Goal: Task Accomplishment & Management: Complete application form

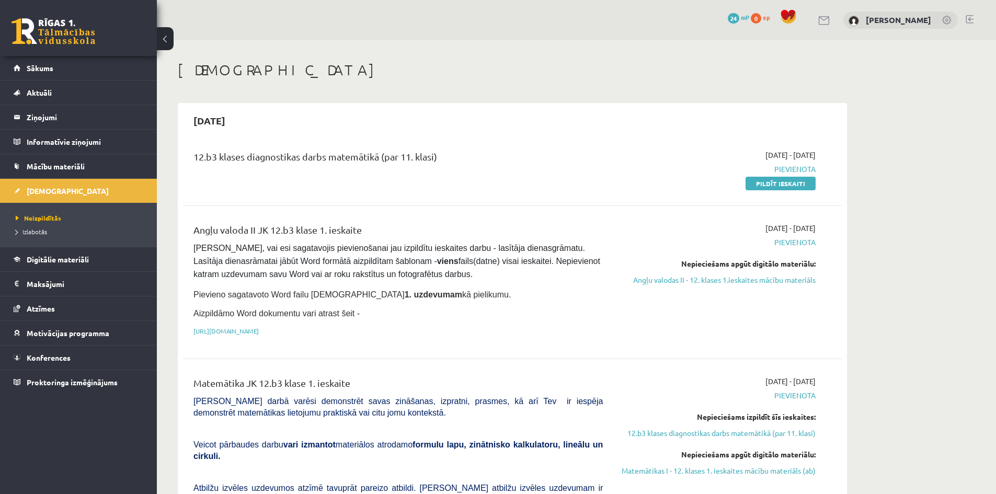
click at [824, 17] on link at bounding box center [824, 20] width 13 height 9
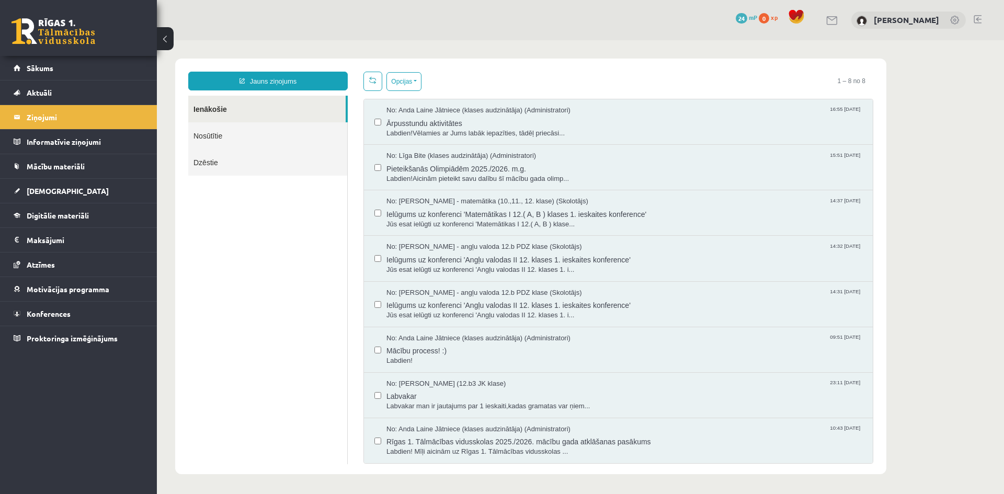
click at [295, 131] on link "Nosūtītie" at bounding box center [267, 135] width 159 height 27
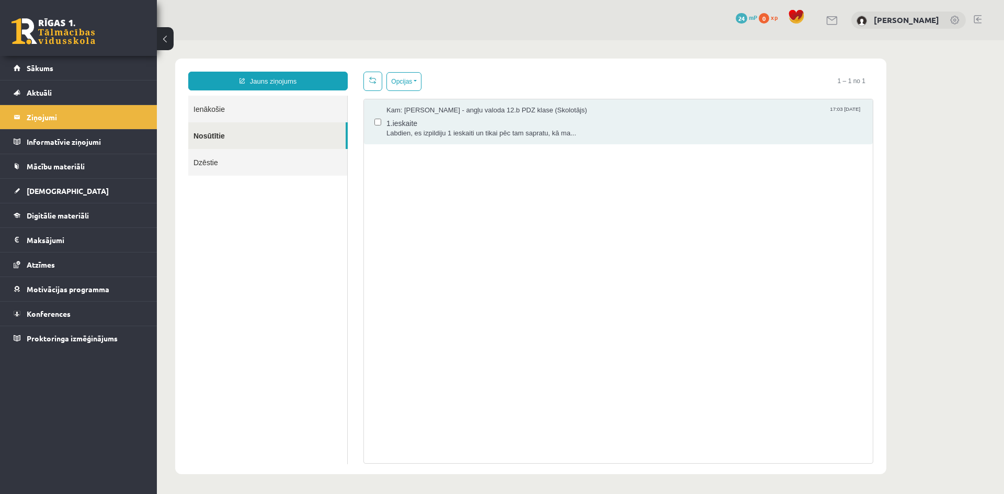
click at [271, 111] on link "Ienākošie" at bounding box center [267, 109] width 159 height 27
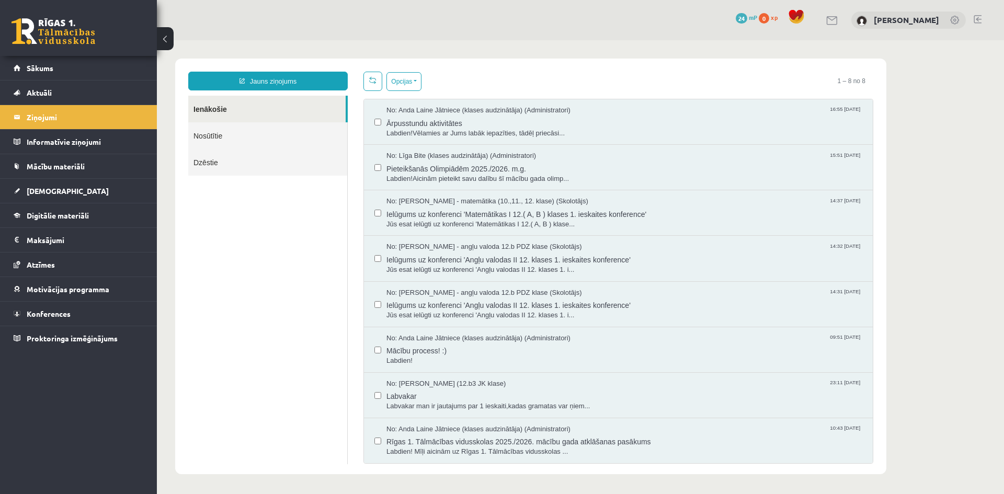
click at [791, 13] on span at bounding box center [796, 17] width 16 height 16
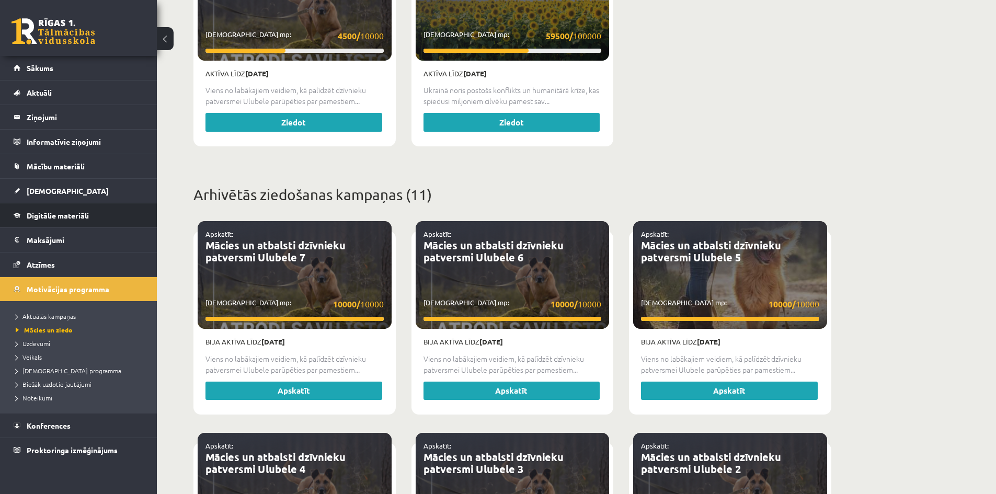
scroll to position [523, 0]
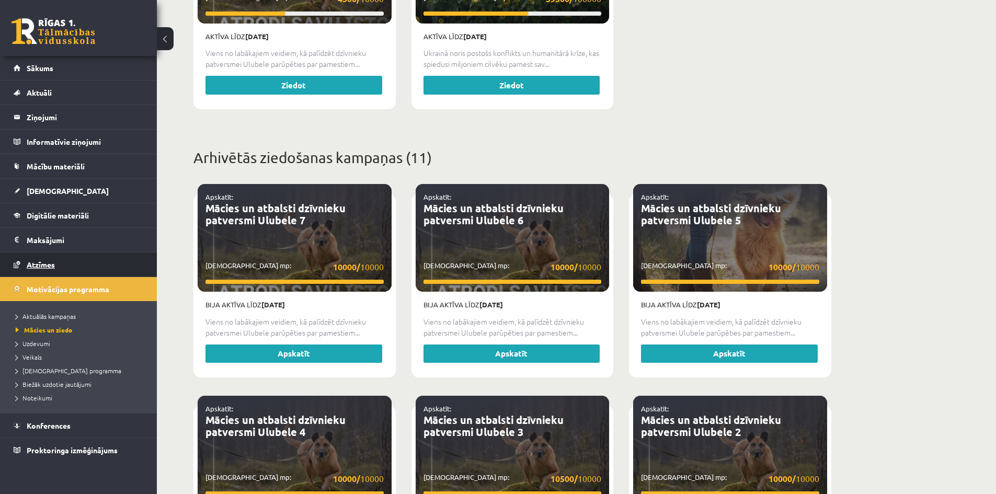
click at [91, 263] on link "Atzīmes" at bounding box center [79, 264] width 130 height 24
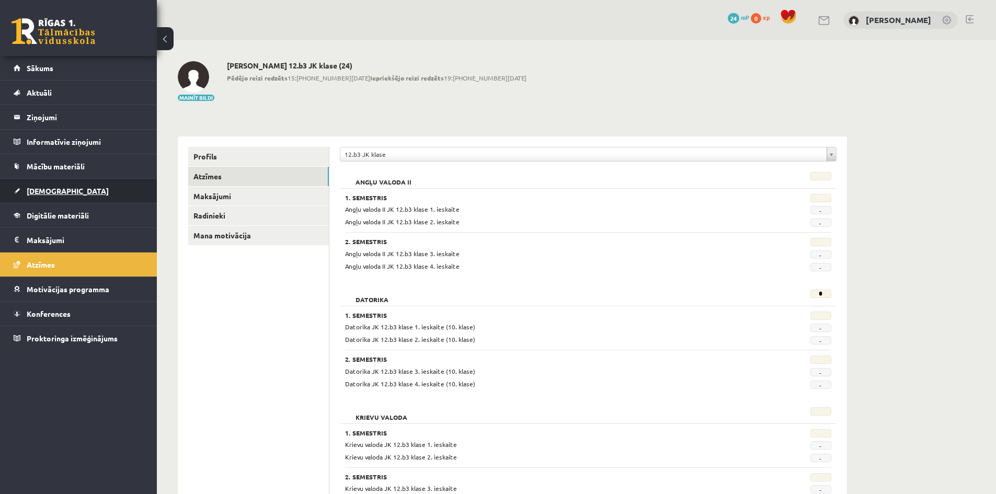
click at [109, 191] on link "[DEMOGRAPHIC_DATA]" at bounding box center [79, 191] width 130 height 24
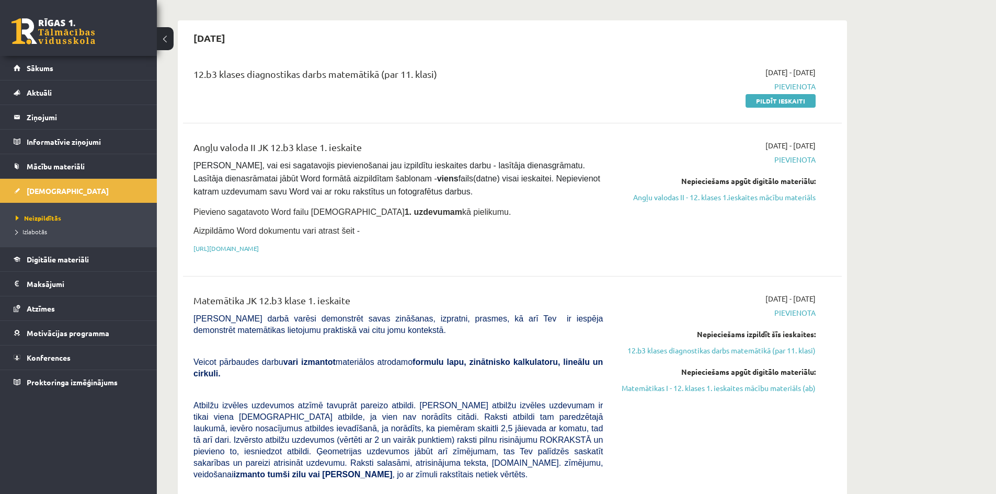
scroll to position [52, 0]
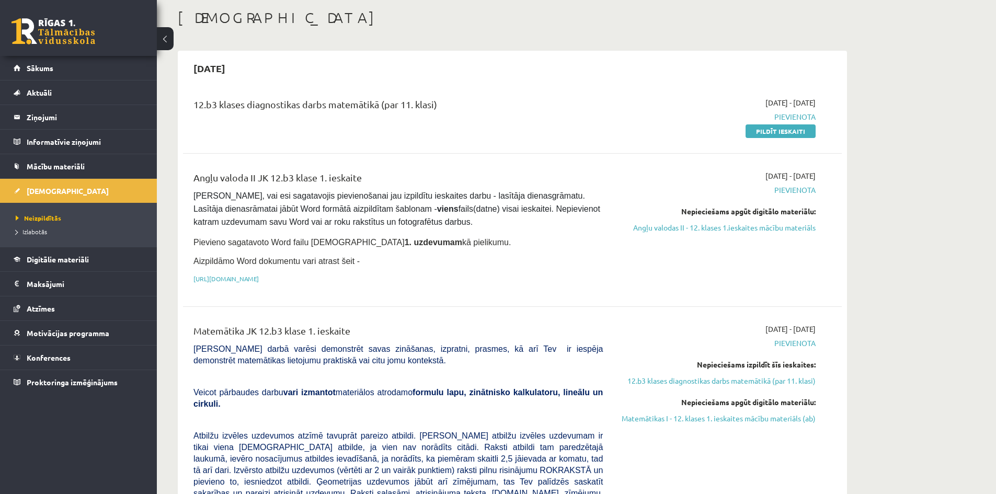
drag, startPoint x: 521, startPoint y: 223, endPoint x: 437, endPoint y: 217, distance: 83.3
click at [437, 217] on pre "Pārliecinies, vai esi sagatavojis pievienošanai jau izpildītu ieskaites darbu -…" at bounding box center [397, 209] width 409 height 39
click at [721, 228] on link "Angļu valodas II - 12. klases 1.ieskaites mācību materiāls" at bounding box center [716, 227] width 197 height 11
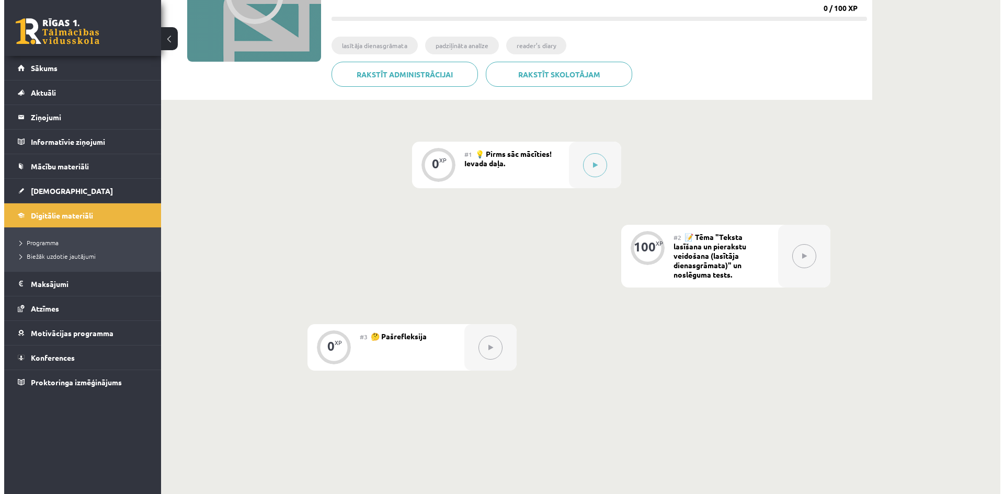
scroll to position [157, 0]
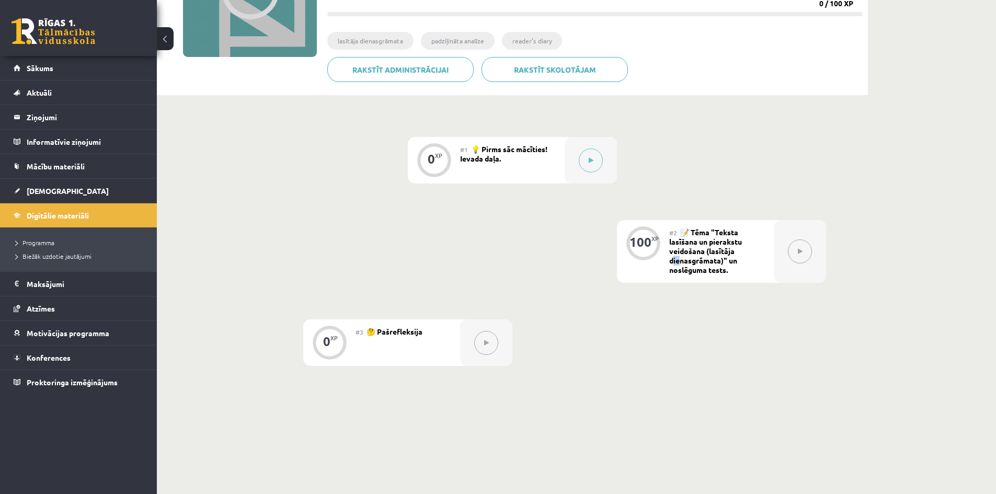
drag, startPoint x: 672, startPoint y: 258, endPoint x: 726, endPoint y: 255, distance: 54.5
click at [673, 258] on span "📝 Tēma "Teksta lasīšana un pierakstu veidošana (lasītāja dienasgrāmata)" un nos…" at bounding box center [705, 250] width 73 height 47
drag, startPoint x: 732, startPoint y: 255, endPoint x: 704, endPoint y: 284, distance: 39.9
click at [704, 284] on div "0 XP #1 💡 Pirms sāc mācīties! Ievada daļa. 100 XP #2 📝 Tēma "Teksta lasīšana un…" at bounding box center [512, 251] width 627 height 229
click at [801, 348] on div "0 XP #1 💡 Pirms sāc mācīties! Ievada daļa. 100 XP #2 📝 Tēma "Teksta lasīšana un…" at bounding box center [512, 251] width 627 height 229
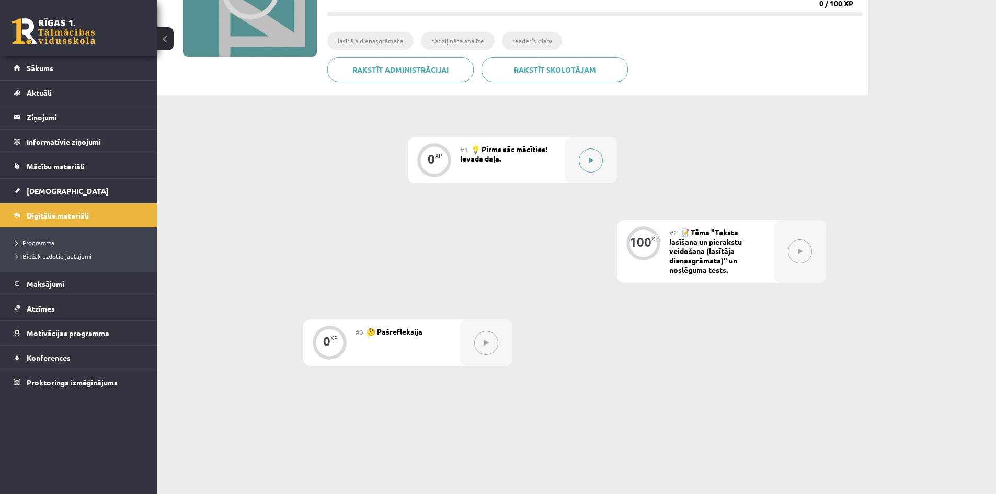
click at [595, 155] on button at bounding box center [591, 160] width 24 height 24
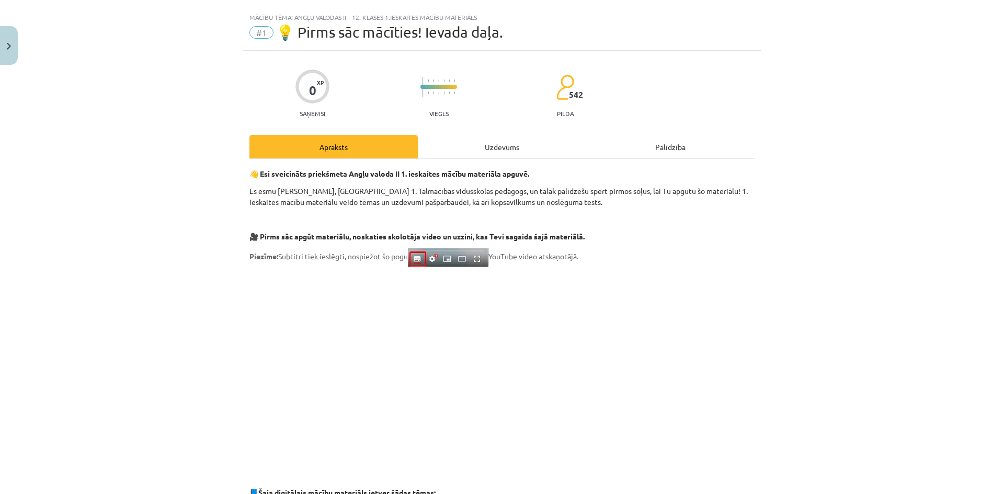
scroll to position [0, 0]
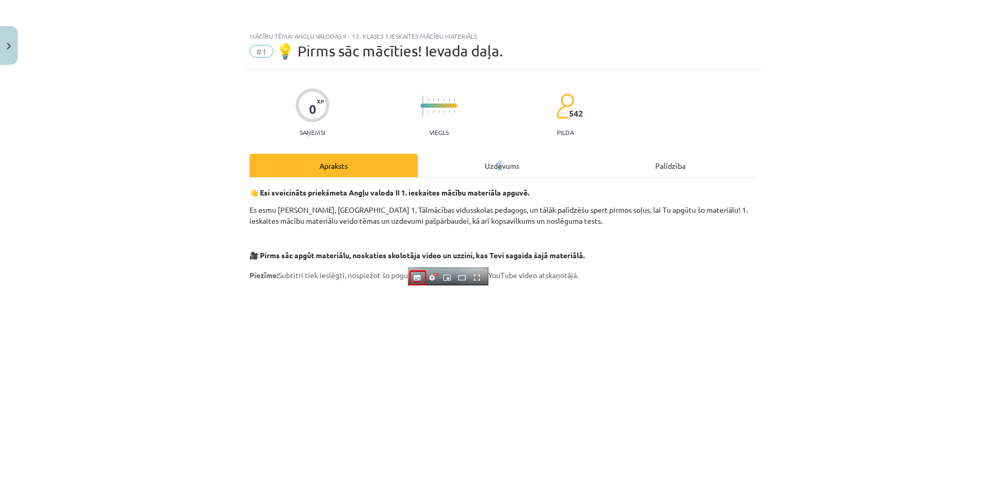
click at [495, 163] on div "Uzdevums" at bounding box center [502, 166] width 168 height 24
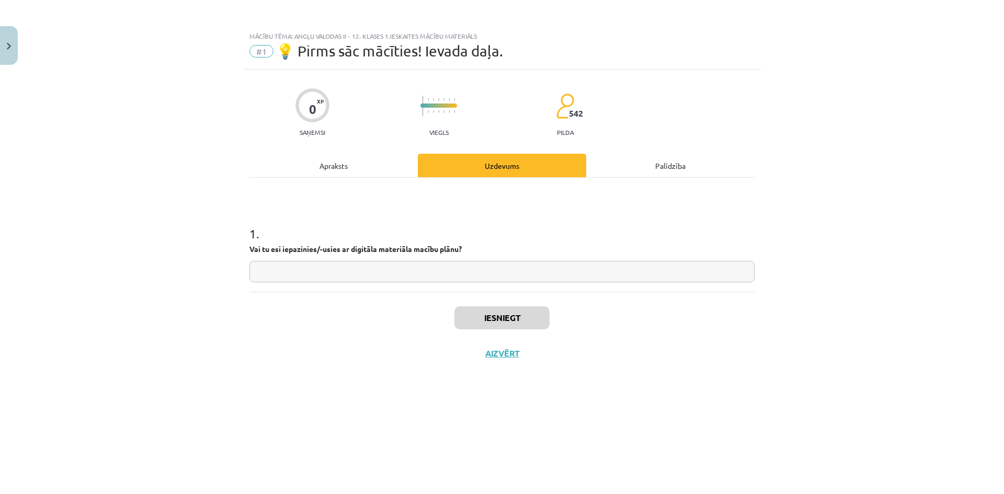
click at [671, 162] on div "Palīdzība" at bounding box center [670, 166] width 168 height 24
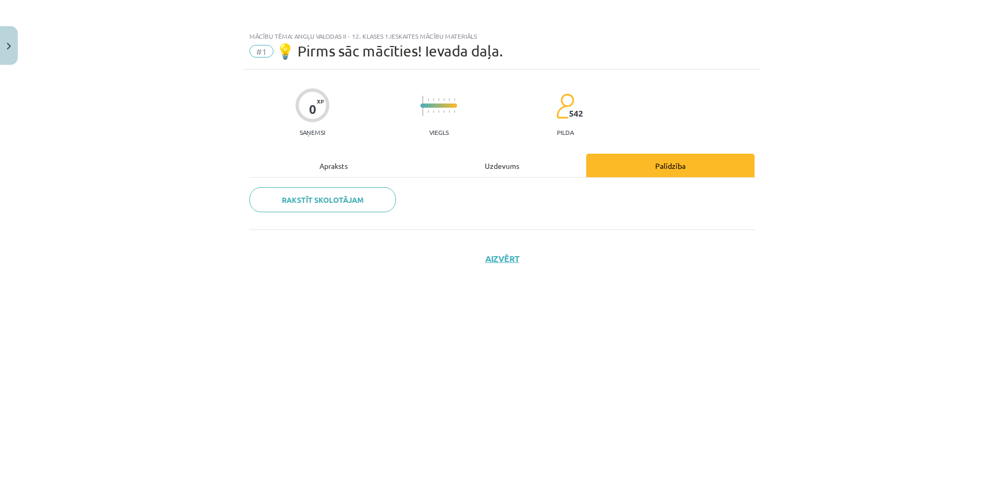
click at [340, 165] on div "Apraksts" at bounding box center [333, 166] width 168 height 24
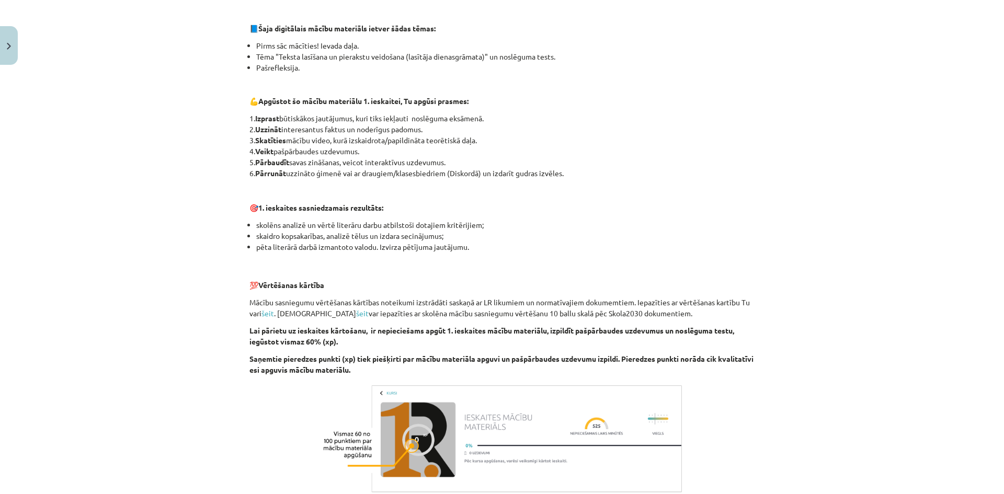
scroll to position [607, 0]
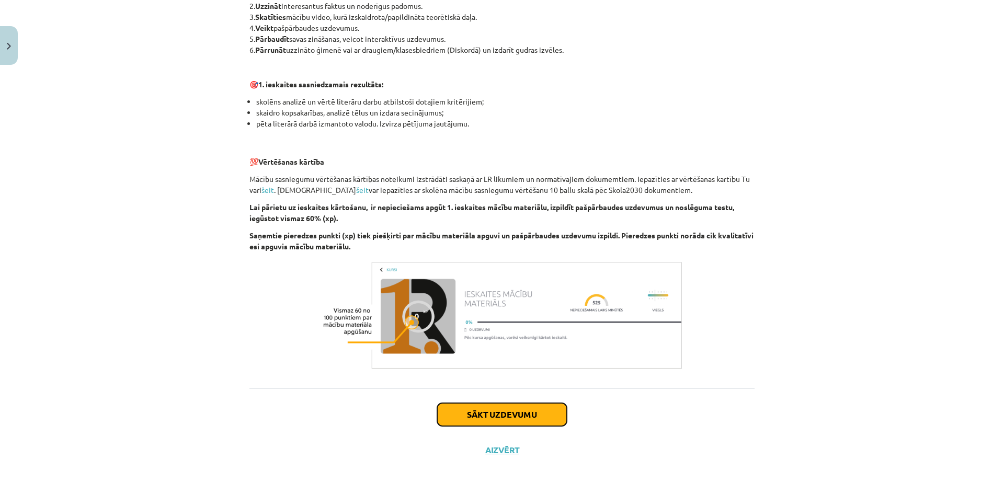
click at [485, 424] on button "Sākt uzdevumu" at bounding box center [502, 414] width 130 height 23
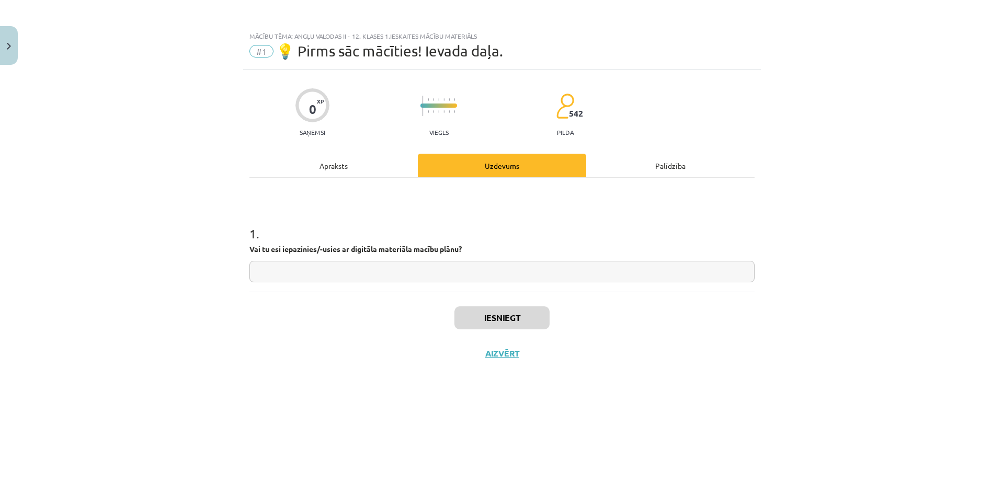
scroll to position [0, 0]
click at [327, 257] on div "1 . Vai tu esi iepazinies/-usies ar digitāla materiāla macību plānu?" at bounding box center [501, 245] width 505 height 74
click at [306, 274] on input "text" at bounding box center [501, 271] width 505 height 21
type input "**"
click at [476, 312] on button "Iesniegt" at bounding box center [501, 317] width 95 height 23
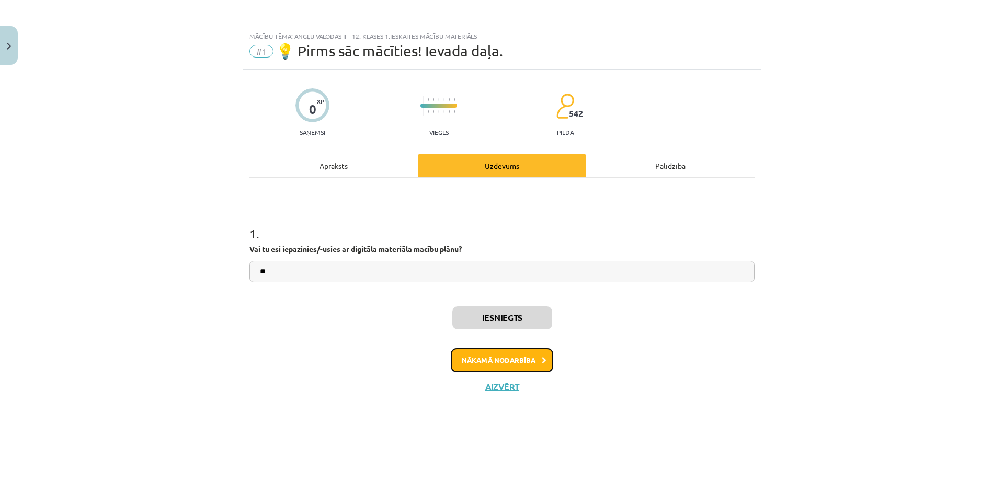
click at [539, 354] on button "Nākamā nodarbība" at bounding box center [502, 360] width 102 height 24
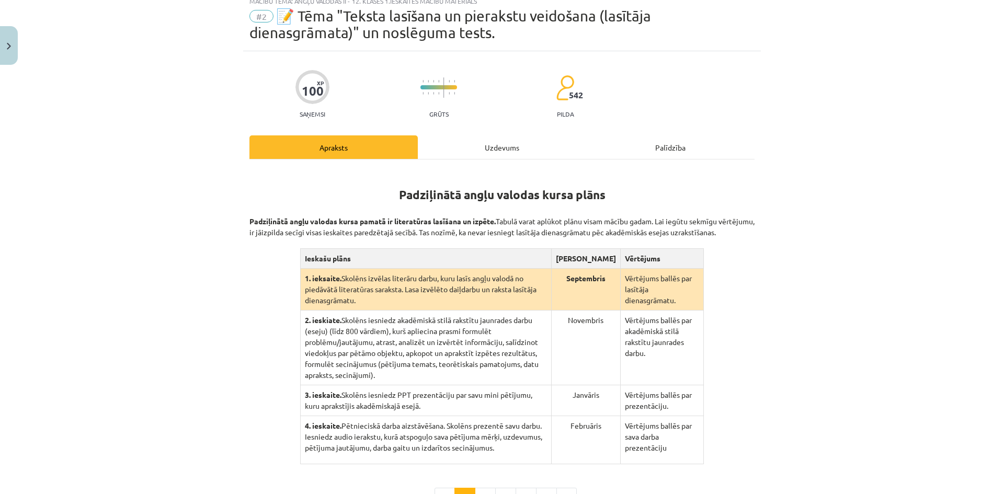
scroll to position [157, 0]
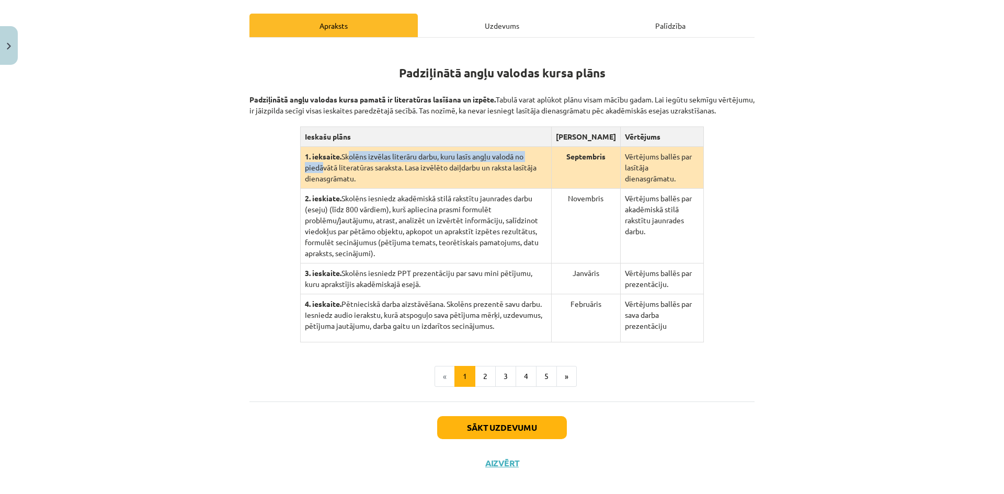
drag, startPoint x: 344, startPoint y: 164, endPoint x: 540, endPoint y: 164, distance: 196.0
click at [540, 164] on td "1. ieksaite. Skolēns izvēlas literāru darbu, kuru lasīs angļu valodā no piedāvā…" at bounding box center [425, 168] width 251 height 42
drag, startPoint x: 806, startPoint y: 156, endPoint x: 800, endPoint y: 157, distance: 5.8
click at [802, 157] on div "Mācību tēma: Angļu valodas ii - 12. klases 1.ieskaites mācību materiāls #2 📝 Tē…" at bounding box center [502, 247] width 1004 height 494
click at [476, 369] on button "2" at bounding box center [485, 376] width 21 height 21
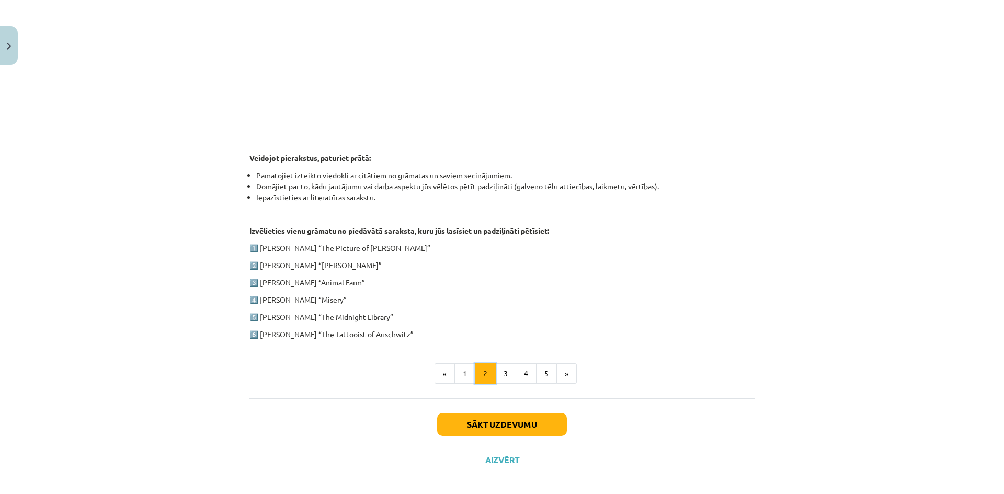
scroll to position [408, 0]
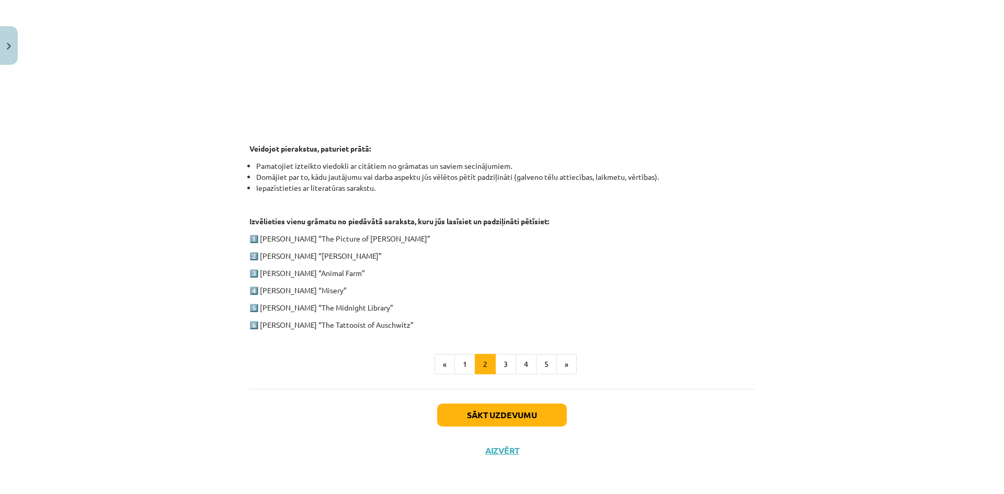
drag, startPoint x: 258, startPoint y: 239, endPoint x: 287, endPoint y: 323, distance: 89.1
click at [419, 328] on div "1. ieskaite angļu valodā Pirmās ieskaites pamatā ir lasītāja dienasgrāmatas vei…" at bounding box center [501, 63] width 505 height 535
click at [281, 325] on p "6️⃣ [PERSON_NAME] “The Tattooist of Auschwitz”" at bounding box center [501, 324] width 505 height 11
click at [383, 245] on div "1. ieskaite angļu valodā Pirmās ieskaites pamatā ir lasītāja dienasgrāmatas vei…" at bounding box center [501, 63] width 505 height 535
click at [667, 223] on p "Izvēlieties vienu grāmatu no piedāvātā saraksta, kuru jūs lasīsiet un padziļinā…" at bounding box center [501, 221] width 505 height 11
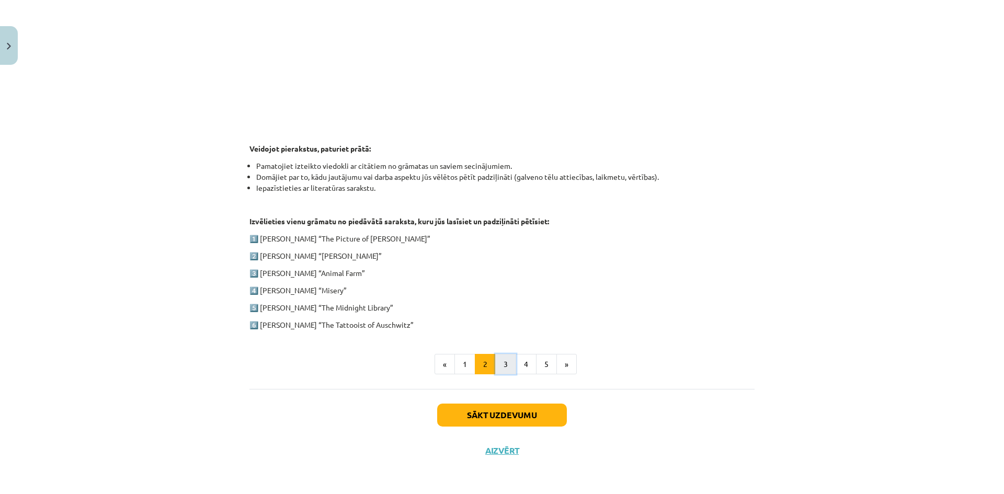
click at [496, 368] on button "3" at bounding box center [505, 364] width 21 height 21
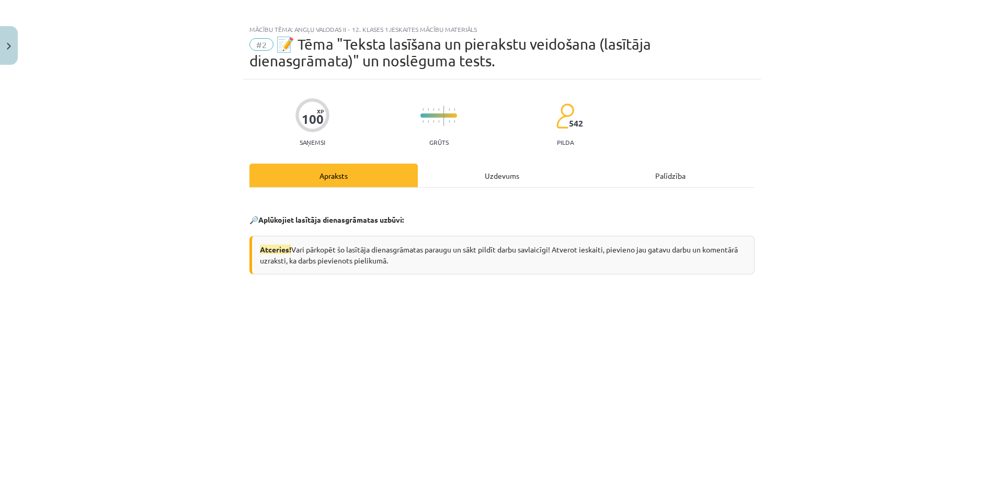
scroll to position [0, 0]
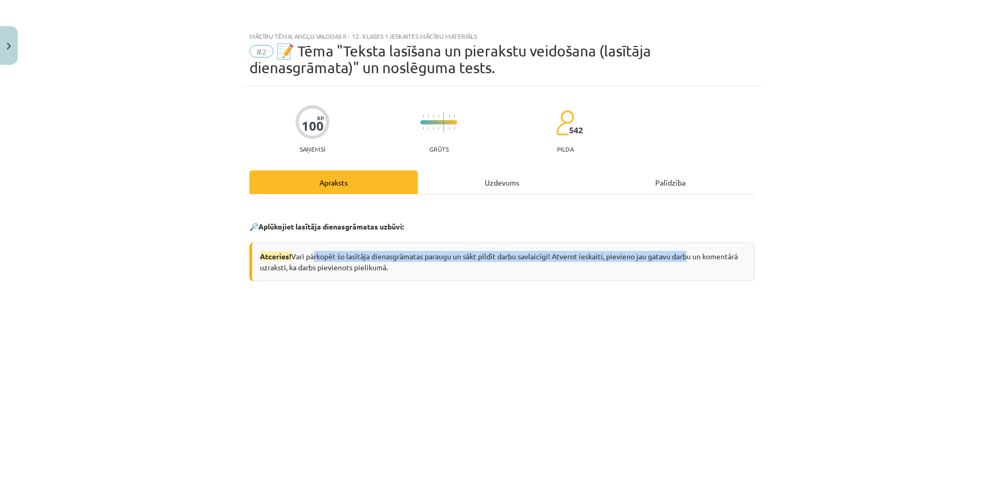
drag, startPoint x: 323, startPoint y: 259, endPoint x: 730, endPoint y: 263, distance: 407.2
click at [691, 259] on div "Atceries! Vari pārkopēt šo lasītāja dienasgrāmatas paraugu un sākt pildīt darbu…" at bounding box center [501, 262] width 505 height 39
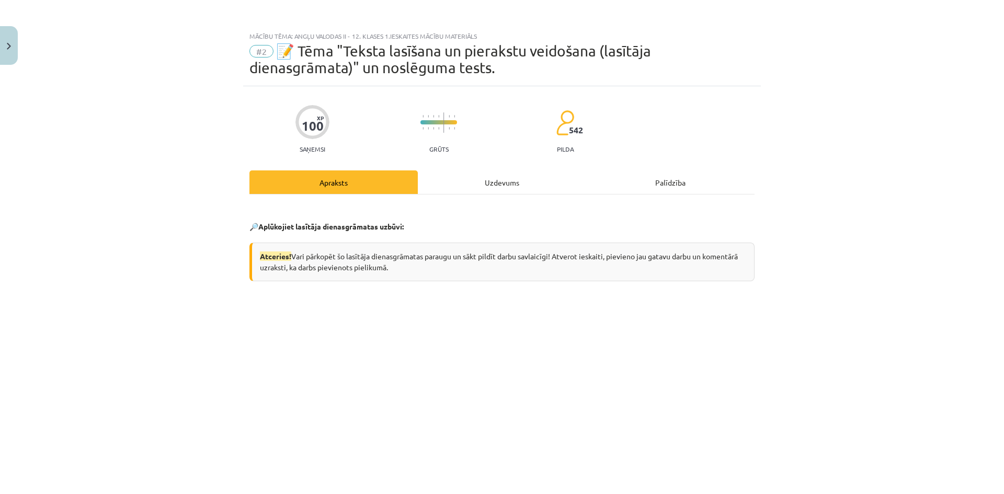
click at [834, 273] on div "Mācību tēma: Angļu valodas ii - 12. klases 1.ieskaites mācību materiāls #2 📝 Tē…" at bounding box center [502, 247] width 1004 height 494
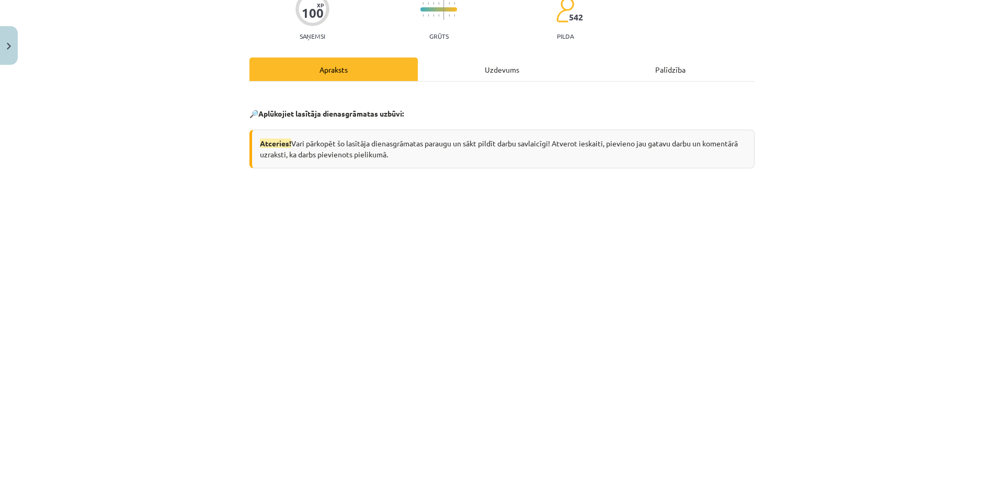
scroll to position [418, 0]
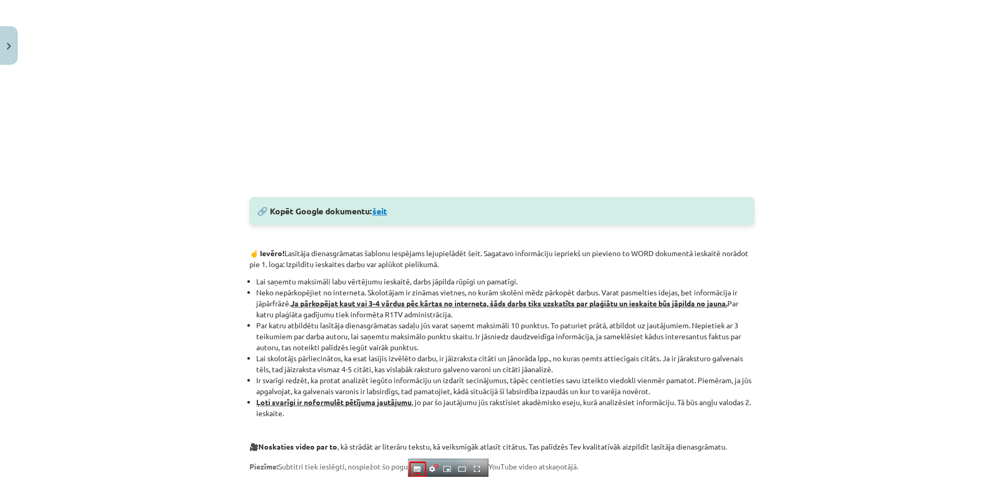
click at [383, 212] on link "šeit" at bounding box center [379, 210] width 15 height 11
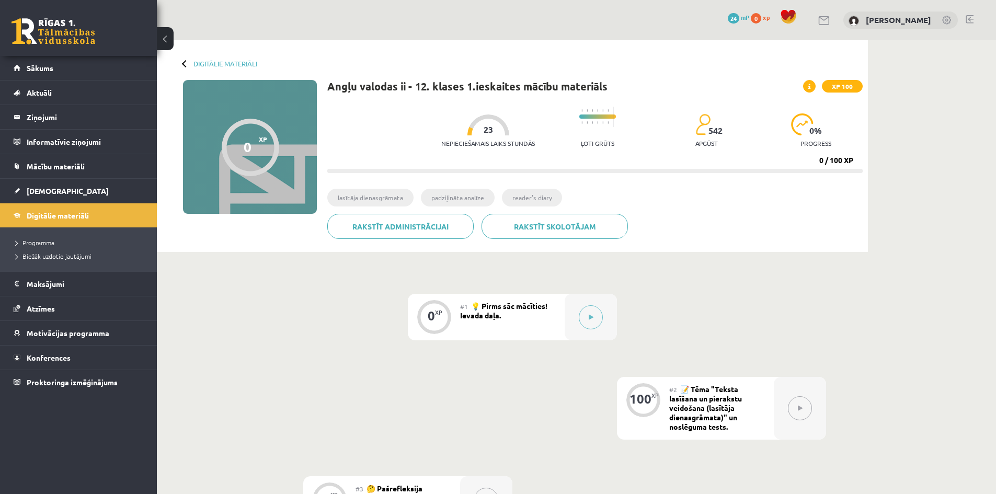
scroll to position [157, 0]
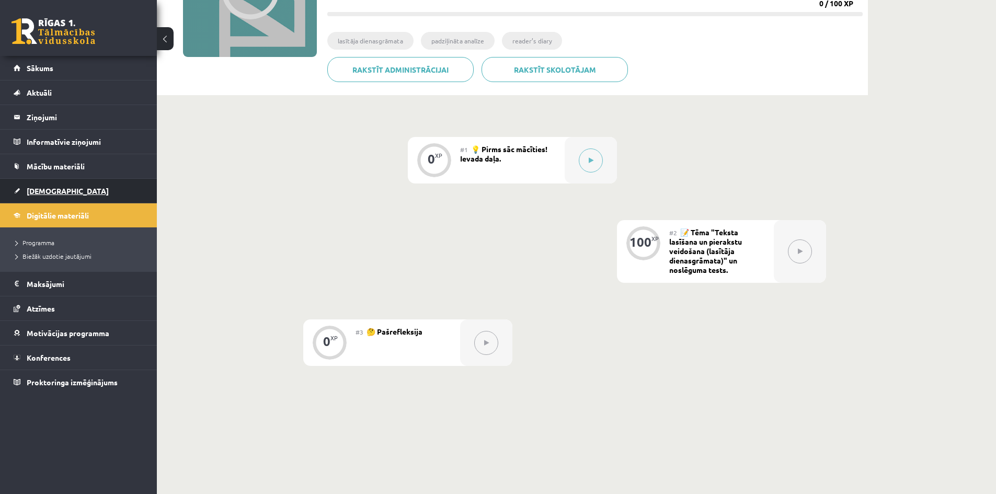
click at [75, 185] on link "[DEMOGRAPHIC_DATA]" at bounding box center [79, 191] width 130 height 24
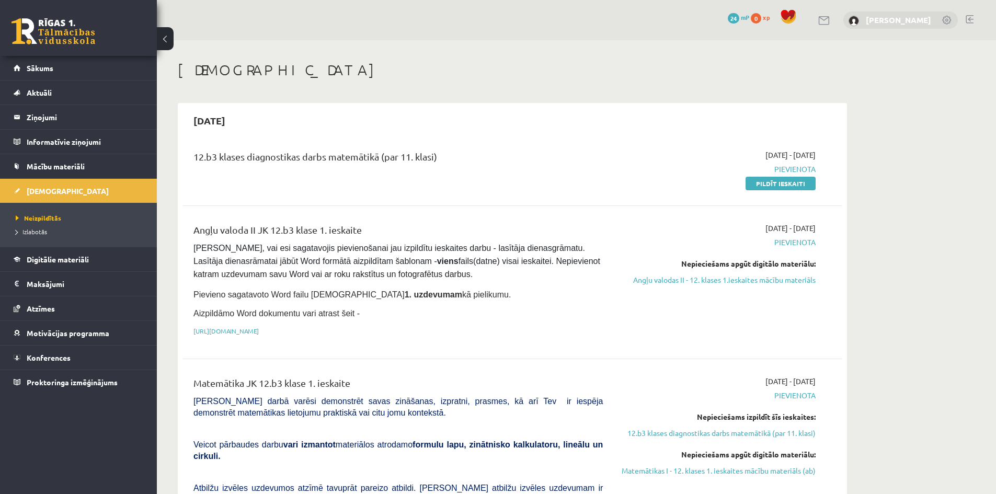
click at [878, 20] on link "[PERSON_NAME]" at bounding box center [898, 20] width 65 height 10
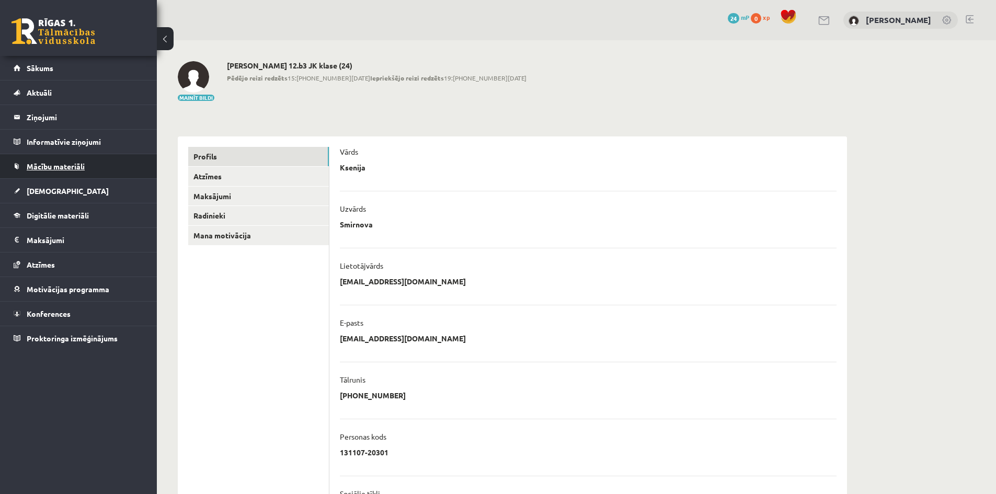
click at [106, 165] on link "Mācību materiāli" at bounding box center [79, 166] width 130 height 24
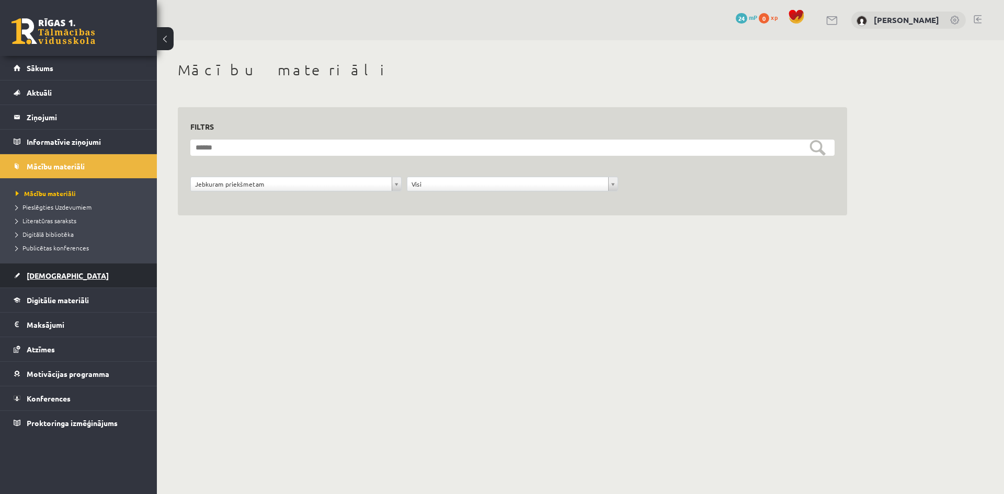
click at [86, 269] on link "[DEMOGRAPHIC_DATA]" at bounding box center [79, 275] width 130 height 24
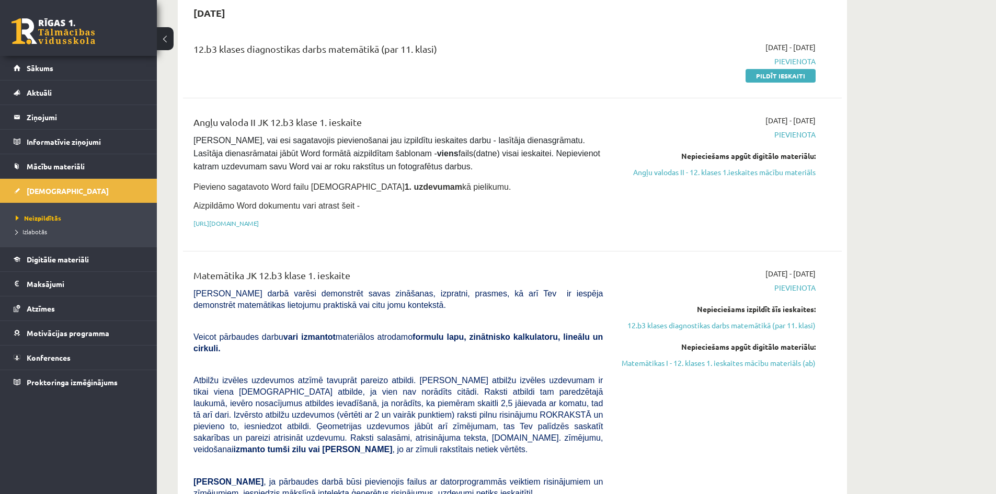
scroll to position [105, 0]
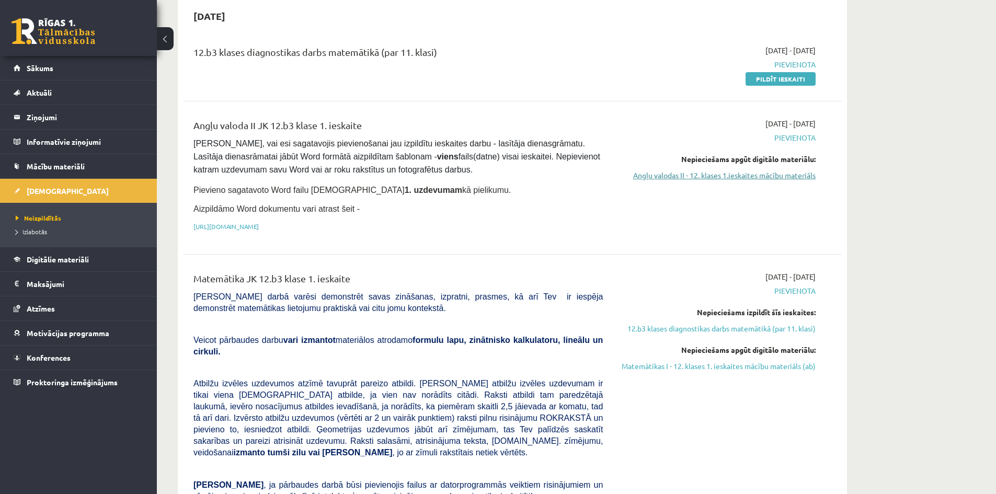
click at [749, 178] on link "Angļu valodas II - 12. klases 1.ieskaites mācību materiāls" at bounding box center [716, 175] width 197 height 11
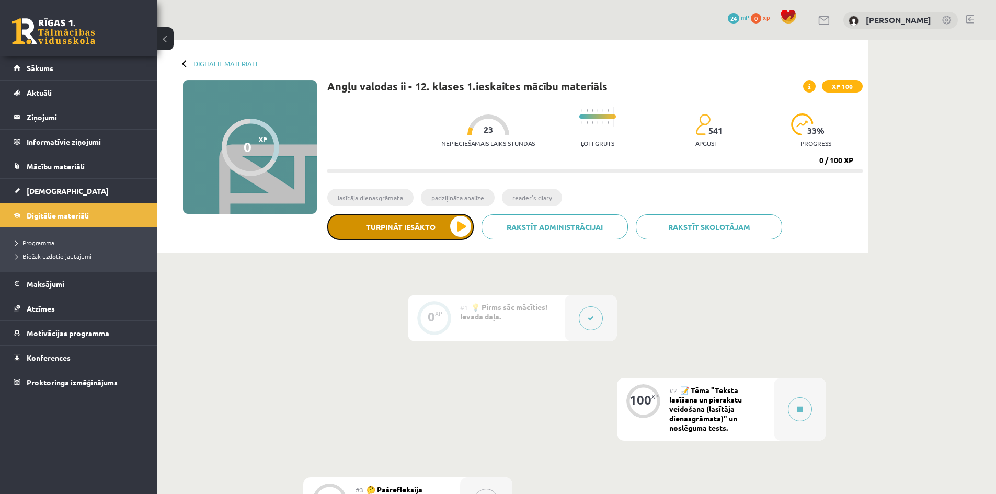
click at [431, 232] on button "Turpināt iesākto" at bounding box center [400, 227] width 146 height 26
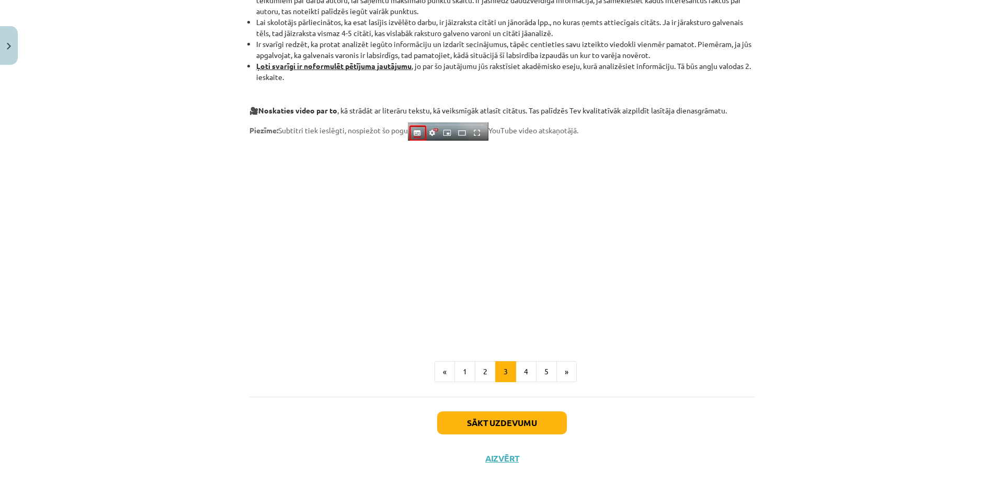
scroll to position [764, 0]
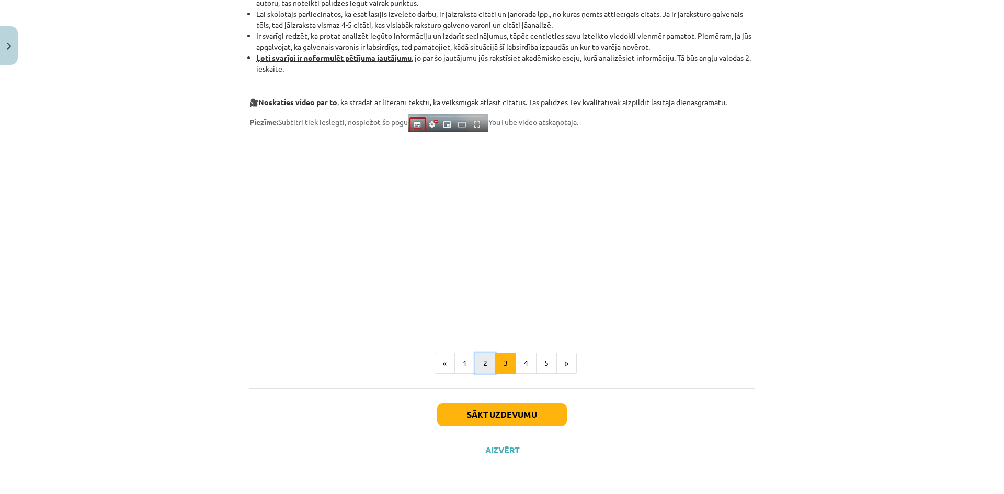
click at [488, 365] on button "2" at bounding box center [485, 363] width 21 height 21
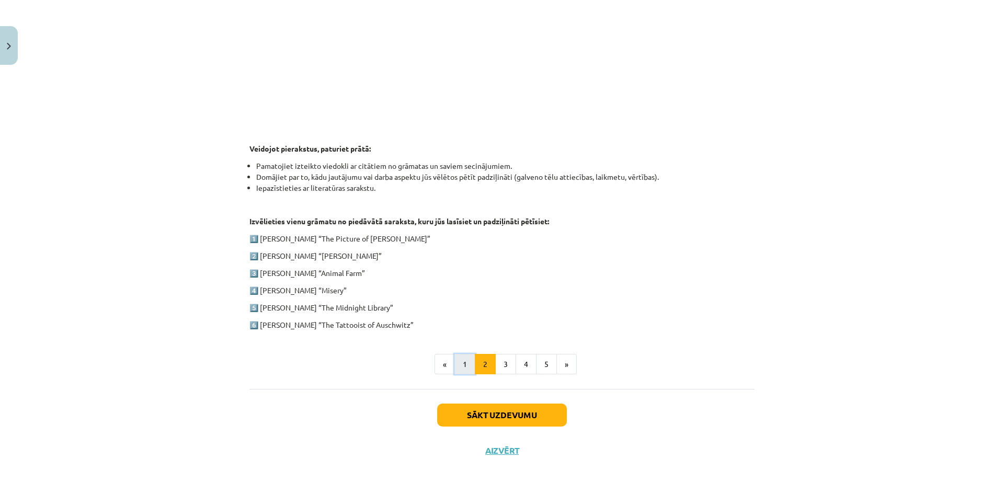
click at [457, 362] on button "1" at bounding box center [464, 364] width 21 height 21
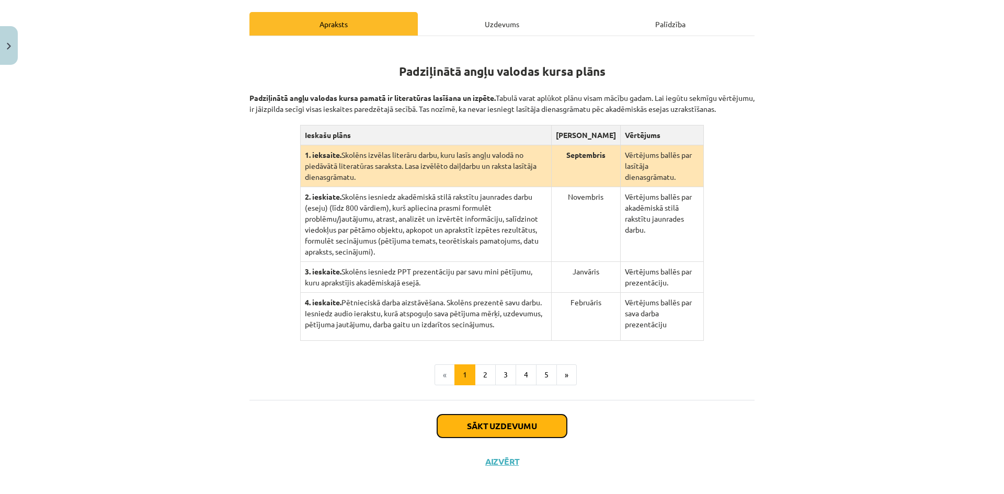
click at [518, 414] on button "Sākt uzdevumu" at bounding box center [502, 425] width 130 height 23
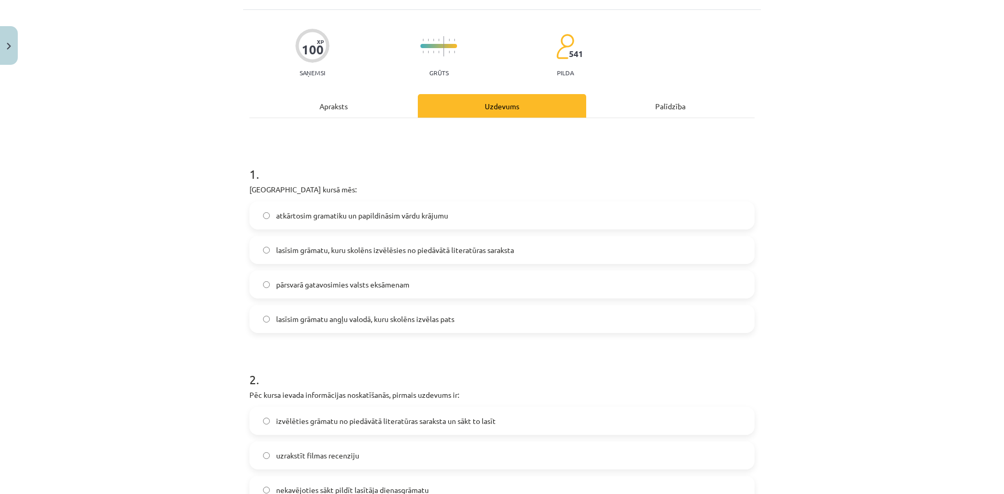
scroll to position [52, 0]
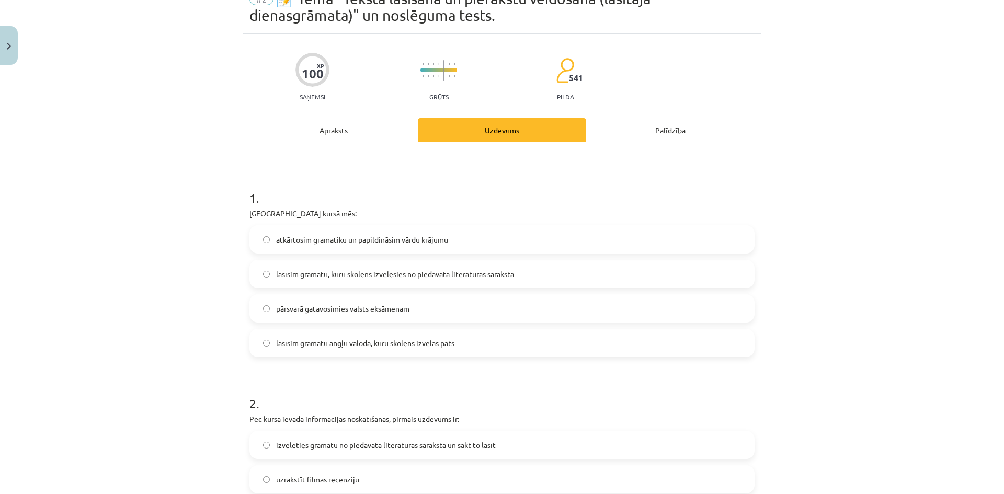
click at [263, 279] on label "lasīsim grāmatu, kuru skolēns izvēlēsies no piedāvātā literatūras saraksta" at bounding box center [501, 274] width 503 height 26
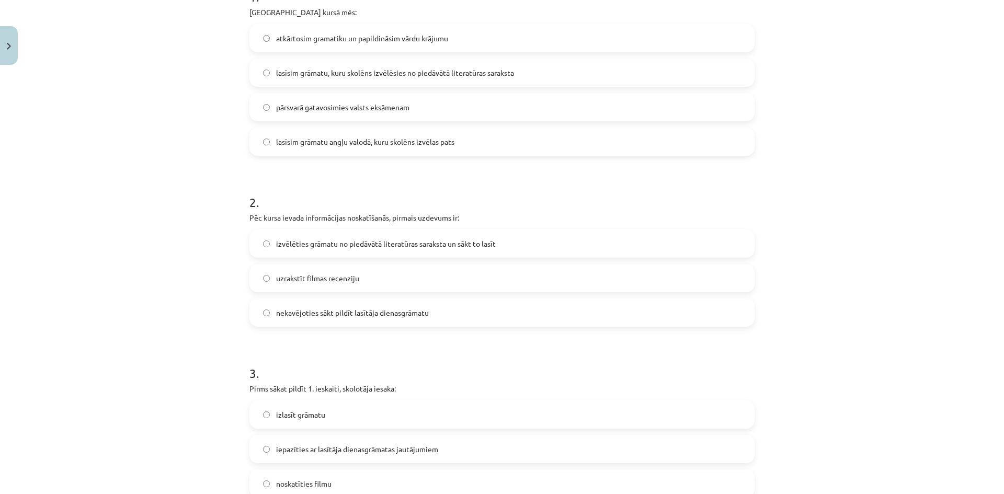
scroll to position [261, 0]
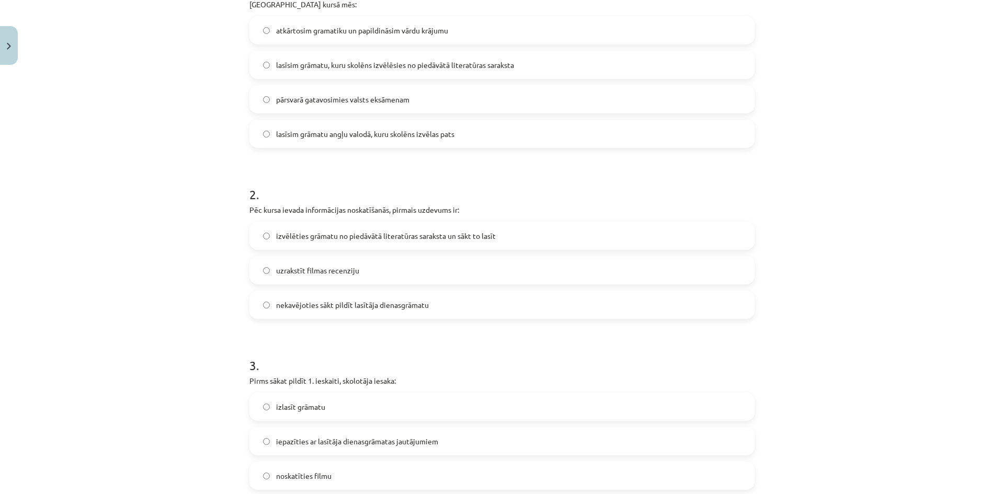
click at [413, 239] on span "izvēlēties grāmatu no piedāvātā literatūras saraksta un sākt to lasīt" at bounding box center [386, 235] width 220 height 11
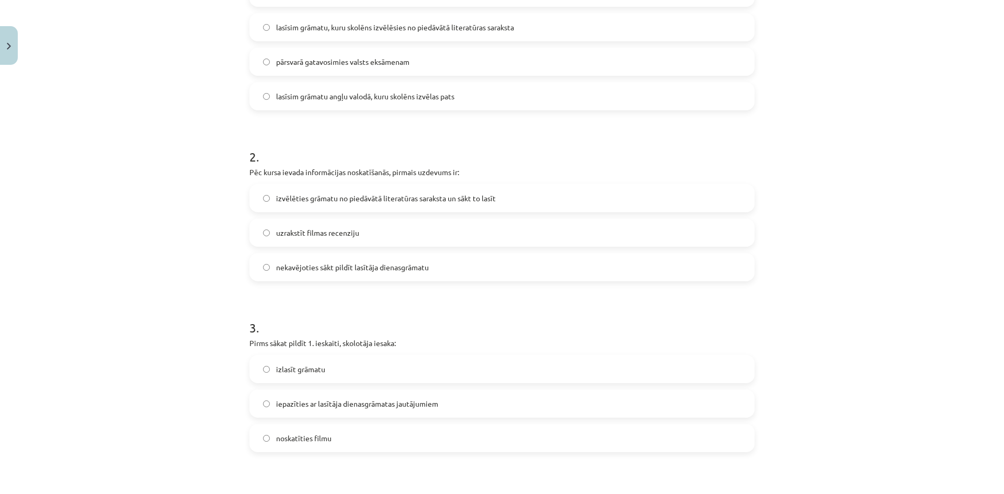
scroll to position [418, 0]
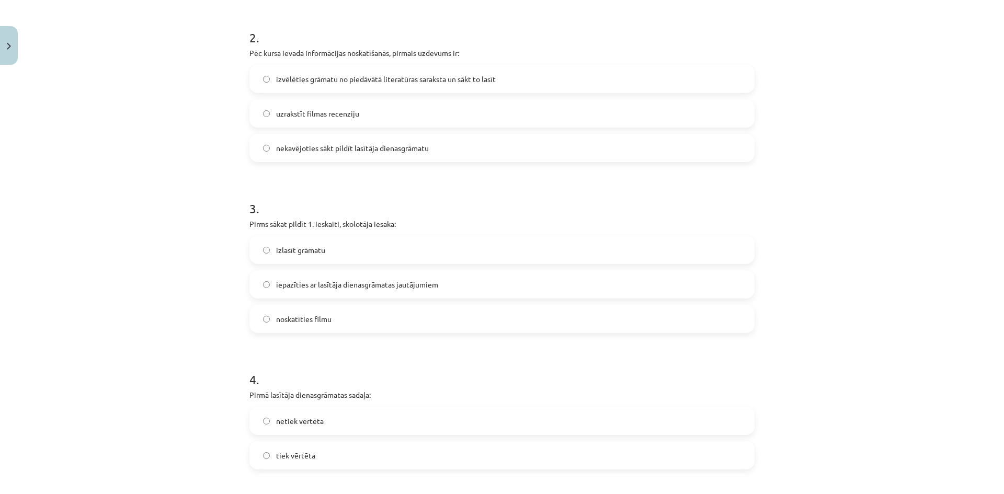
click at [301, 247] on span "izlasīt grāmatu" at bounding box center [300, 250] width 49 height 11
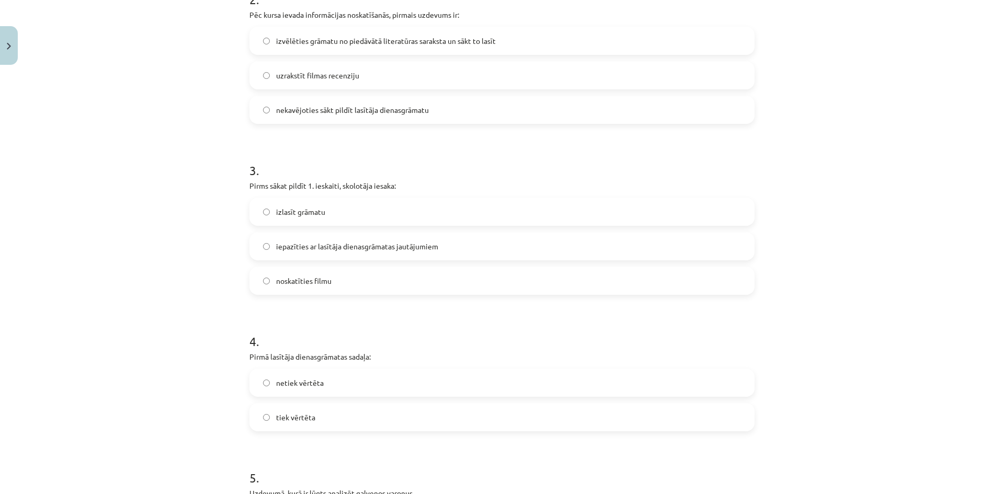
scroll to position [575, 0]
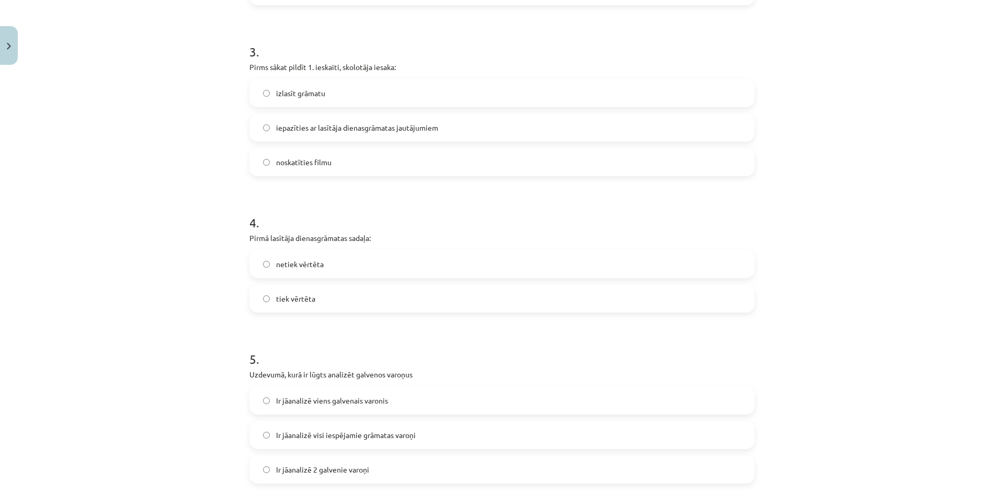
click at [286, 301] on span "tiek vērtēta" at bounding box center [295, 298] width 39 height 11
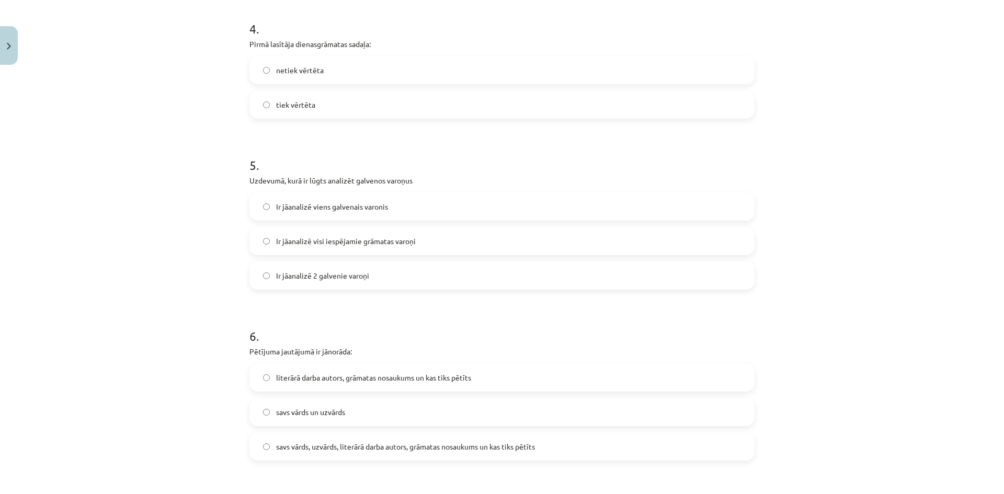
scroll to position [784, 0]
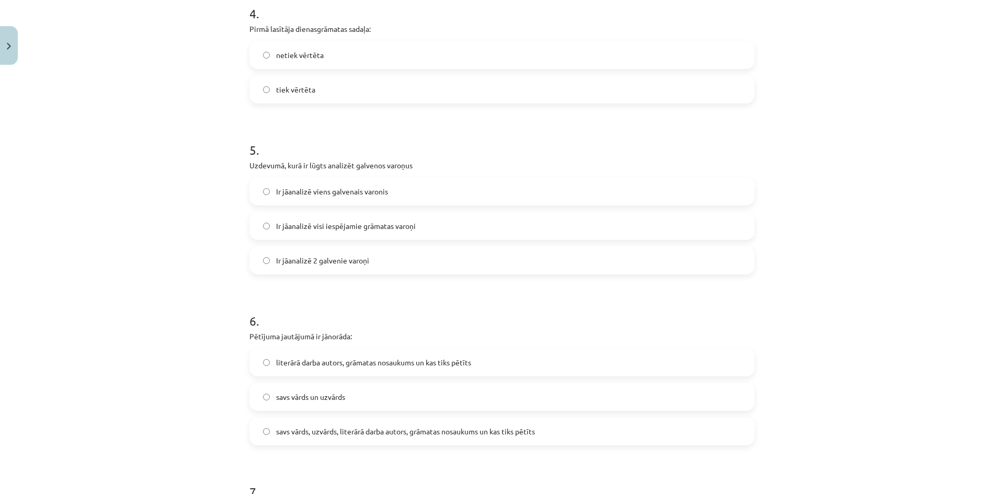
click at [331, 262] on span "Ir jāanalizē 2 galvenie varoņi" at bounding box center [322, 260] width 93 height 11
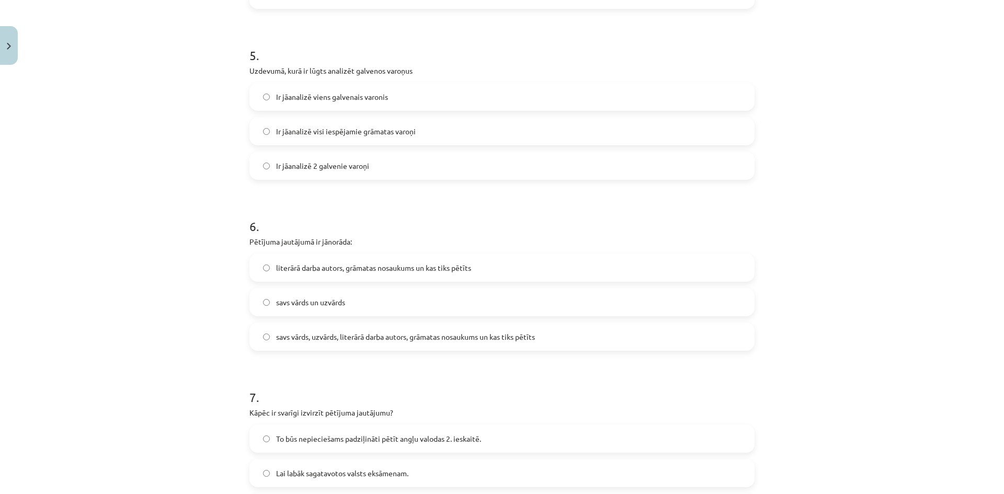
scroll to position [1045, 0]
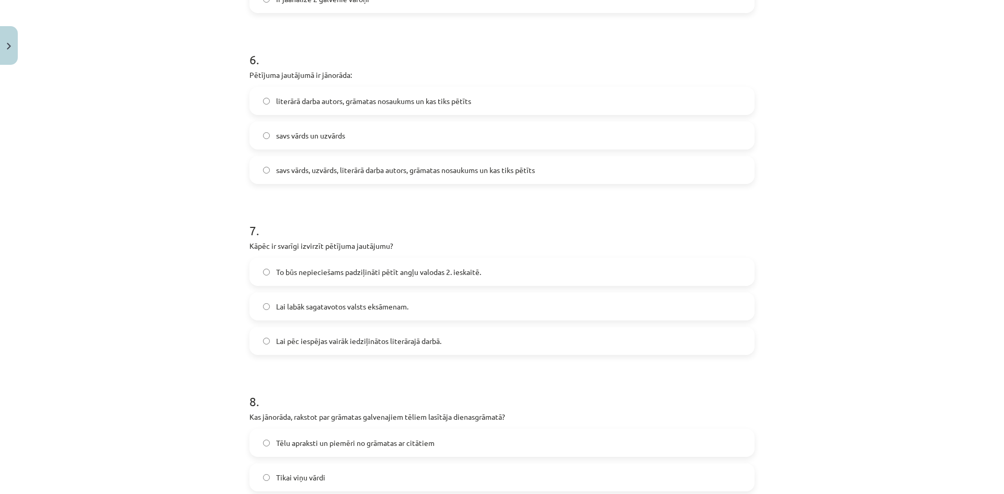
click at [334, 100] on span "literārā darba autors, grāmatas nosaukums un kas tiks pētīts" at bounding box center [373, 101] width 195 height 11
click at [511, 165] on span "savs vārds, uzvārds, literārā darba autors, grāmatas nosaukums un kas tiks pētī…" at bounding box center [405, 170] width 259 height 11
click at [357, 102] on span "literārā darba autors, grāmatas nosaukums un kas tiks pētīts" at bounding box center [373, 101] width 195 height 11
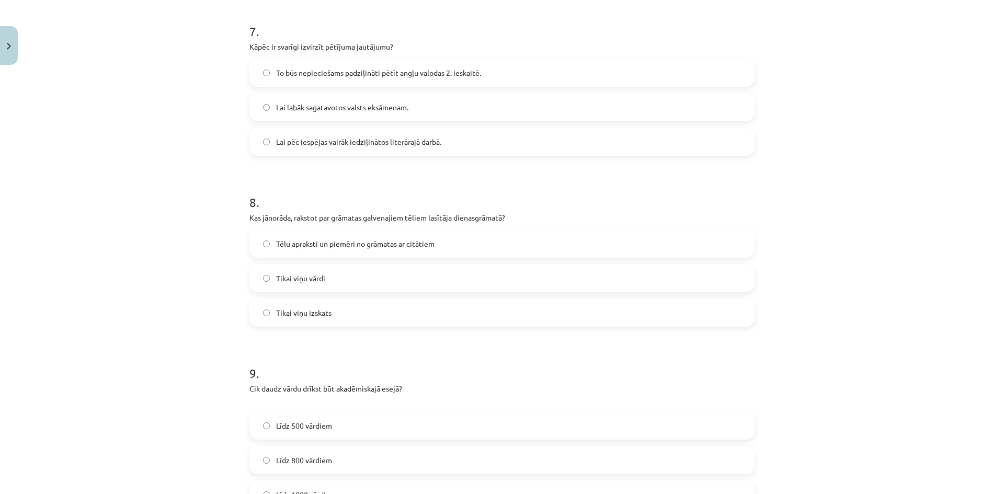
scroll to position [1254, 0]
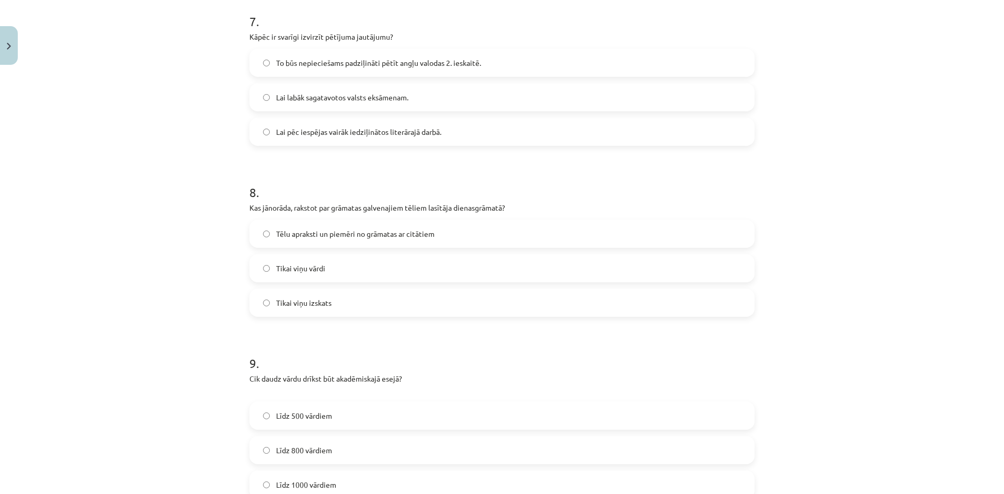
click at [379, 71] on label "To būs nepieciešams padziļināti pētīt angļu valodas 2. ieskaitē." at bounding box center [501, 63] width 503 height 26
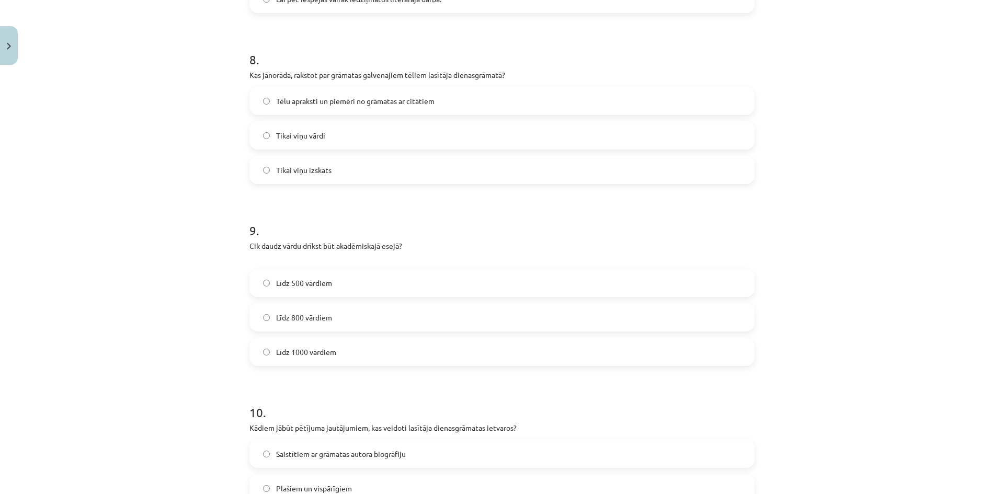
scroll to position [1411, 0]
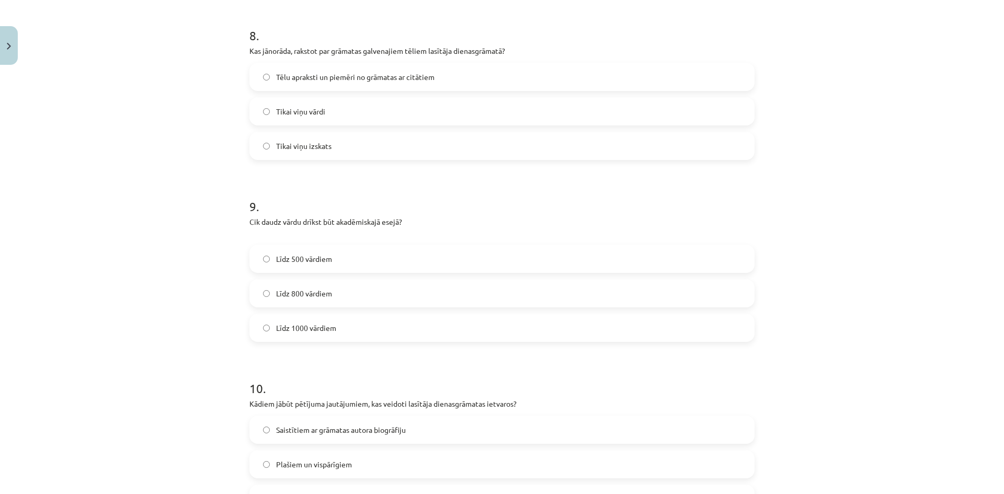
click at [319, 81] on span "Tēlu apraksti un piemēri no grāmatas ar citātiem" at bounding box center [355, 77] width 158 height 11
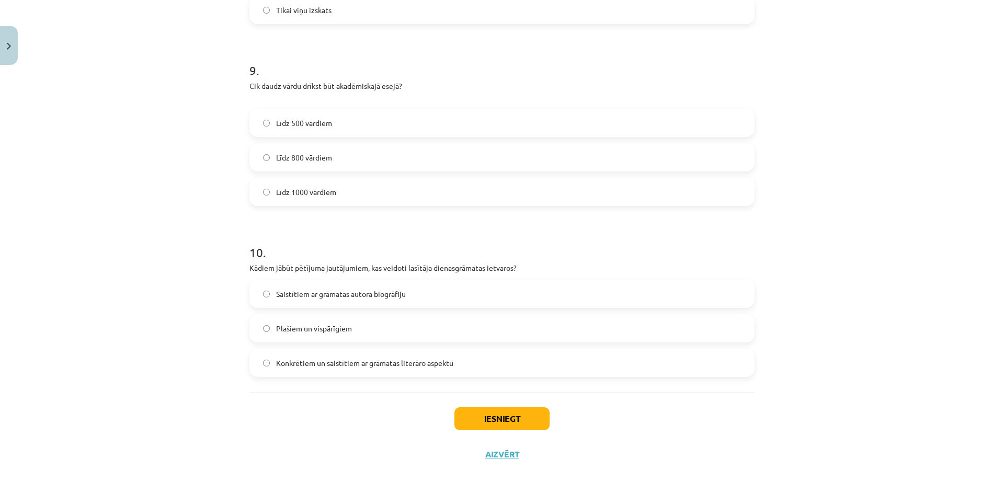
scroll to position [1551, 0]
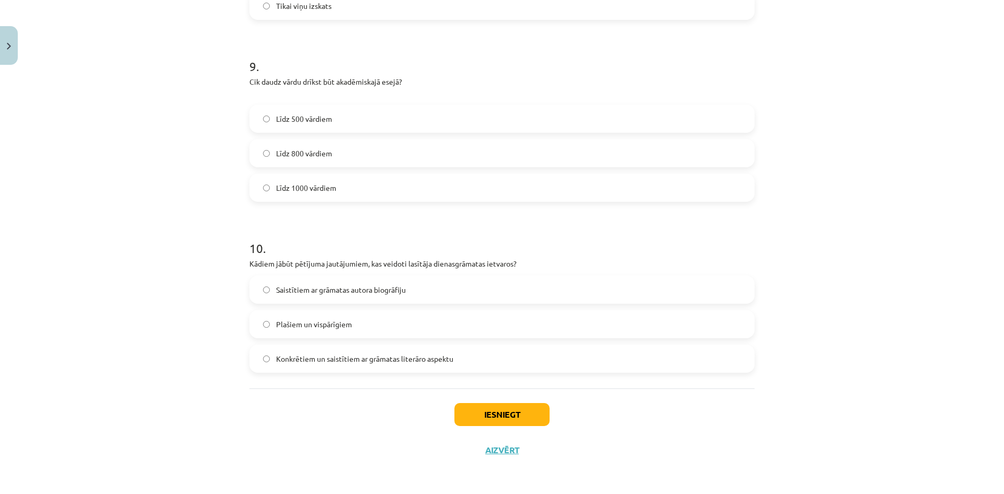
click at [281, 154] on span "Līdz 800 vārdiem" at bounding box center [304, 153] width 56 height 11
click at [404, 360] on span "Konkrētiem un saistītiem ar grāmatas literāro aspektu" at bounding box center [364, 358] width 177 height 11
click at [515, 411] on button "Iesniegt" at bounding box center [501, 414] width 95 height 23
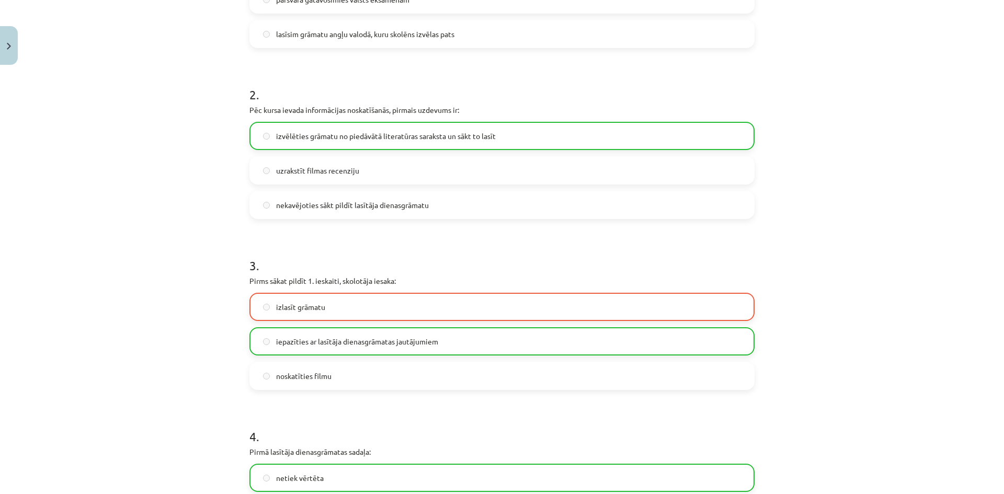
scroll to position [523, 0]
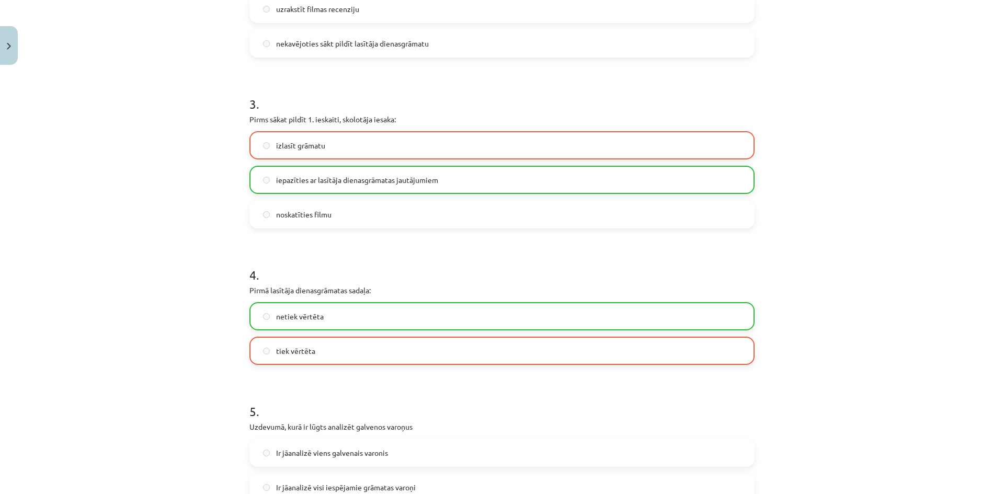
click at [363, 150] on label "izlasīt grāmatu" at bounding box center [501, 145] width 503 height 26
click at [259, 164] on div "izlasīt grāmatu iepazīties ar lasītāja dienasgrāmatas jautājumiem noskatīties f…" at bounding box center [501, 179] width 505 height 97
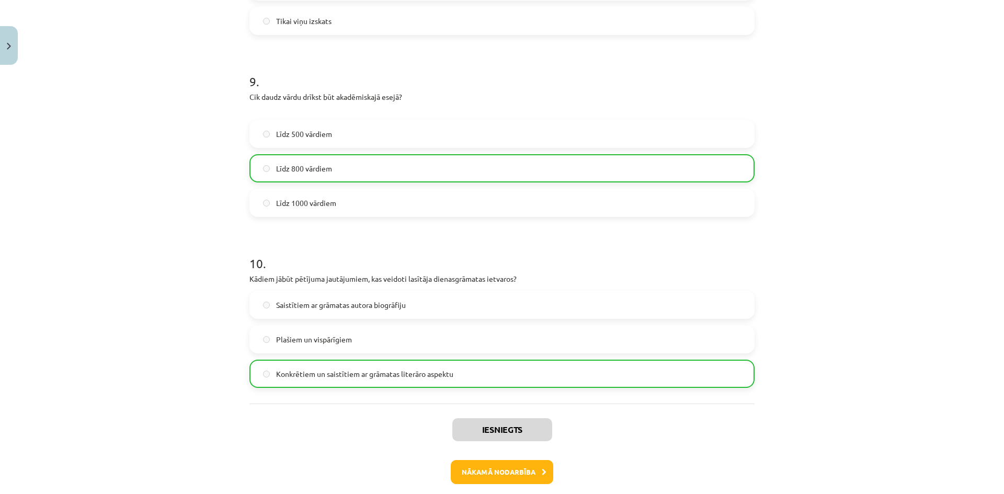
scroll to position [1585, 0]
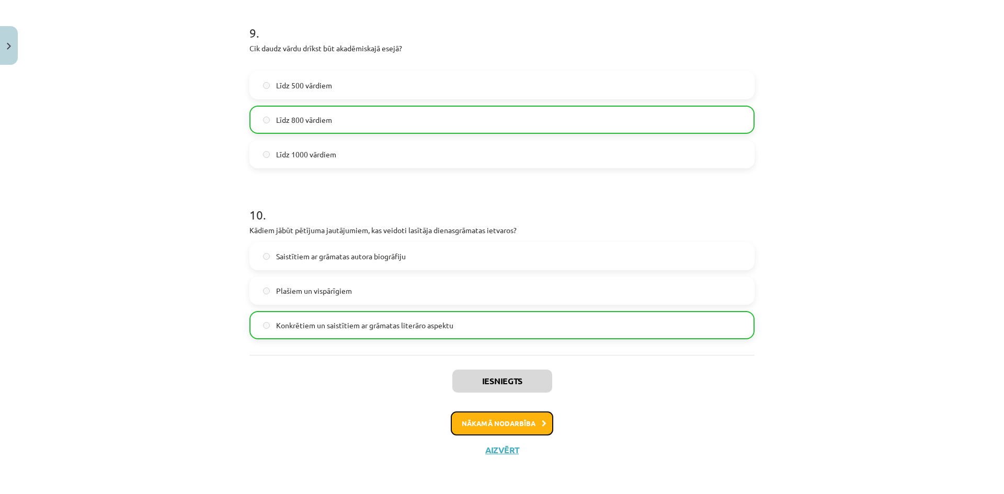
click at [489, 426] on button "Nākamā nodarbība" at bounding box center [502, 423] width 102 height 24
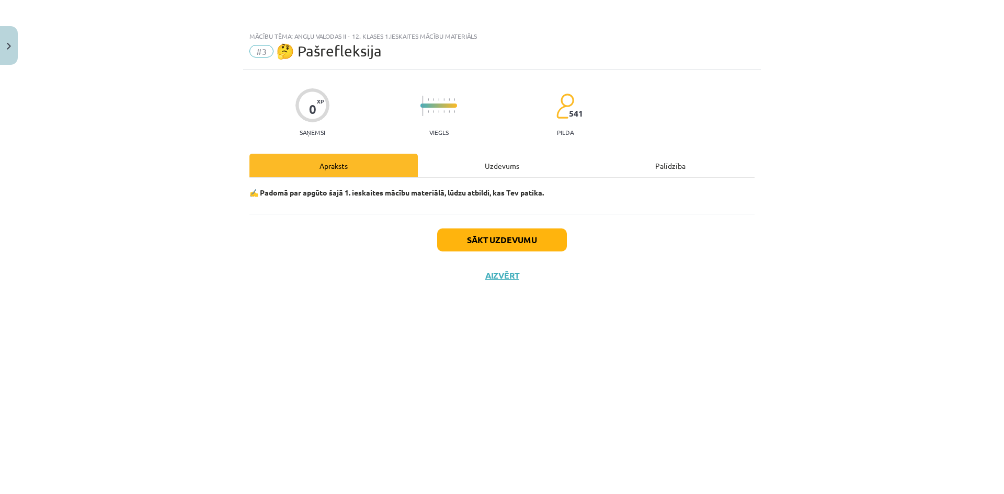
scroll to position [0, 0]
click at [499, 279] on button "Aizvērt" at bounding box center [502, 275] width 40 height 10
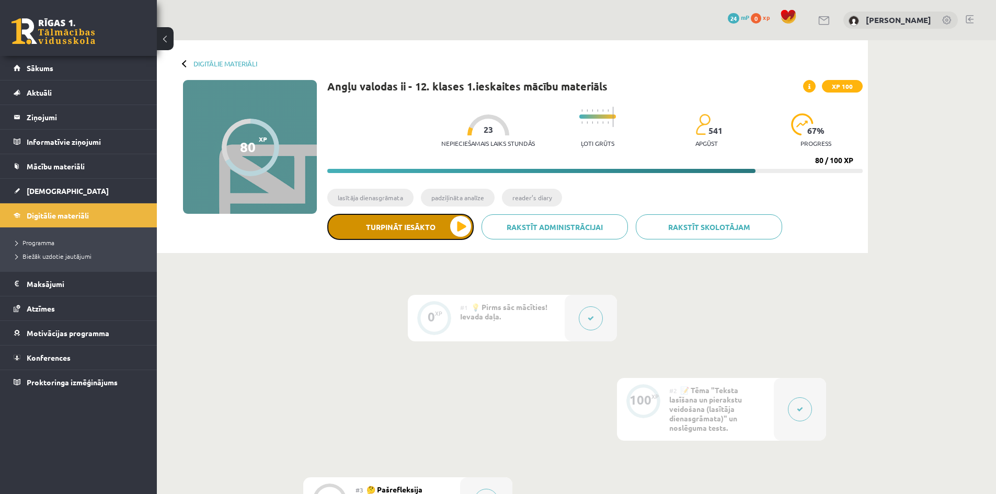
click at [472, 228] on button "Turpināt iesākto" at bounding box center [400, 227] width 146 height 26
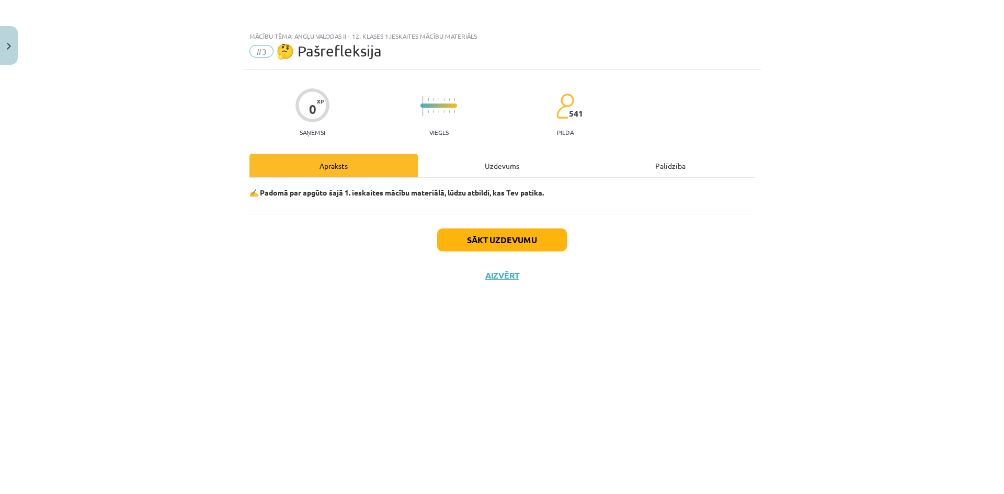
click at [340, 173] on div "Apraksts" at bounding box center [333, 166] width 168 height 24
click at [464, 174] on div "Uzdevums" at bounding box center [502, 166] width 168 height 24
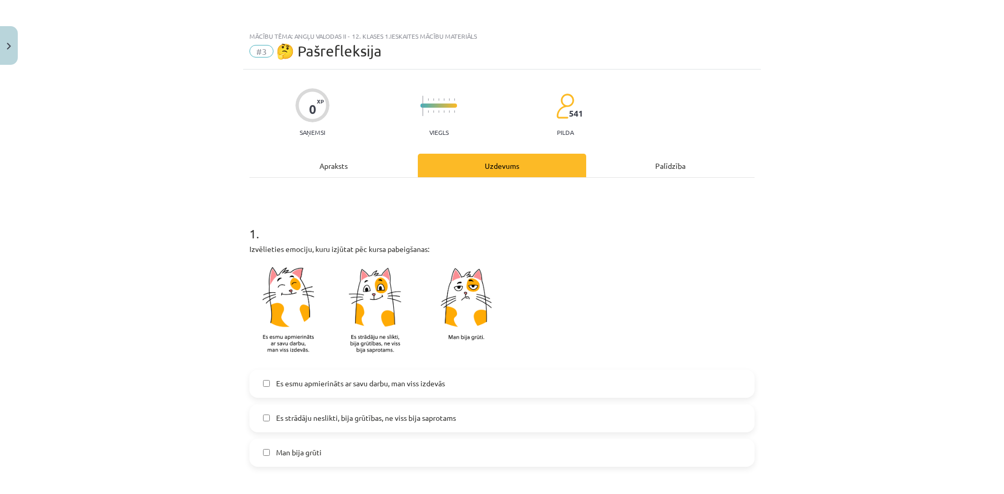
click at [496, 171] on div "Uzdevums" at bounding box center [502, 166] width 168 height 24
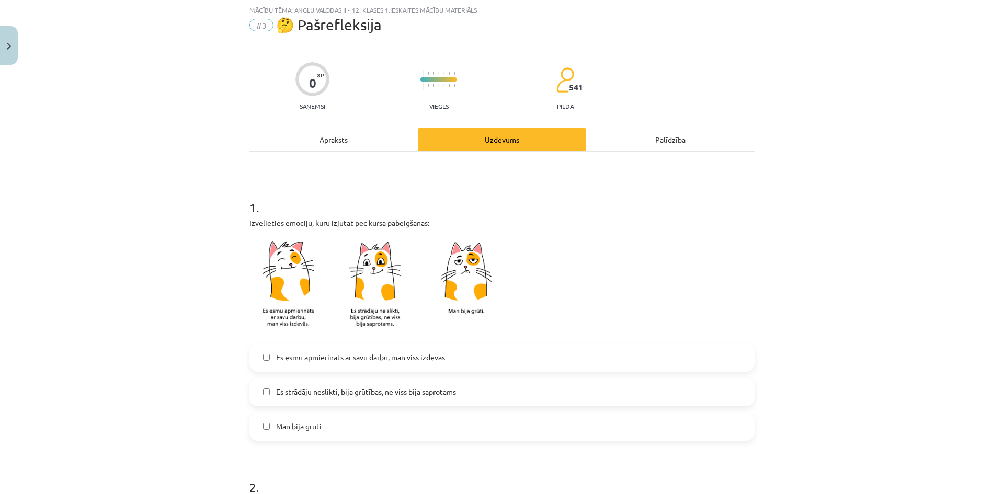
click at [652, 139] on div "Palīdzība" at bounding box center [670, 140] width 168 height 24
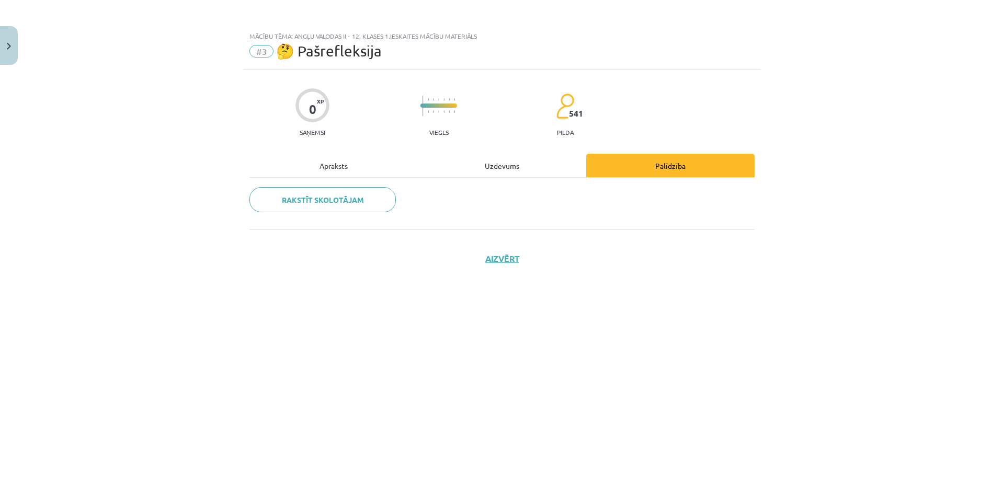
scroll to position [0, 0]
click at [318, 169] on div "Apraksts" at bounding box center [333, 166] width 168 height 24
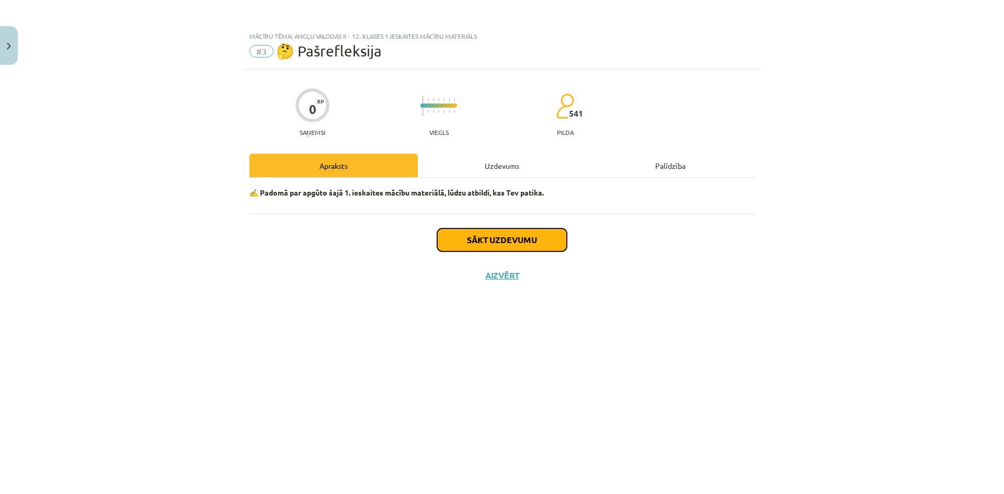
click at [518, 236] on button "Sākt uzdevumu" at bounding box center [502, 239] width 130 height 23
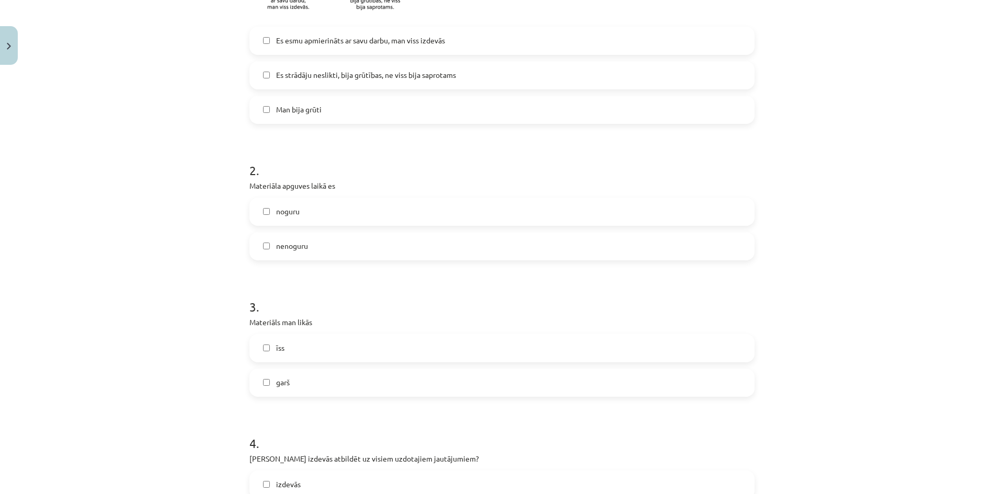
scroll to position [366, 0]
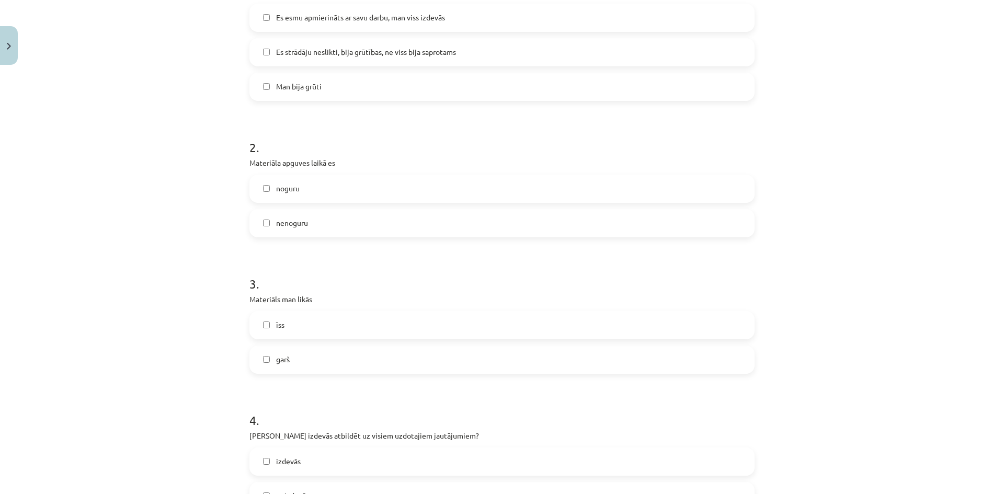
click at [266, 194] on label "noguru" at bounding box center [501, 189] width 503 height 26
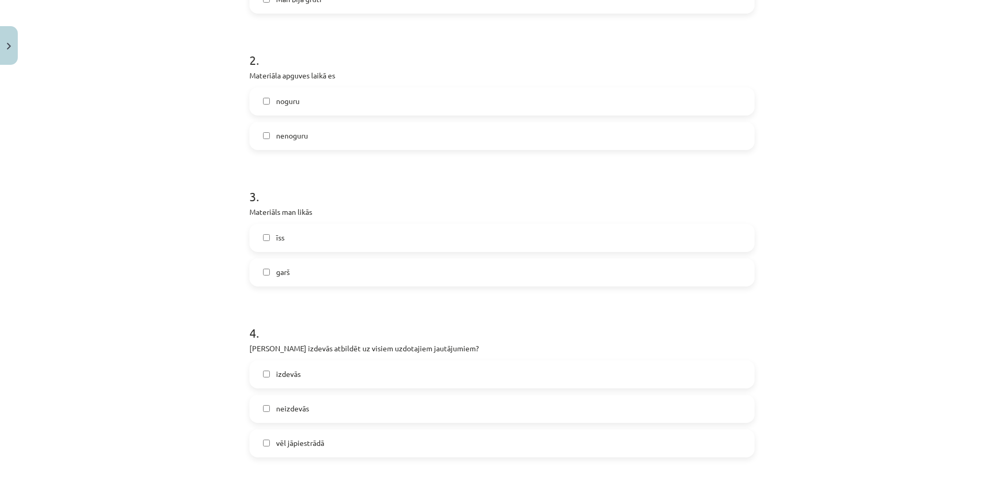
scroll to position [523, 0]
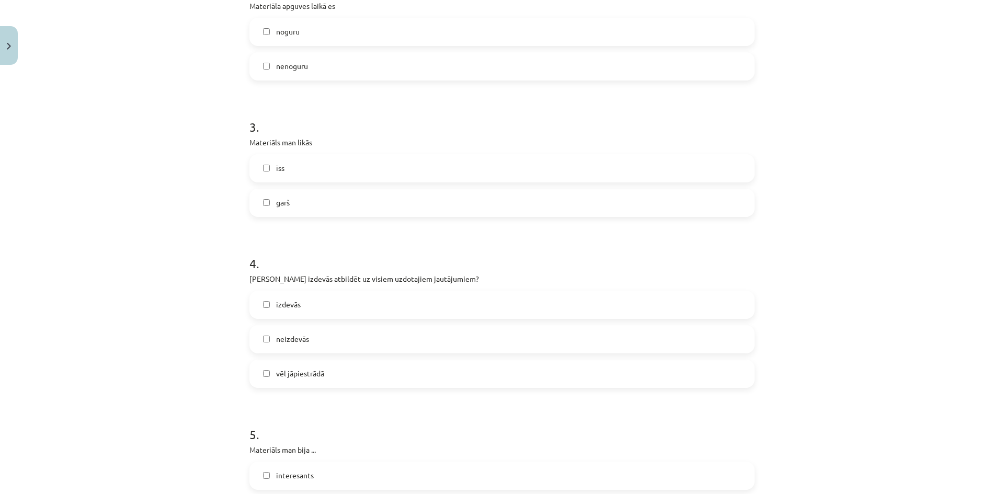
click at [263, 171] on label "īss" at bounding box center [501, 168] width 503 height 26
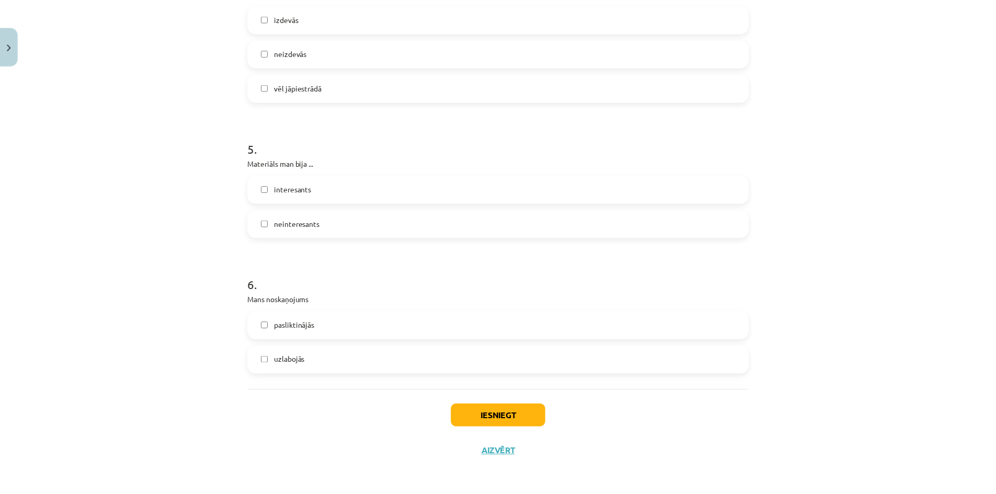
scroll to position [811, 0]
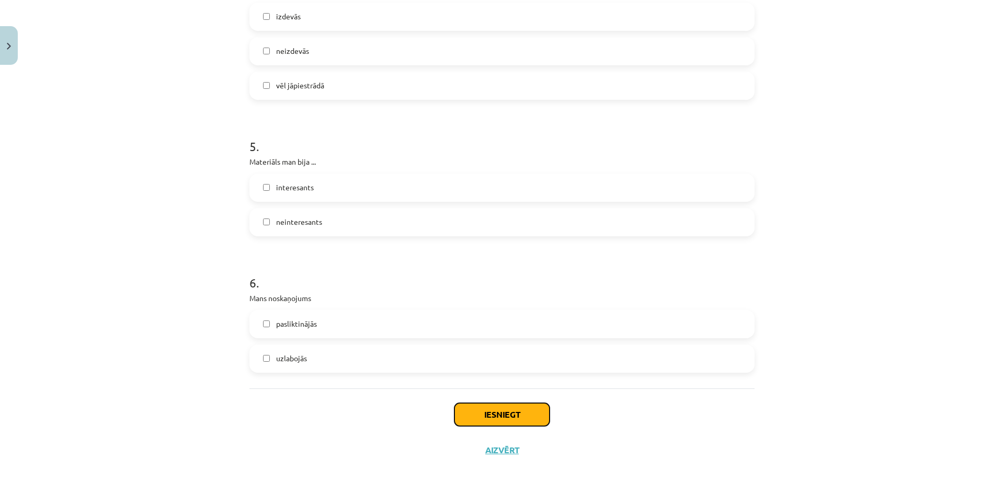
click at [526, 417] on button "Iesniegt" at bounding box center [501, 414] width 95 height 23
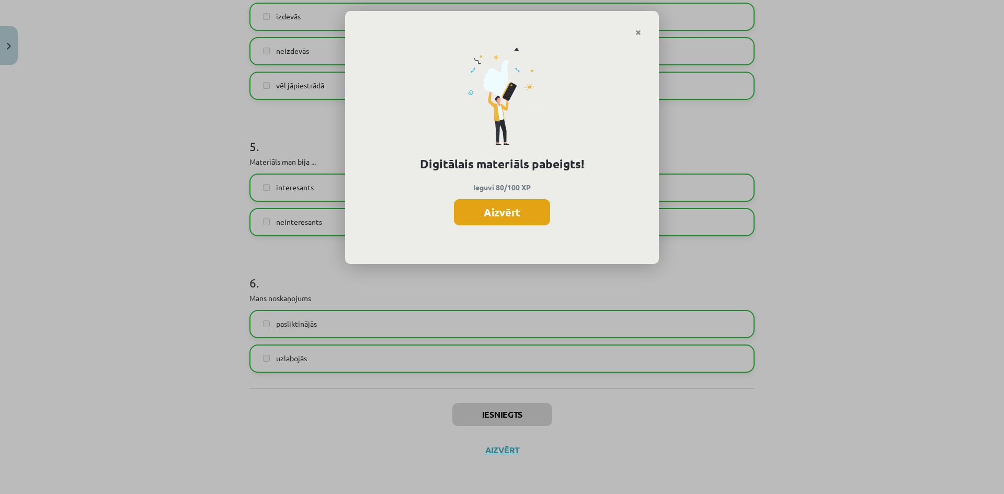
click at [516, 205] on button "Aizvērt" at bounding box center [502, 212] width 96 height 26
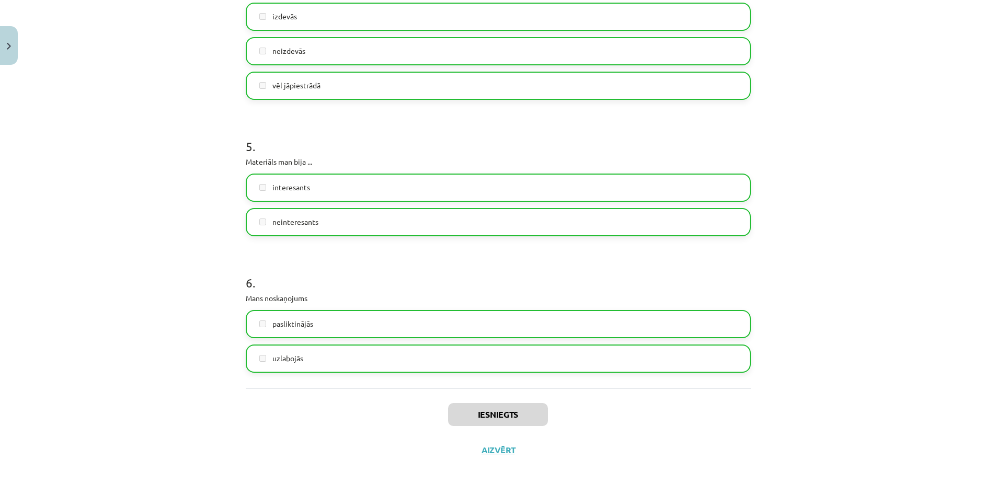
scroll to position [157, 0]
click at [495, 446] on button "Aizvērt" at bounding box center [498, 450] width 40 height 10
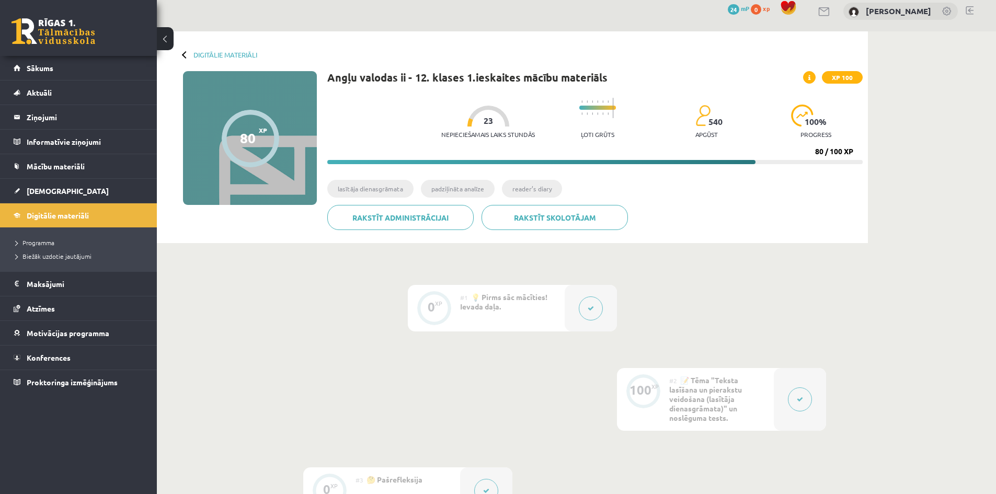
scroll to position [0, 0]
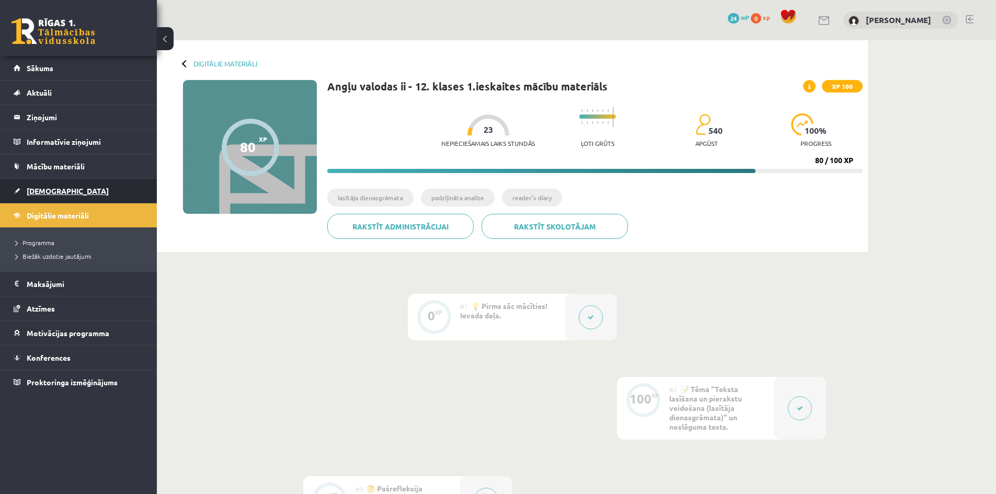
click at [99, 192] on link "[DEMOGRAPHIC_DATA]" at bounding box center [79, 191] width 130 height 24
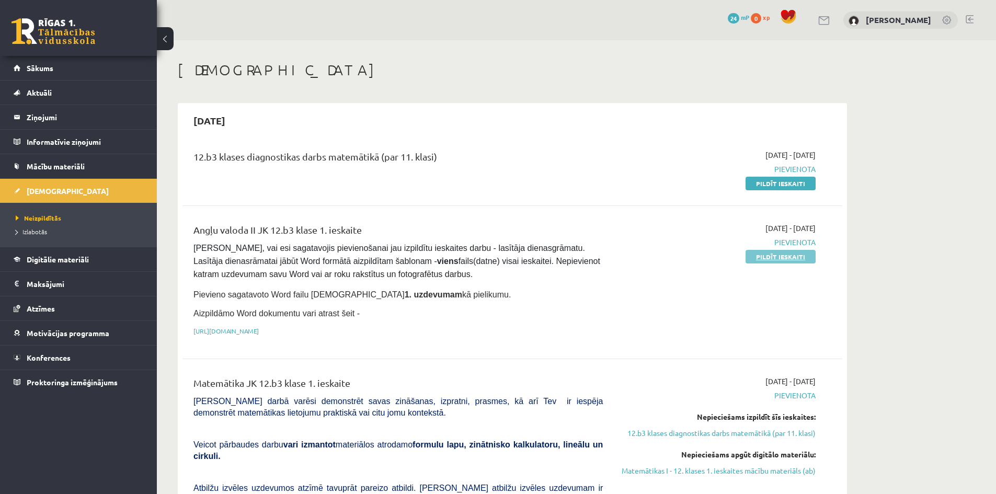
click at [776, 256] on link "Pildīt ieskaiti" at bounding box center [780, 257] width 70 height 14
drag, startPoint x: 194, startPoint y: 121, endPoint x: 250, endPoint y: 120, distance: 55.9
click at [236, 120] on h2 "[DATE]" at bounding box center [209, 120] width 53 height 25
click at [245, 187] on div "12.b3 klases diagnostikas darbs matemātikā (par 11. klasi) 2025-09-01 - 2025-09…" at bounding box center [512, 169] width 659 height 60
drag, startPoint x: 195, startPoint y: 158, endPoint x: 436, endPoint y: 165, distance: 240.5
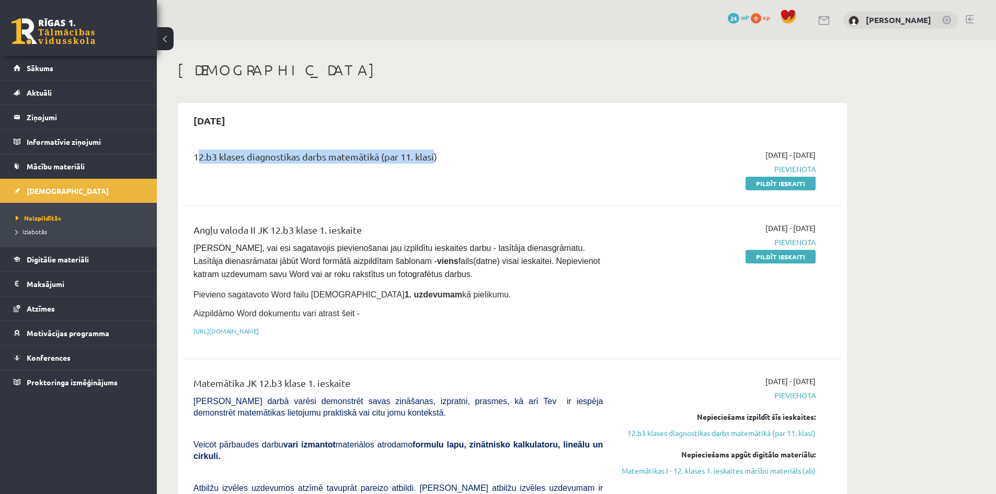
click at [434, 164] on div "12.b3 klases diagnostikas darbs matemātikā (par 11. klasi)" at bounding box center [397, 158] width 409 height 19
click at [419, 187] on div "12.b3 klases diagnostikas darbs matemātikā (par 11. klasi)" at bounding box center [398, 168] width 425 height 39
drag, startPoint x: 438, startPoint y: 146, endPoint x: 448, endPoint y: 201, distance: 55.4
click at [193, 153] on div "12.b3 klases diagnostikas darbs matemātikā (par 11. klasi) 2025-09-01 - 2025-09…" at bounding box center [512, 169] width 659 height 60
drag, startPoint x: 472, startPoint y: 201, endPoint x: 466, endPoint y: 200, distance: 5.8
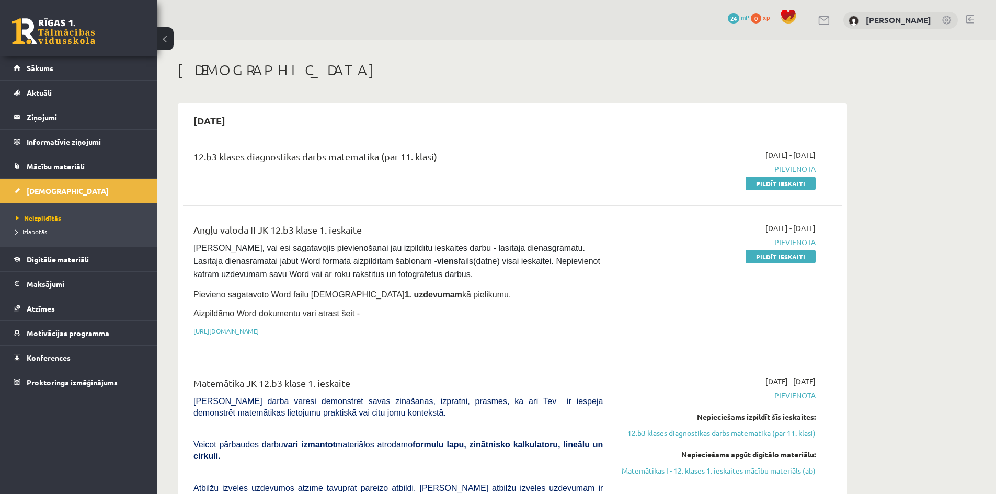
click at [467, 200] on div "12.b3 klases diagnostikas darbs matemātikā (par 11. klasi) 2025-09-01 - 2025-09…" at bounding box center [512, 446] width 659 height 614
drag, startPoint x: 166, startPoint y: 143, endPoint x: 453, endPoint y: 159, distance: 287.4
drag, startPoint x: 425, startPoint y: 178, endPoint x: 425, endPoint y: 171, distance: 6.8
click at [423, 178] on div "12.b3 klases diagnostikas darbs matemātikā (par 11. klasi)" at bounding box center [398, 168] width 425 height 39
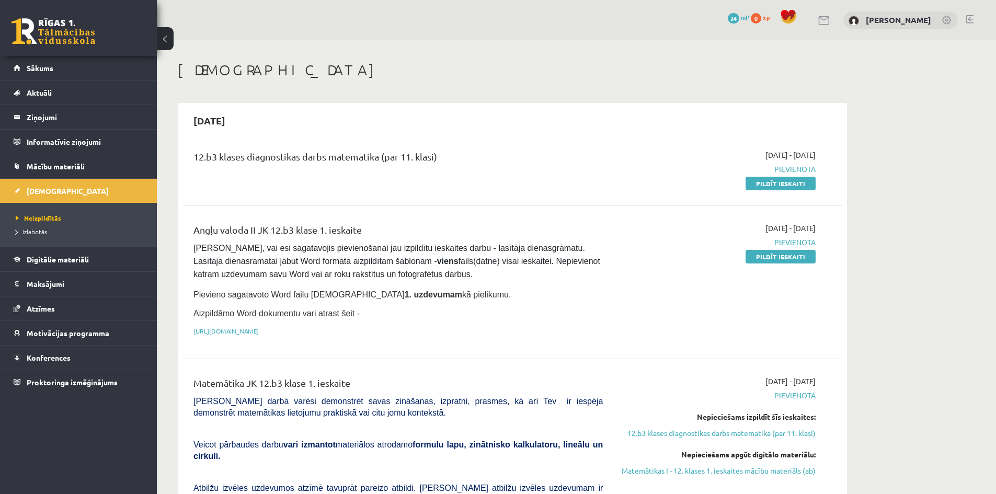
click at [414, 195] on div "12.b3 klases diagnostikas darbs matemātikā (par 11. klasi) 2025-09-01 - 2025-09…" at bounding box center [512, 169] width 659 height 60
click at [36, 226] on li "Izlabotās" at bounding box center [81, 232] width 131 height 14
click at [33, 232] on span "Izlabotās" at bounding box center [34, 231] width 37 height 8
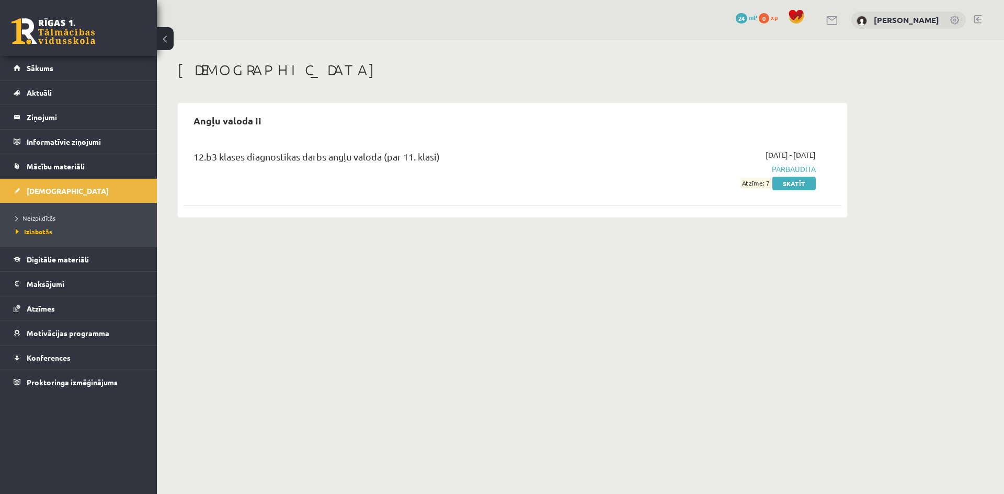
drag, startPoint x: 384, startPoint y: 160, endPoint x: 454, endPoint y: 157, distance: 69.6
click at [454, 157] on div "12.b3 klases diagnostikas darbs angļu valodā (par 11. klasi)" at bounding box center [397, 158] width 409 height 19
click at [409, 233] on div "Ieskaites Angļu valoda II 12.b3 klases diagnostikas darbs angļu valodā (par 11.…" at bounding box center [512, 139] width 711 height 198
click at [36, 215] on span "Neizpildītās" at bounding box center [36, 218] width 40 height 8
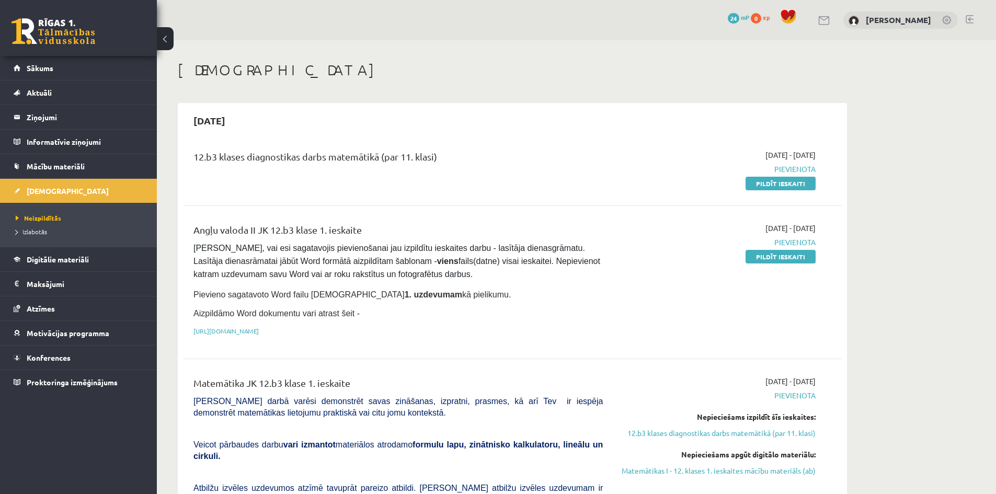
drag, startPoint x: 359, startPoint y: 164, endPoint x: 195, endPoint y: 170, distance: 164.3
click at [195, 170] on div "12.b3 klases diagnostikas darbs matemātikā (par 11. klasi)" at bounding box center [398, 168] width 425 height 39
click at [504, 191] on div "12.b3 klases diagnostikas darbs matemātikā (par 11. klasi) 2025-09-01 - 2025-09…" at bounding box center [512, 169] width 659 height 60
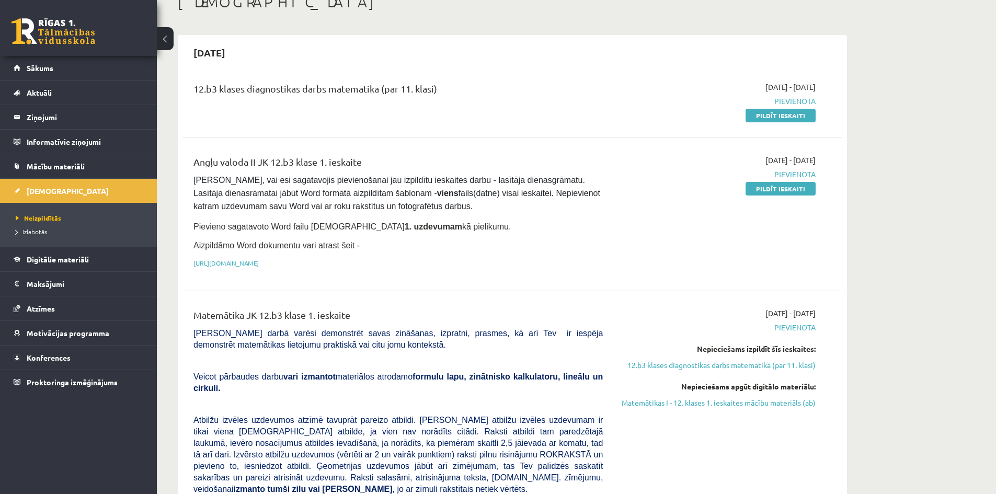
scroll to position [52, 0]
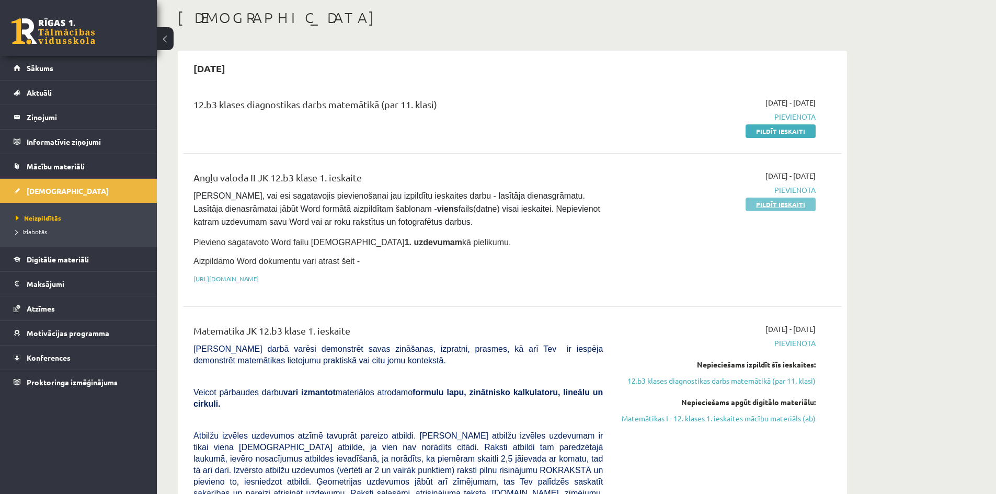
click at [777, 207] on link "Pildīt ieskaiti" at bounding box center [780, 205] width 70 height 14
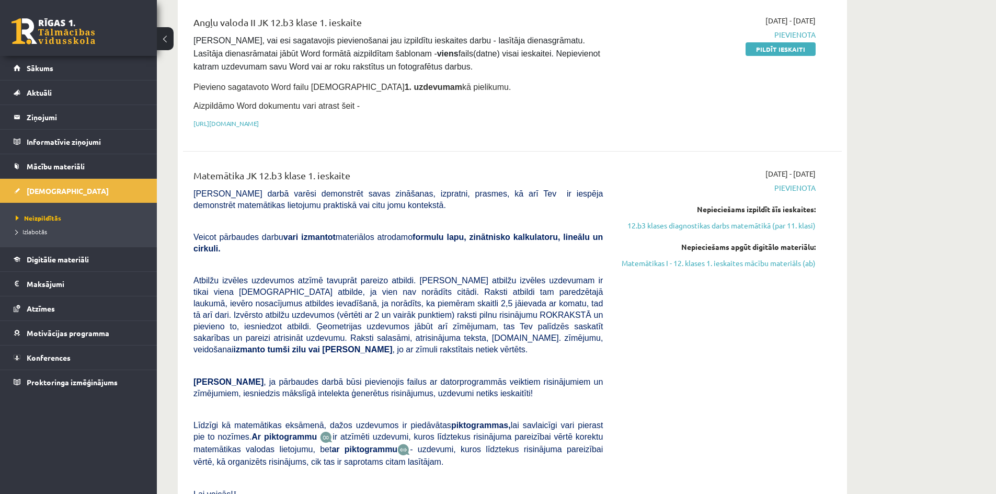
scroll to position [209, 0]
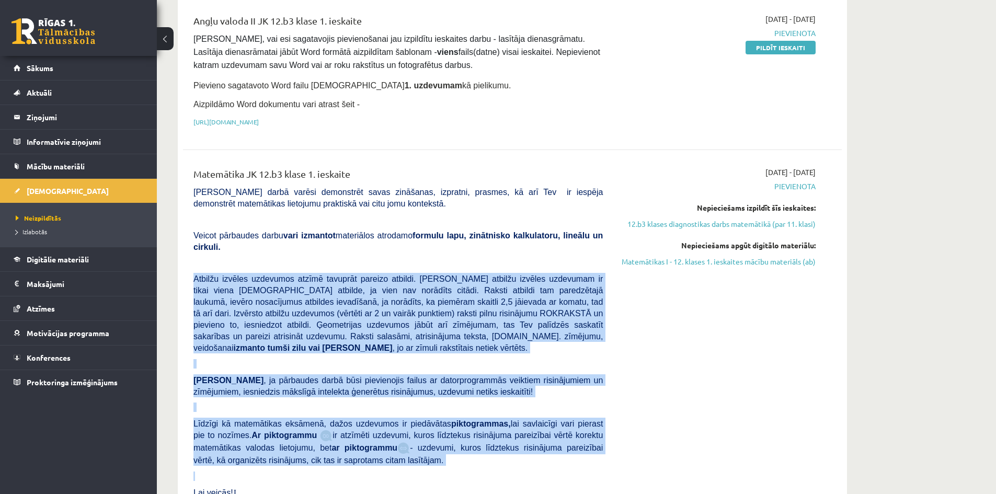
drag, startPoint x: 234, startPoint y: 247, endPoint x: 636, endPoint y: 414, distance: 435.3
click at [496, 446] on div "Matemātika JK 12.b3 klase 1. ieskaite Pārbaudes darbā varēsi demonstrēt savas z…" at bounding box center [398, 343] width 425 height 353
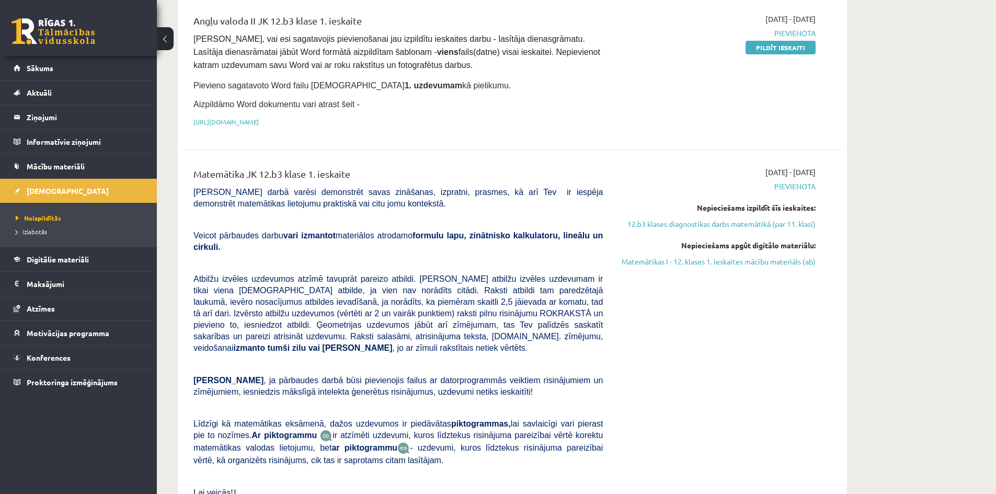
drag, startPoint x: 864, startPoint y: 389, endPoint x: 838, endPoint y: 387, distance: 26.2
drag, startPoint x: 181, startPoint y: 259, endPoint x: 468, endPoint y: 417, distance: 326.8
click at [776, 388] on div "2025-09-01 - 2025-09-15 Pievienota Nepieciešams izpildīt šīs ieskaites: 12.b3 k…" at bounding box center [716, 343] width 213 height 353
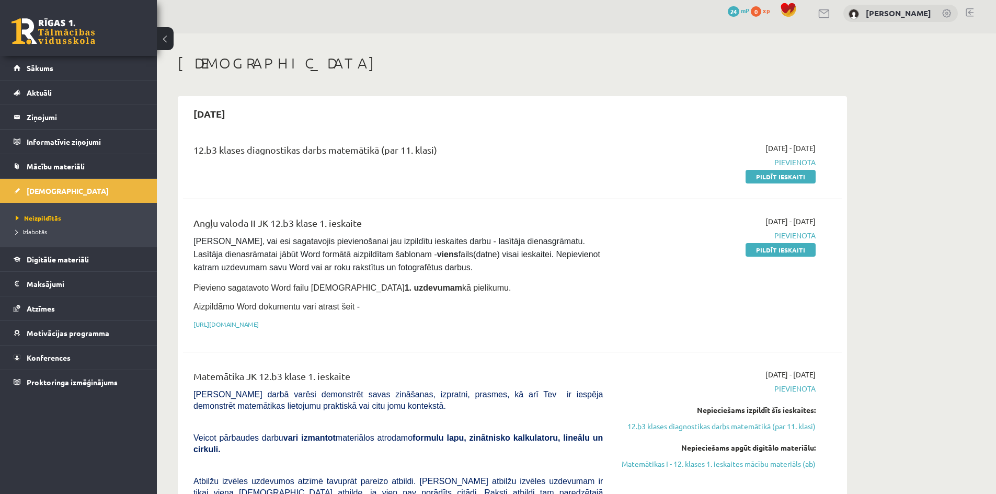
scroll to position [0, 0]
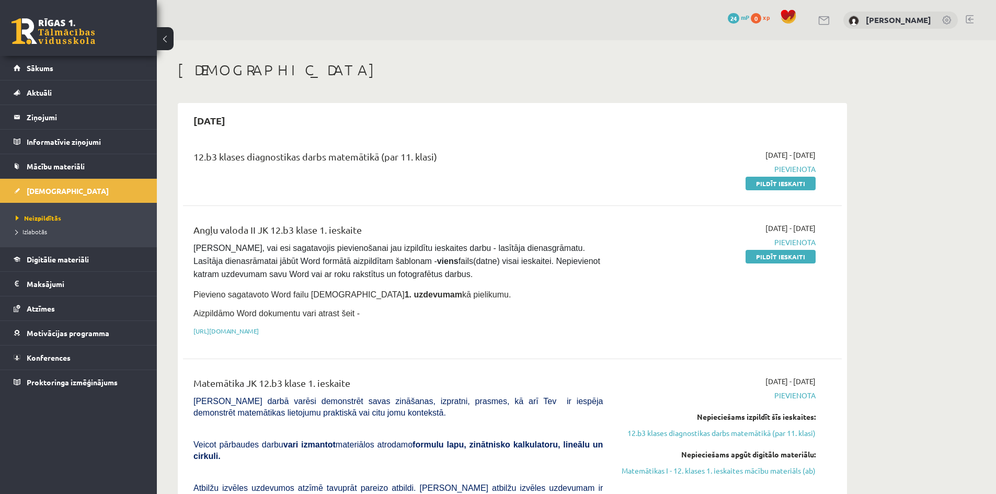
drag, startPoint x: 384, startPoint y: 181, endPoint x: 214, endPoint y: 191, distance: 169.6
click at [182, 191] on div "2025-09-15 12.b3 klases diagnostikas darbs matemātikā (par 11. klasi) 2025-09-0…" at bounding box center [512, 430] width 669 height 655
click at [616, 218] on div "Angļu valoda II JK 12.b3 klase 1. ieskaite Pārliecinies, vai esi sagatavojis pi…" at bounding box center [512, 282] width 659 height 140
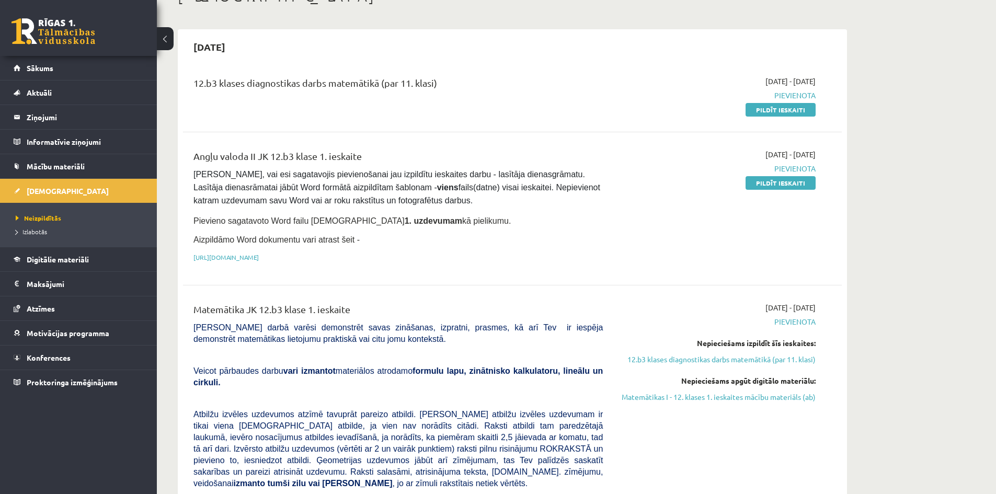
scroll to position [209, 0]
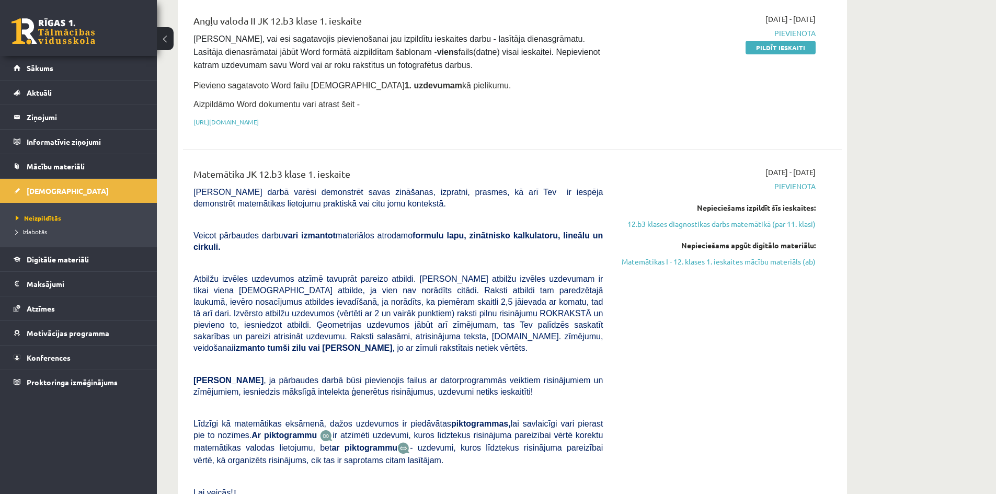
drag, startPoint x: 198, startPoint y: 179, endPoint x: 448, endPoint y: 176, distance: 250.4
click at [390, 164] on div "Matemātika JK 12.b3 klase 1. ieskaite Pārbaudes darbā varēsi demonstrēt savas z…" at bounding box center [512, 343] width 659 height 374
click at [762, 371] on div "2025-09-01 - 2025-09-15 Pievienota Nepieciešams izpildīt šīs ieskaites: 12.b3 k…" at bounding box center [716, 343] width 213 height 353
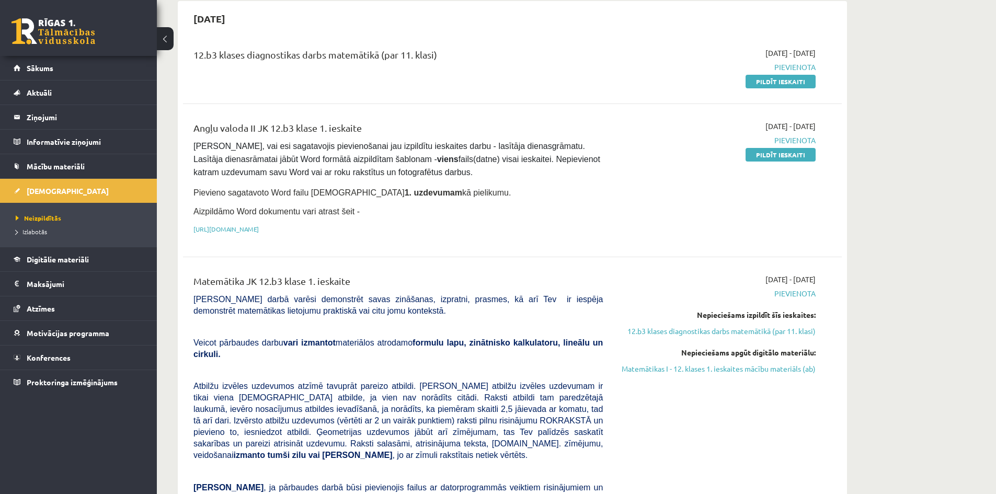
scroll to position [0, 0]
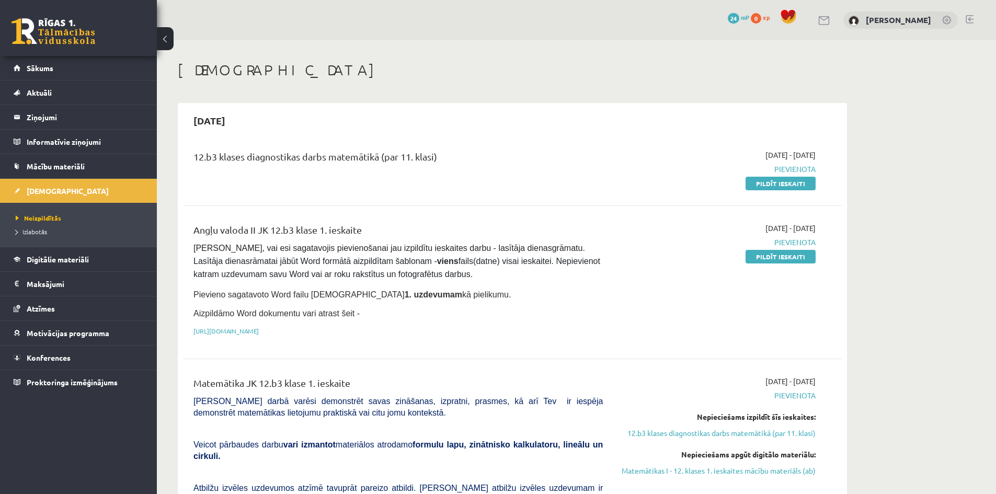
click at [820, 17] on link at bounding box center [824, 20] width 13 height 9
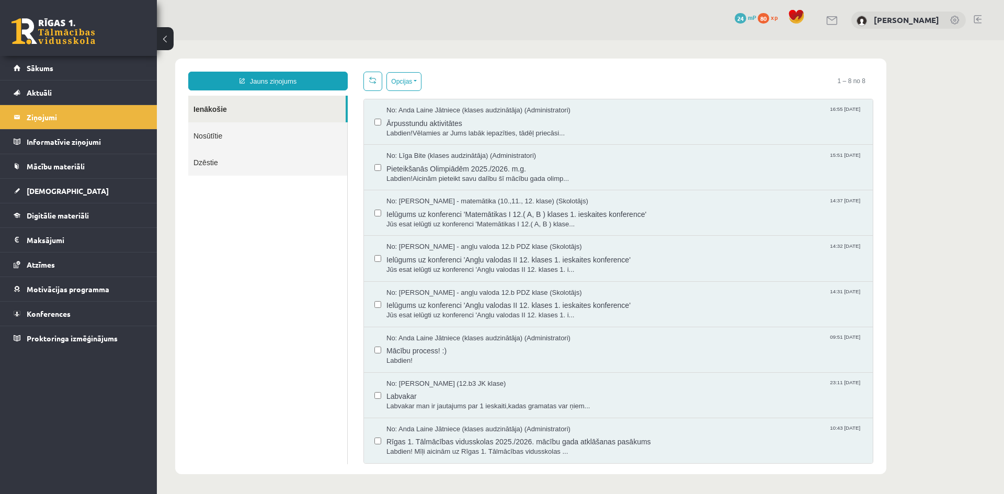
click at [219, 134] on link "Nosūtītie" at bounding box center [267, 135] width 159 height 27
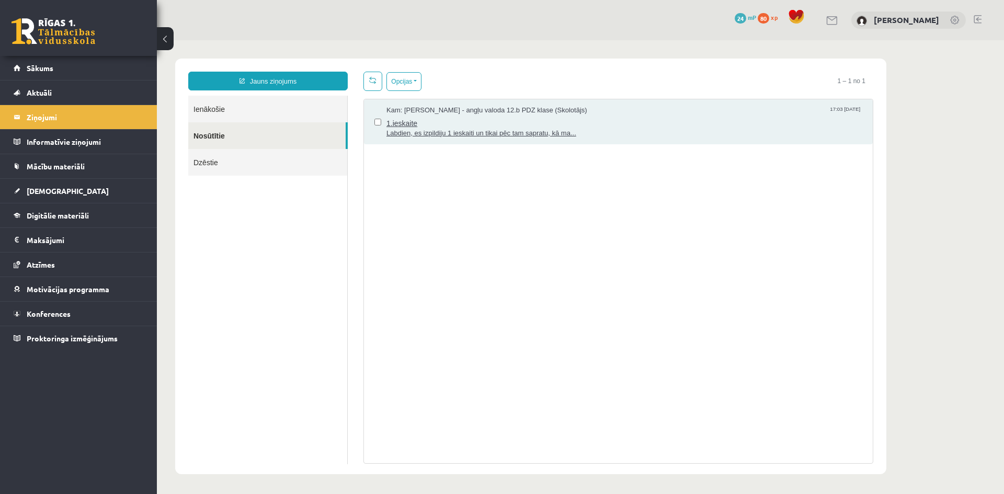
click at [414, 130] on span "Labdien, es izpildiju 1 ieskaiti un tikai pēc tam sapratu, kā ma..." at bounding box center [624, 134] width 476 height 10
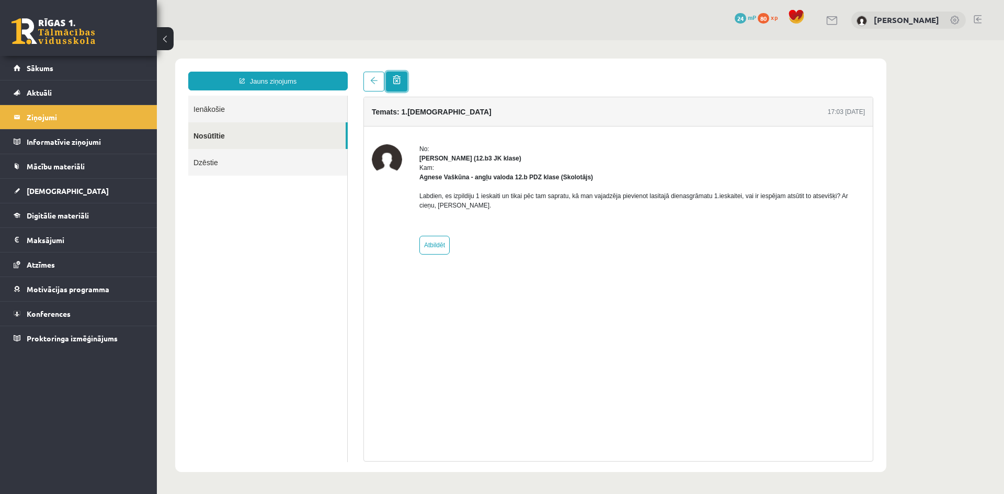
click at [394, 76] on span at bounding box center [397, 79] width 8 height 9
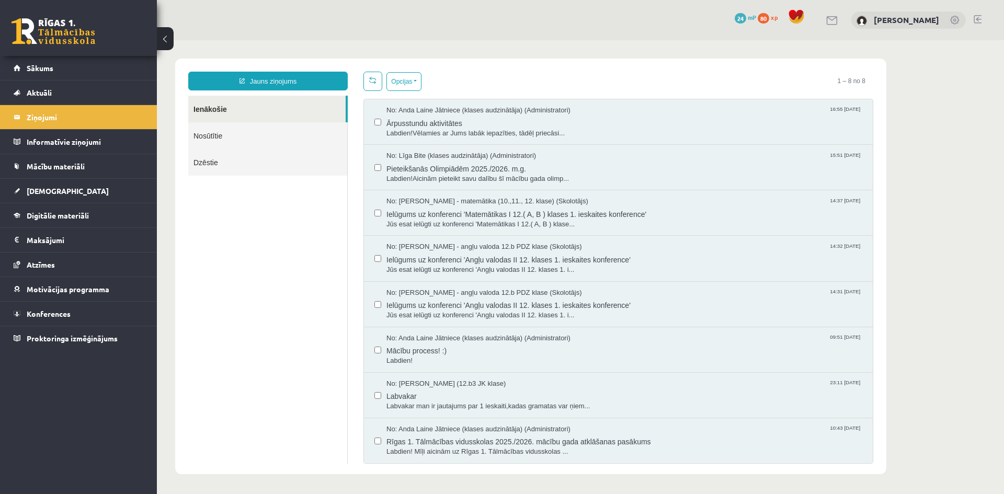
click at [212, 129] on link "Nosūtītie" at bounding box center [267, 135] width 159 height 27
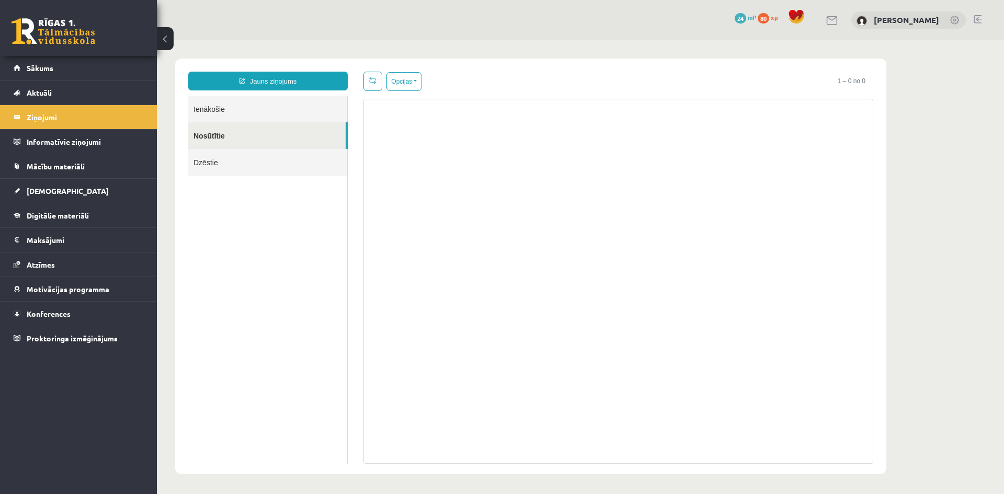
click at [228, 100] on link "Ienākošie" at bounding box center [267, 109] width 159 height 27
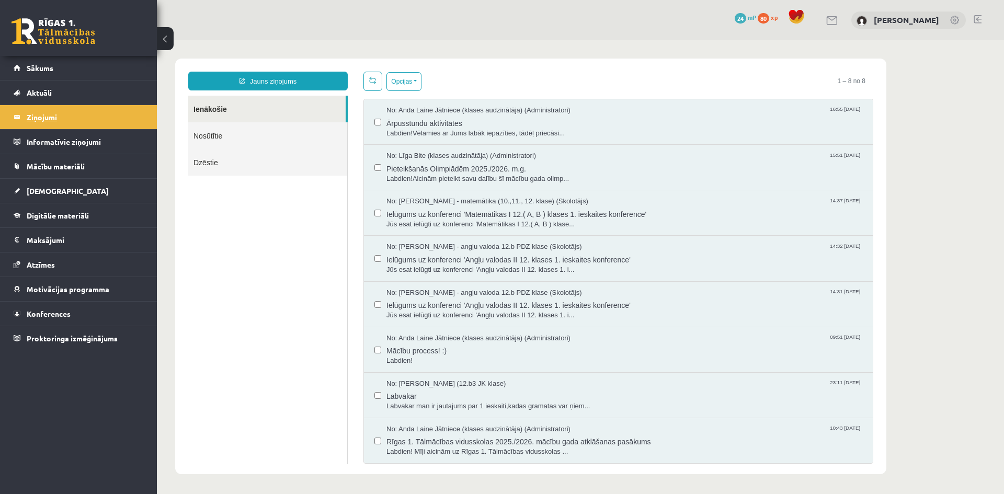
click at [102, 119] on legend "Ziņojumi 0" at bounding box center [85, 117] width 117 height 24
click at [76, 191] on link "[DEMOGRAPHIC_DATA]" at bounding box center [79, 191] width 130 height 24
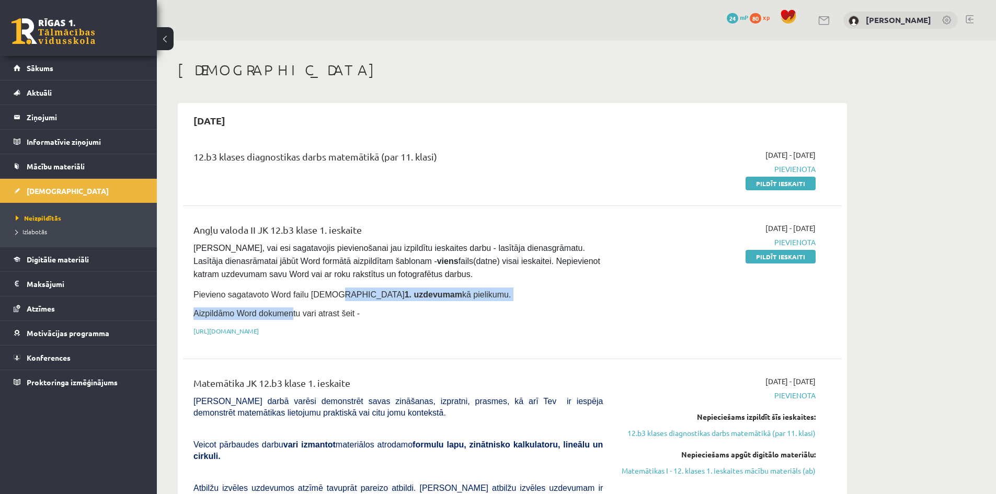
drag, startPoint x: 284, startPoint y: 306, endPoint x: 539, endPoint y: 308, distance: 254.5
click at [319, 289] on div "Angļu valoda II JK 12.b3 klase 1. ieskaite Pārliecinies, vai esi sagatavojis pi…" at bounding box center [398, 282] width 425 height 119
click at [503, 295] on div "Angļu valoda II JK 12.b3 klase 1. ieskaite Pārliecinies, vai esi sagatavojis pi…" at bounding box center [398, 282] width 425 height 119
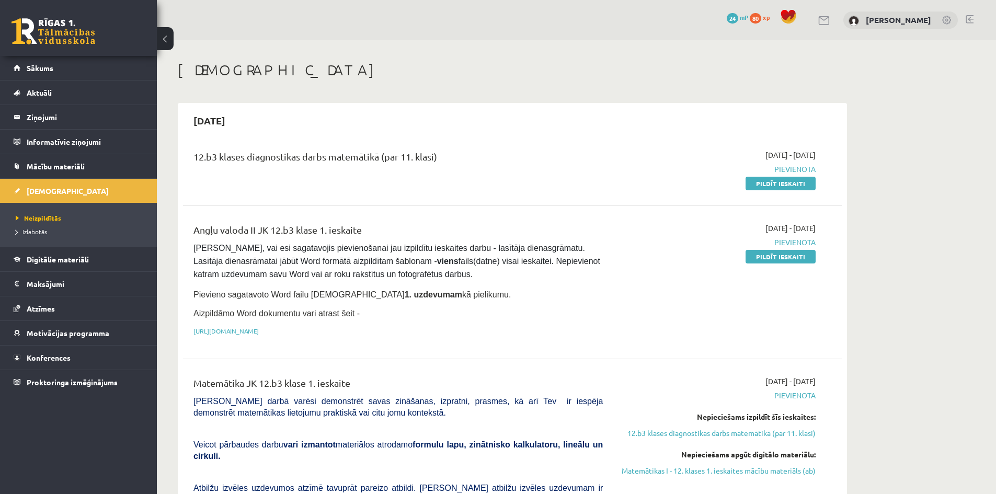
click at [781, 259] on link "Pildīt ieskaiti" at bounding box center [780, 257] width 70 height 14
drag, startPoint x: 487, startPoint y: 160, endPoint x: 185, endPoint y: 152, distance: 301.7
click at [185, 152] on div "12.b3 klases diagnostikas darbs matemātikā (par 11. klasi) 2025-09-01 - 2025-09…" at bounding box center [512, 169] width 659 height 60
click at [586, 137] on div "2025-09-15 12.b3 klases diagnostikas darbs matemātikā (par 11. klasi) 2025-09-0…" at bounding box center [512, 430] width 669 height 655
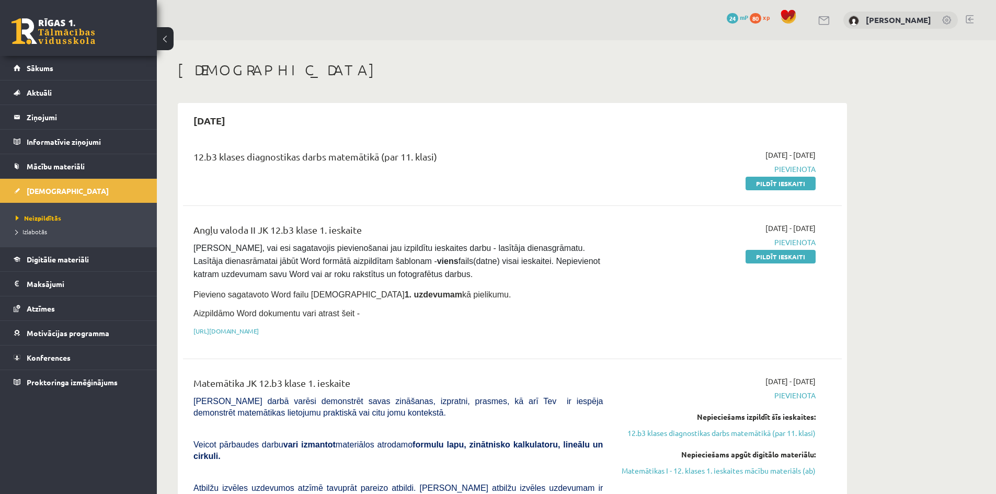
drag, startPoint x: 487, startPoint y: 153, endPoint x: 387, endPoint y: 118, distance: 105.8
click at [198, 156] on div "12.b3 klases diagnostikas darbs matemātikā (par 11. klasi)" at bounding box center [397, 158] width 409 height 19
click at [543, 116] on div "2025-09-15" at bounding box center [512, 120] width 659 height 25
drag, startPoint x: 236, startPoint y: 70, endPoint x: 177, endPoint y: 77, distance: 60.0
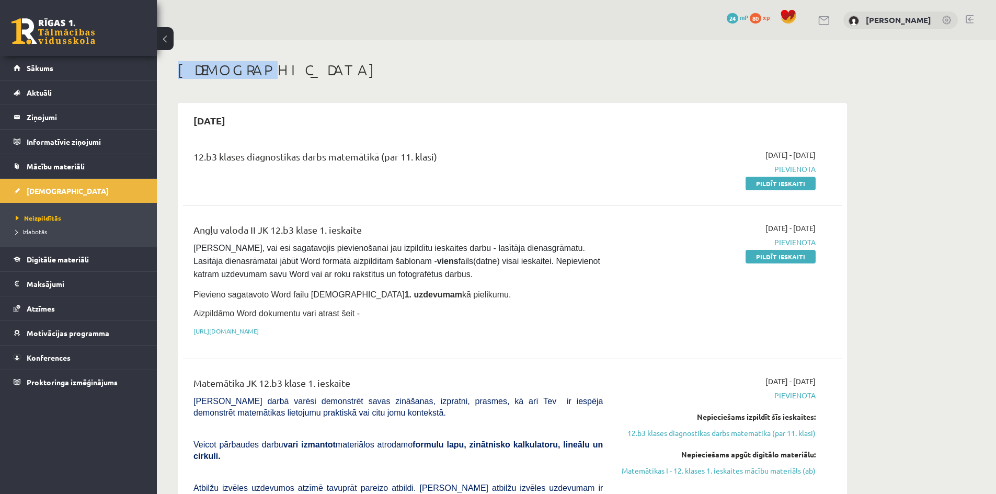
click at [312, 75] on h1 "[DEMOGRAPHIC_DATA]" at bounding box center [512, 70] width 669 height 18
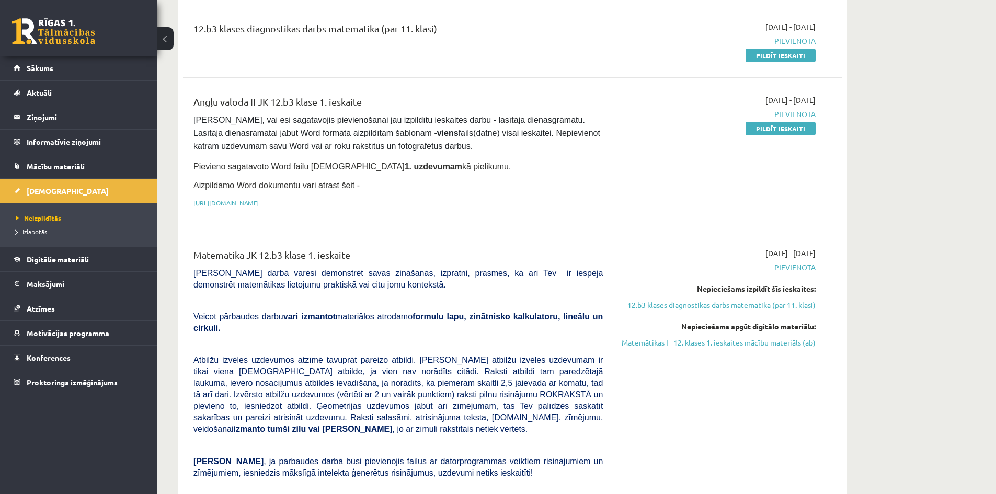
scroll to position [52, 0]
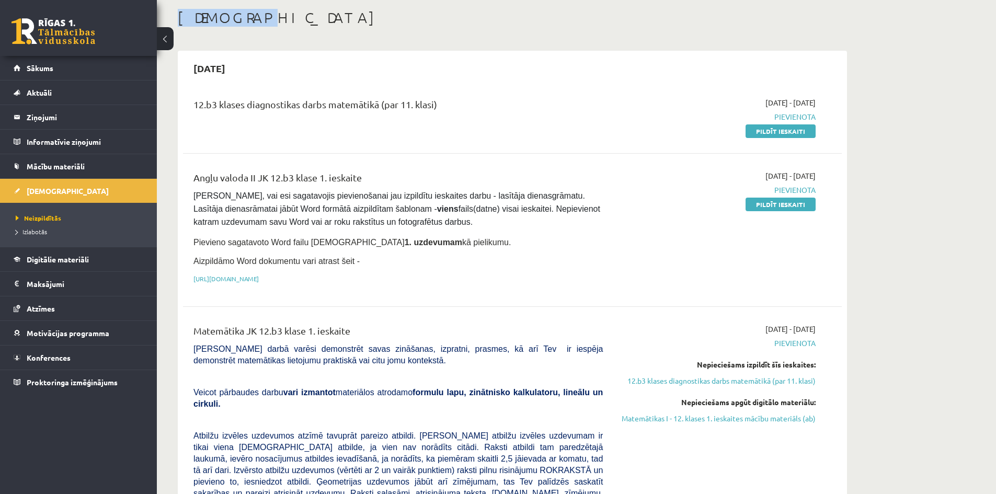
drag, startPoint x: 175, startPoint y: 15, endPoint x: 271, endPoint y: 15, distance: 95.6
click at [271, 15] on h1 "[DEMOGRAPHIC_DATA]" at bounding box center [512, 18] width 669 height 18
drag, startPoint x: 194, startPoint y: 68, endPoint x: 248, endPoint y: 73, distance: 54.6
click at [236, 73] on h2 "2025-09-15" at bounding box center [209, 68] width 53 height 25
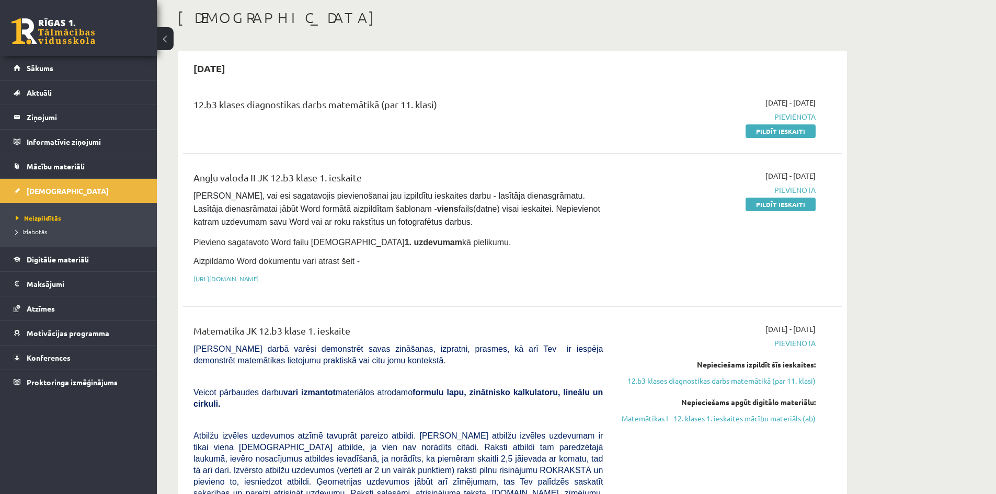
click at [294, 28] on div "[DEMOGRAPHIC_DATA]" at bounding box center [512, 19] width 669 height 21
drag, startPoint x: 233, startPoint y: 20, endPoint x: 175, endPoint y: 18, distance: 58.6
click at [263, 19] on h1 "[DEMOGRAPHIC_DATA]" at bounding box center [512, 18] width 669 height 18
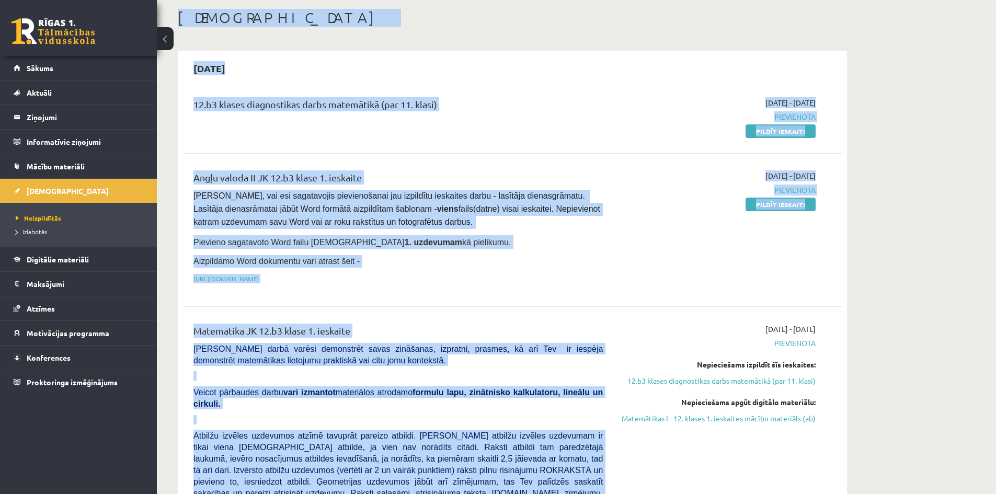
scroll to position [0, 0]
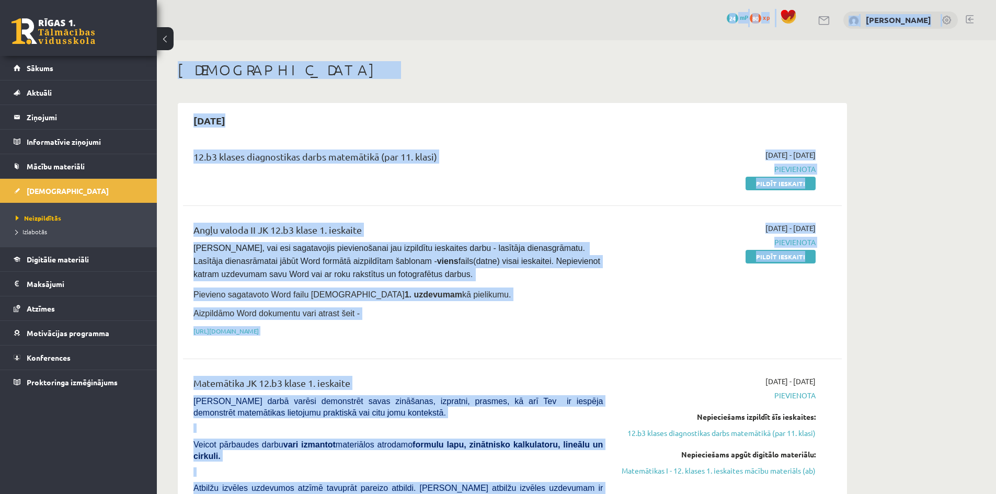
drag, startPoint x: 368, startPoint y: 480, endPoint x: 457, endPoint y: 163, distance: 329.3
click at [456, 163] on div "12.b3 klases diagnostikas darbs matemātikā (par 11. klasi) 2025-09-01 - 2025-09…" at bounding box center [512, 446] width 659 height 614
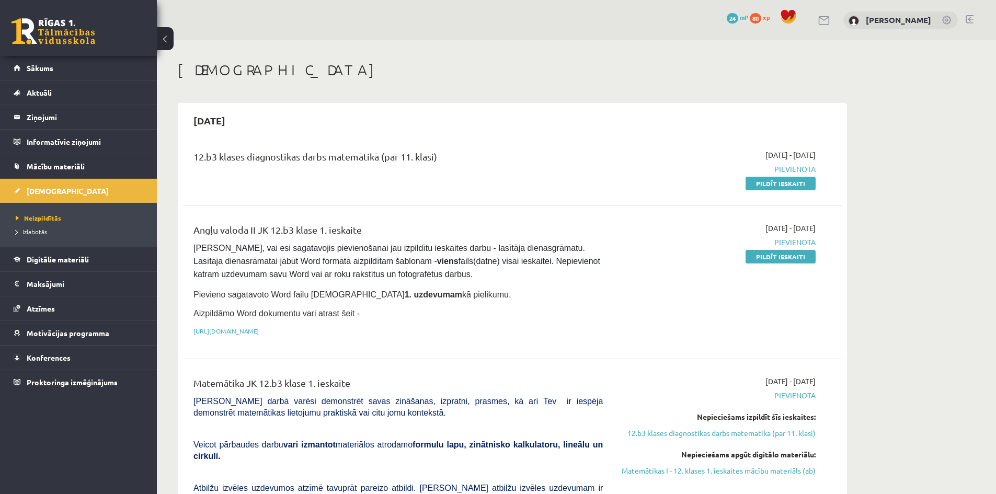
click at [792, 183] on link "Pildīt ieskaiti" at bounding box center [780, 184] width 70 height 14
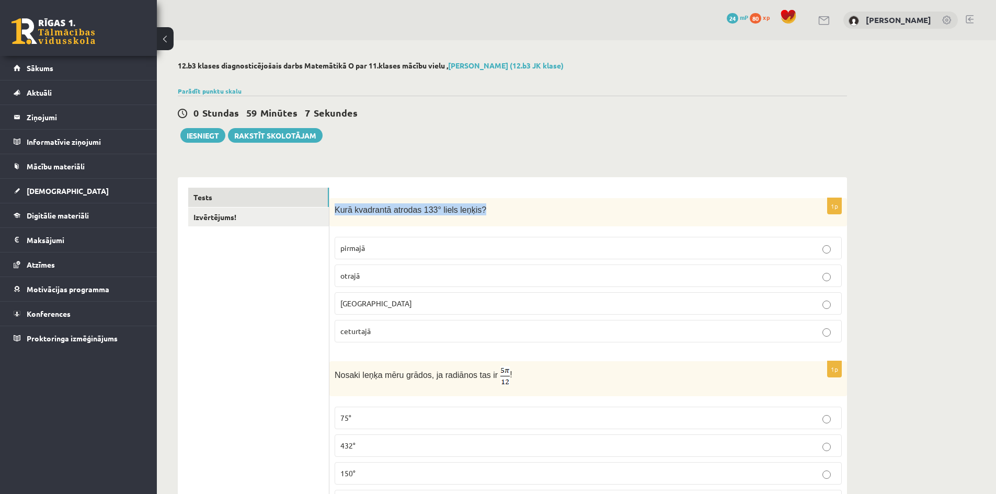
drag, startPoint x: 336, startPoint y: 210, endPoint x: 534, endPoint y: 158, distance: 204.9
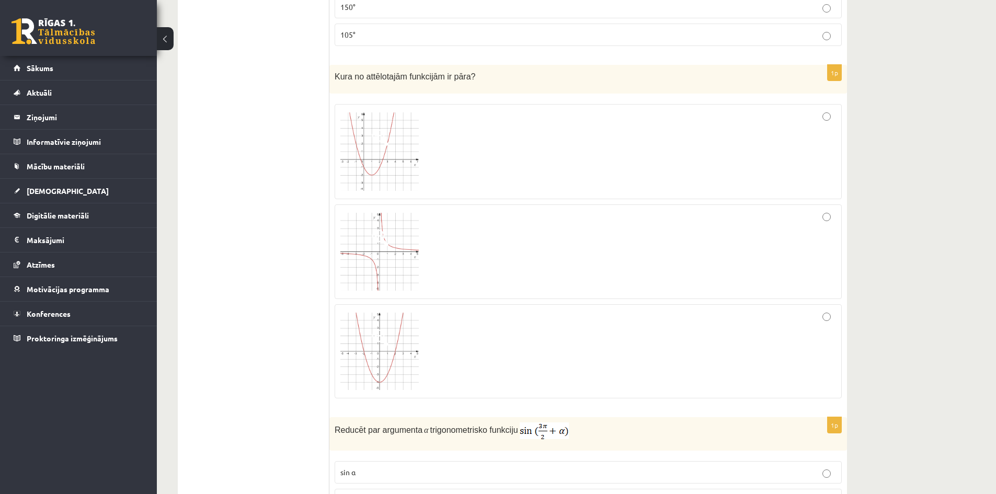
scroll to position [470, 0]
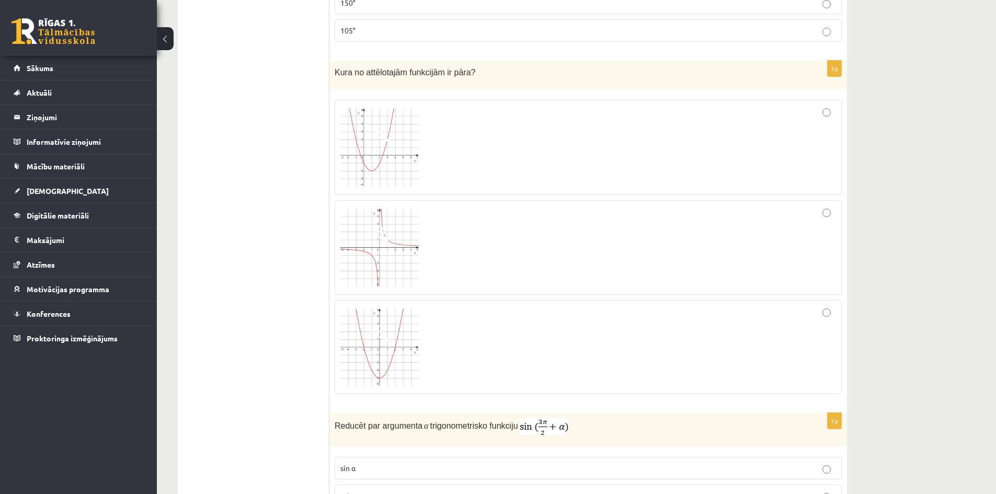
click at [402, 342] on img at bounding box center [379, 346] width 78 height 77
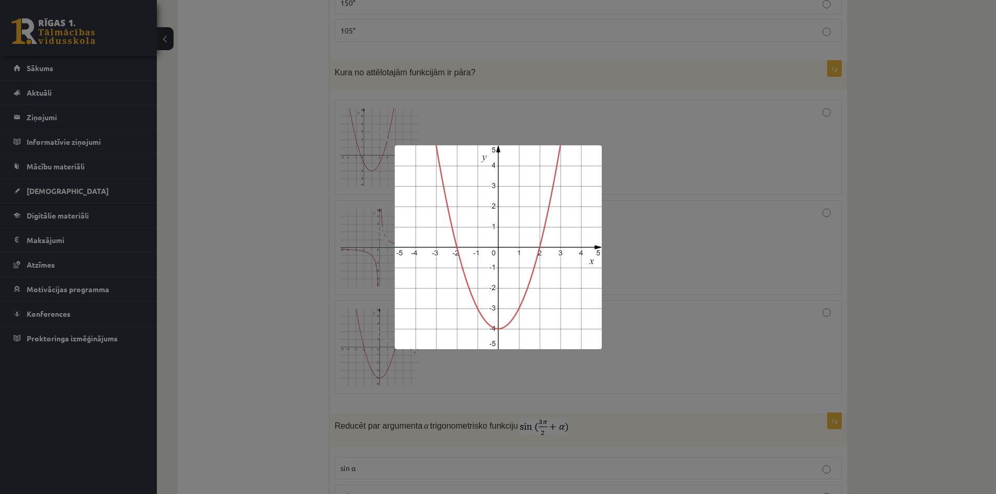
click at [691, 285] on div at bounding box center [498, 247] width 996 height 494
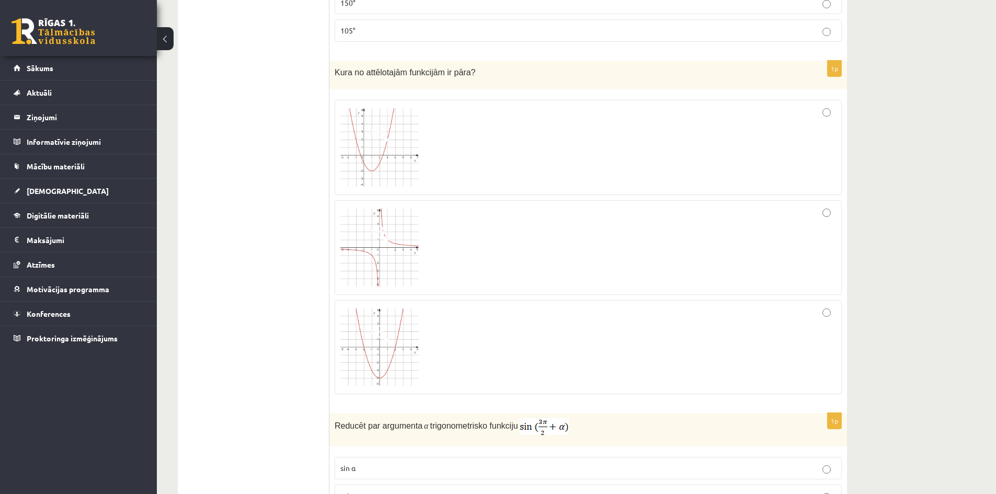
click at [364, 147] on img at bounding box center [379, 147] width 78 height 78
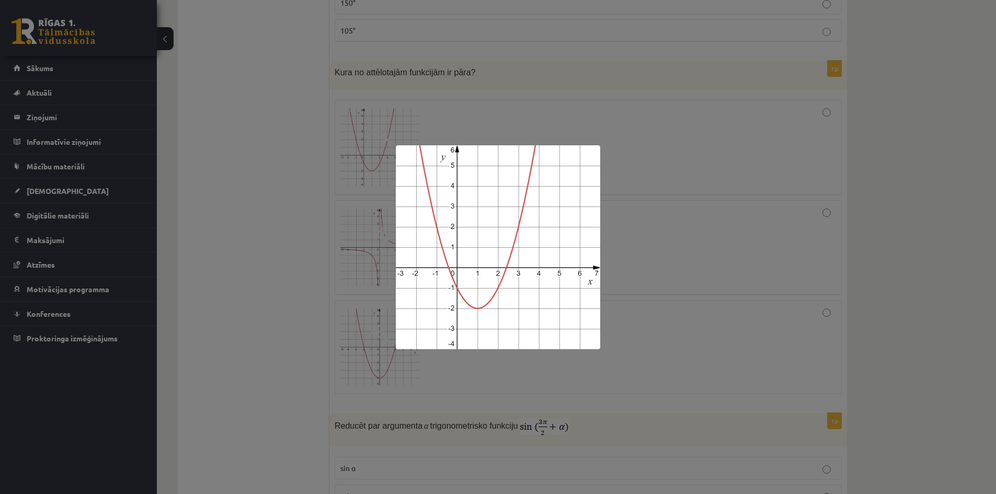
click at [644, 257] on div at bounding box center [498, 247] width 996 height 494
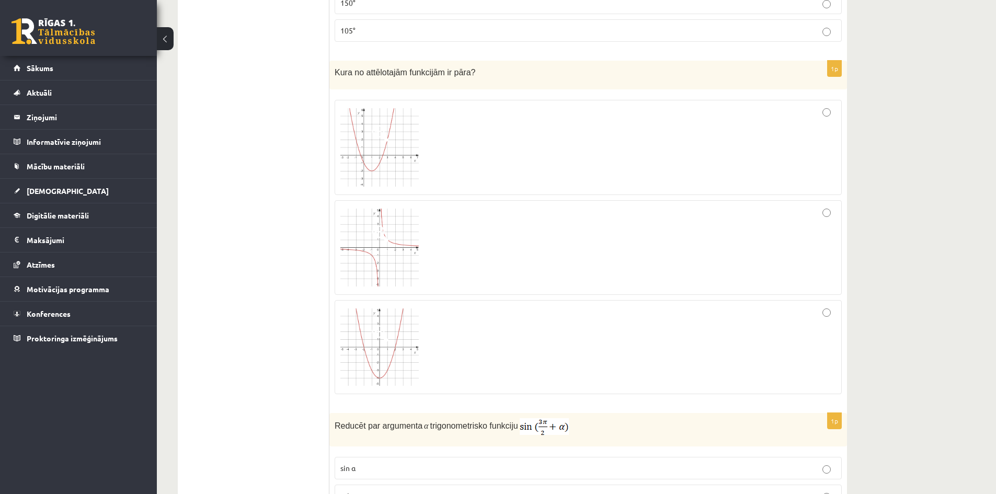
click at [379, 329] on span at bounding box center [380, 333] width 17 height 17
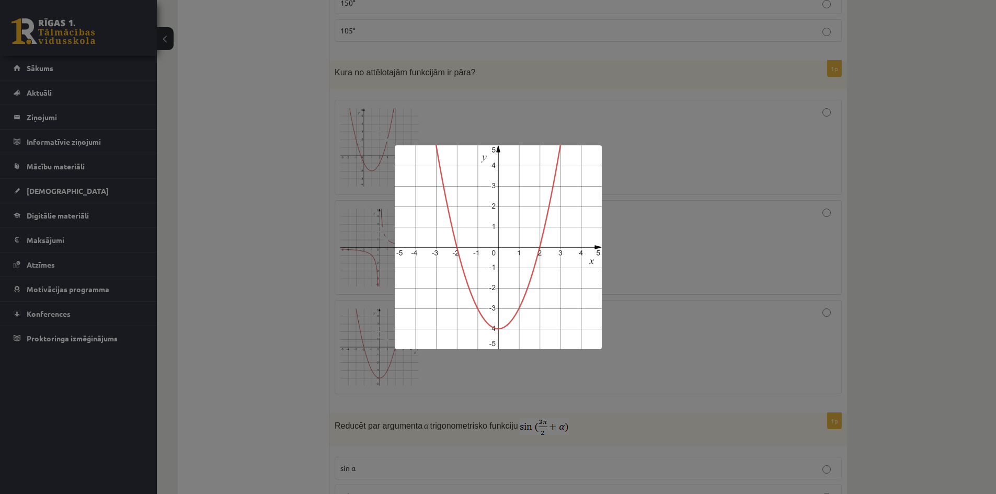
click at [644, 249] on div at bounding box center [498, 247] width 996 height 494
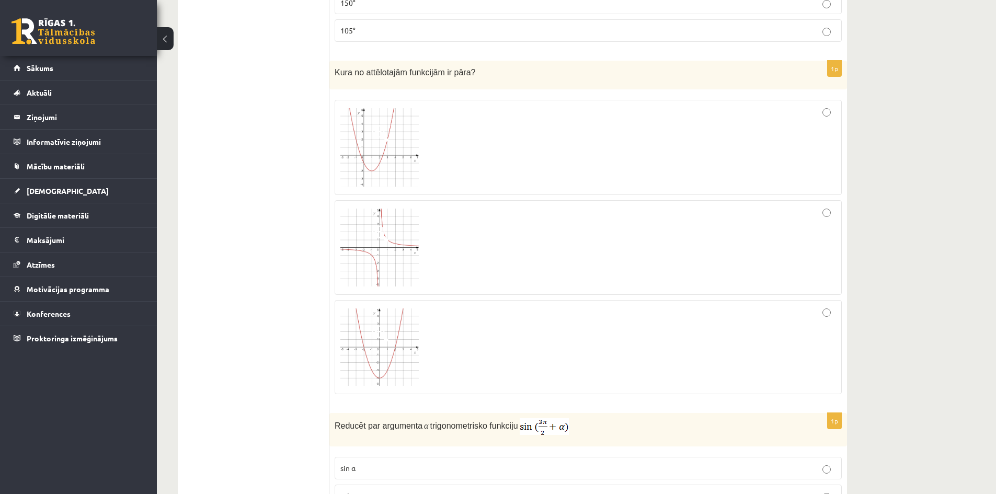
click at [370, 255] on img at bounding box center [379, 248] width 78 height 78
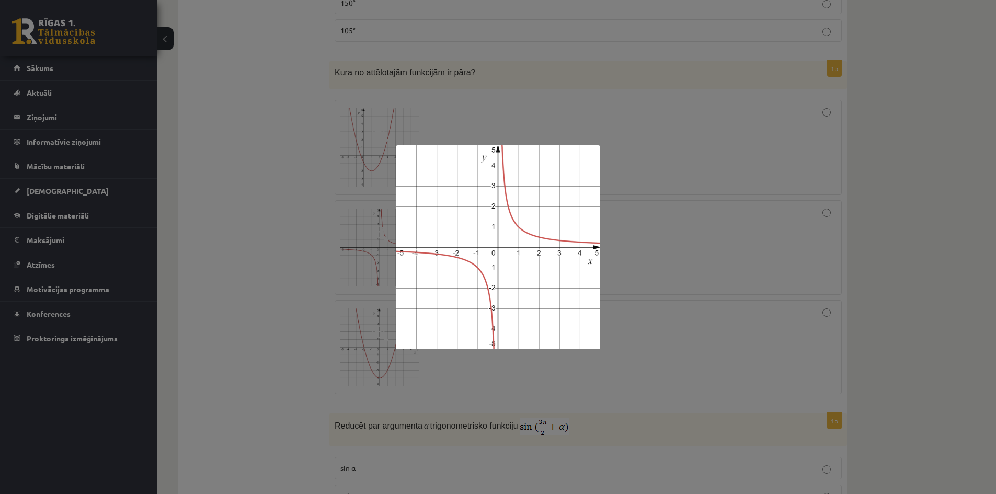
click at [687, 275] on div at bounding box center [498, 247] width 996 height 494
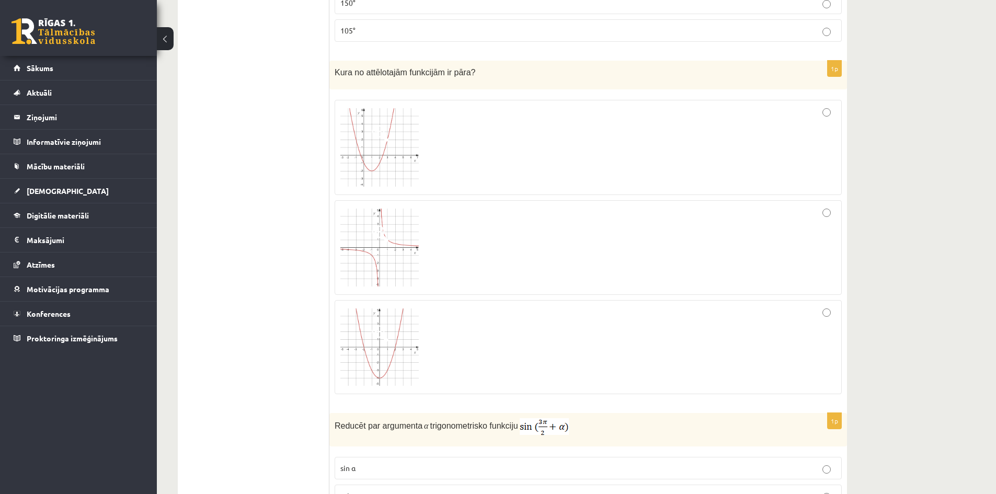
click at [831, 318] on div at bounding box center [587, 347] width 495 height 83
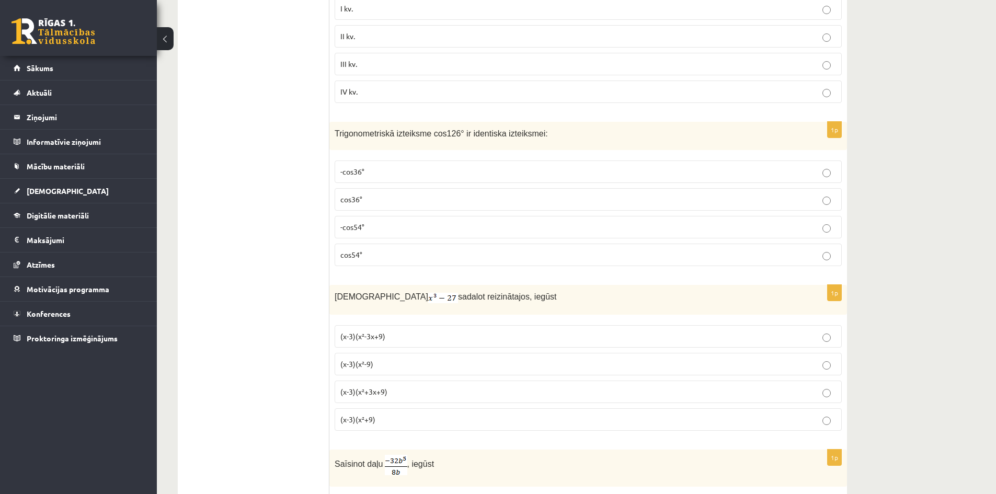
scroll to position [2666, 0]
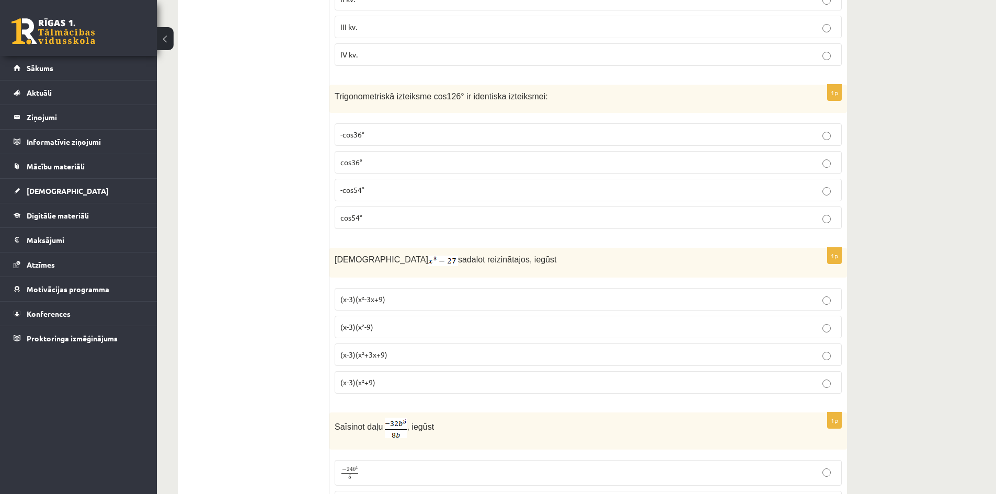
click at [831, 359] on p "(x-3)(x²+3x+9)" at bounding box center [587, 354] width 495 height 11
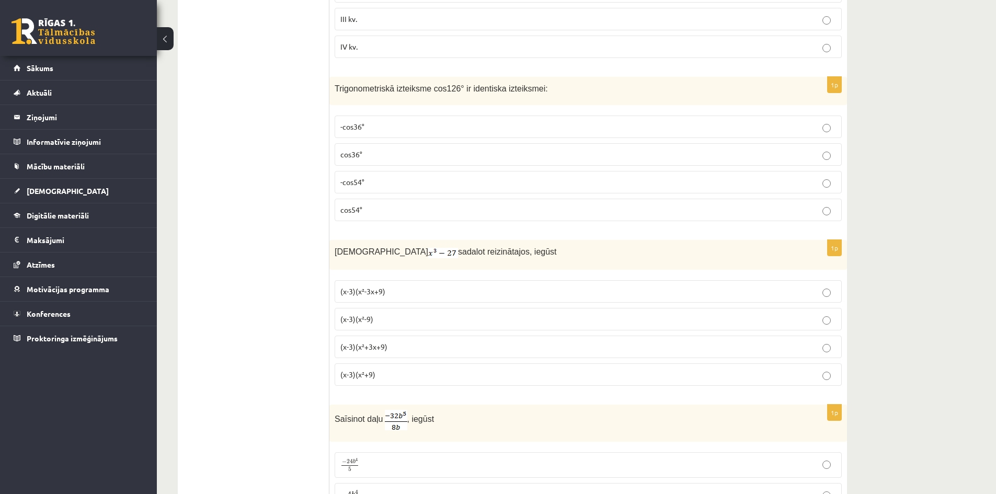
scroll to position [2704, 0]
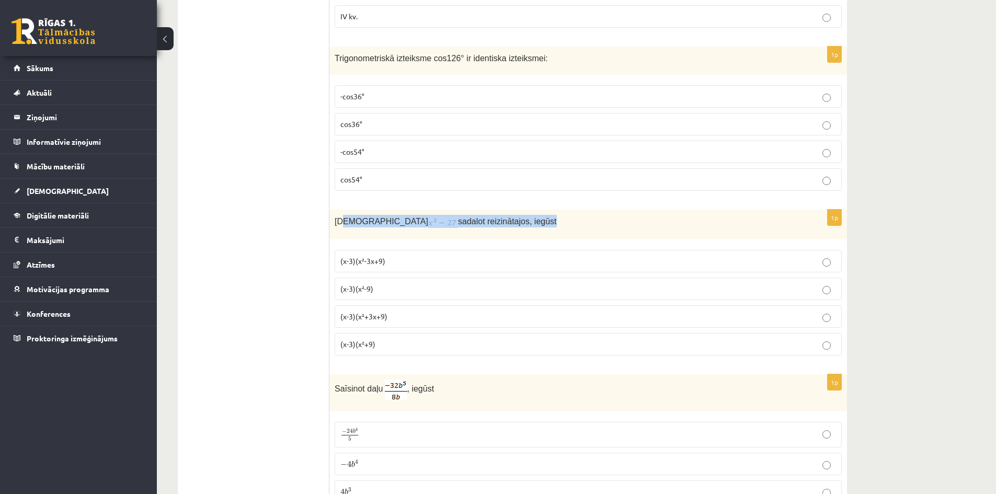
drag, startPoint x: 486, startPoint y: 221, endPoint x: 339, endPoint y: 214, distance: 146.5
click at [339, 215] on p "Izteiksmi sadalot reizinātajos, iegūst" at bounding box center [562, 221] width 455 height 13
click at [284, 203] on ul "Tests Izvērtējums!" at bounding box center [258, 129] width 141 height 5291
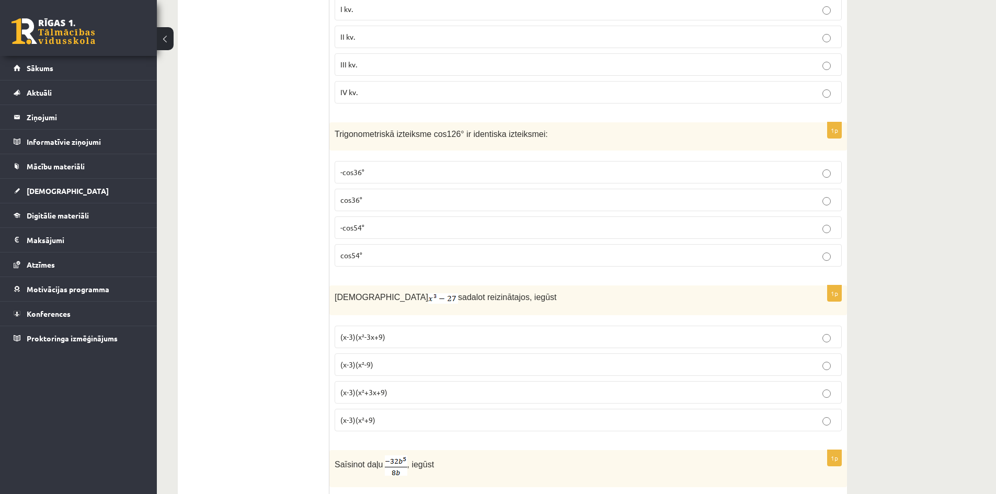
scroll to position [2651, 0]
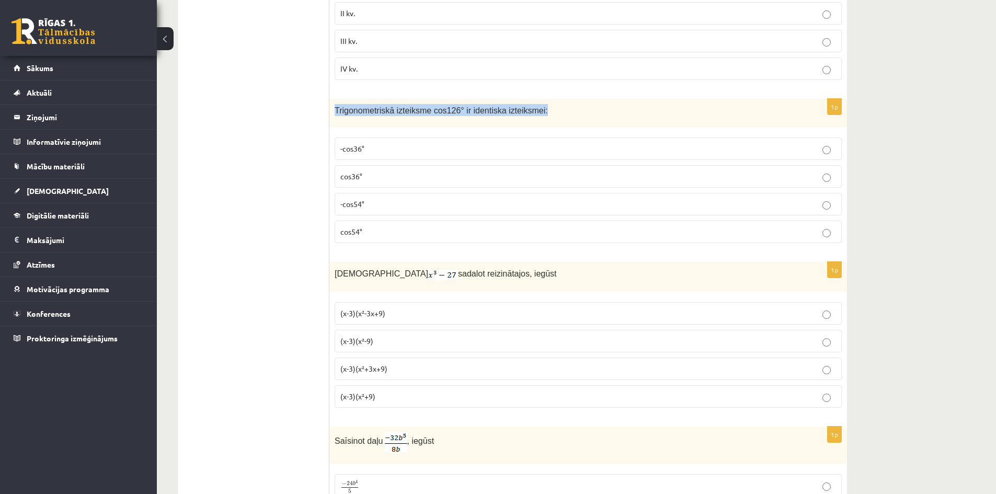
drag, startPoint x: 336, startPoint y: 109, endPoint x: 549, endPoint y: 114, distance: 213.3
click at [549, 114] on p "Trigonometriskā izteiksme cos126° ir identiska izteiksmei:" at bounding box center [562, 110] width 455 height 12
drag, startPoint x: 256, startPoint y: 140, endPoint x: 289, endPoint y: 158, distance: 37.7
click at [265, 146] on ul "Tests Izvērtējums!" at bounding box center [258, 181] width 141 height 5291
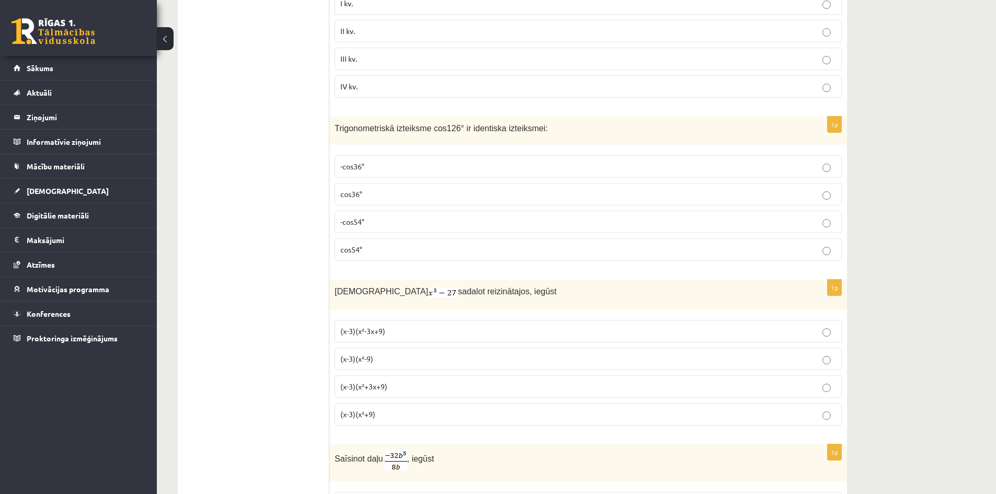
scroll to position [2613, 0]
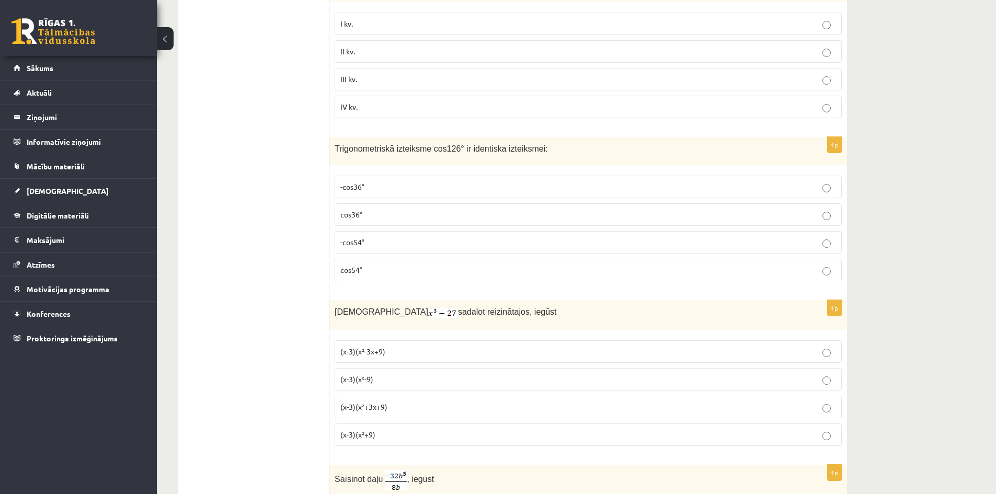
click at [808, 207] on label "cos36°" at bounding box center [588, 214] width 507 height 22
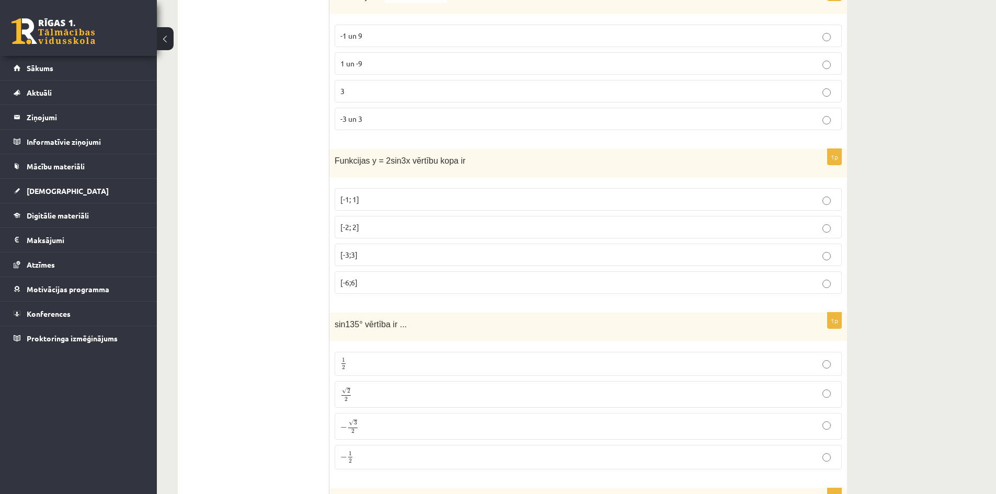
scroll to position [3293, 0]
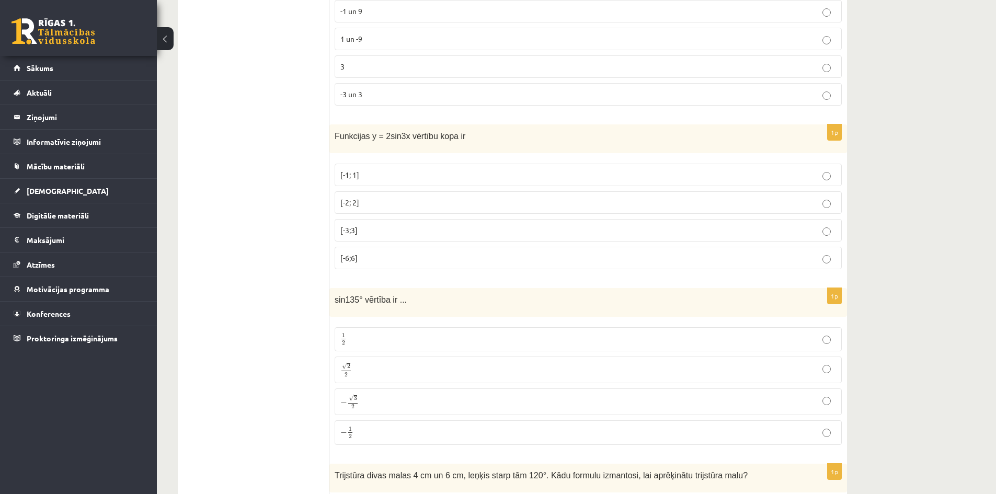
click at [826, 207] on label "[-2; 2]" at bounding box center [588, 202] width 507 height 22
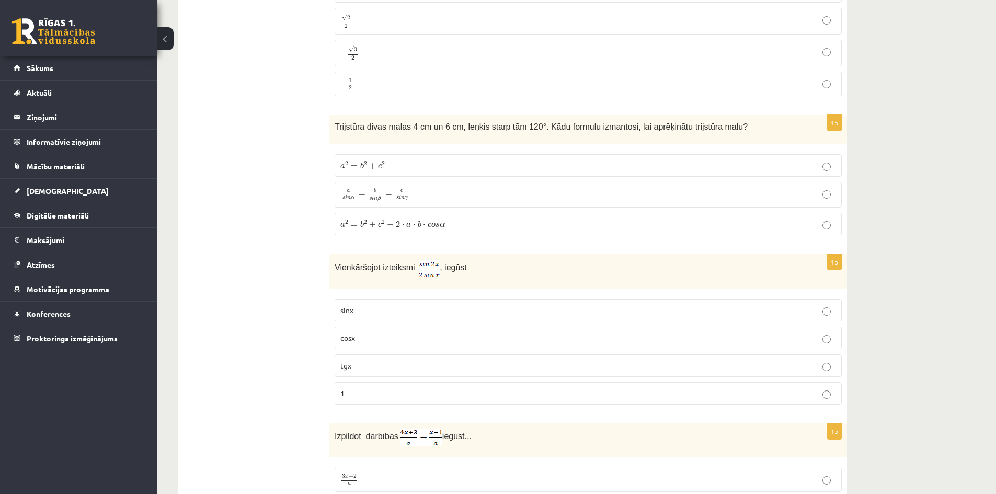
scroll to position [3659, 0]
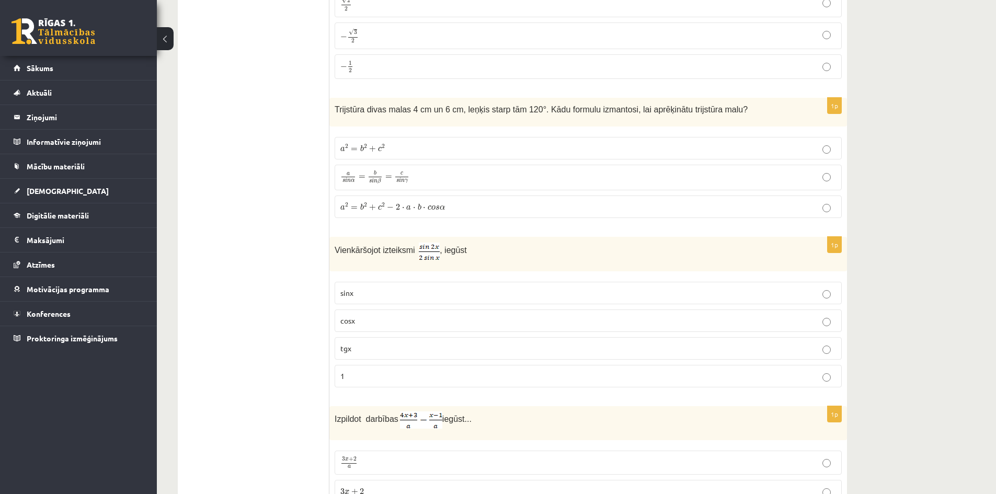
click at [832, 205] on p "a 2 = b 2 + c 2 − 2 ⋅ a ⋅ b ⋅ c o s α a 2 = b 2 + c 2 − 2 ⋅ a ⋅ b ⋅ c o s α" at bounding box center [587, 206] width 495 height 11
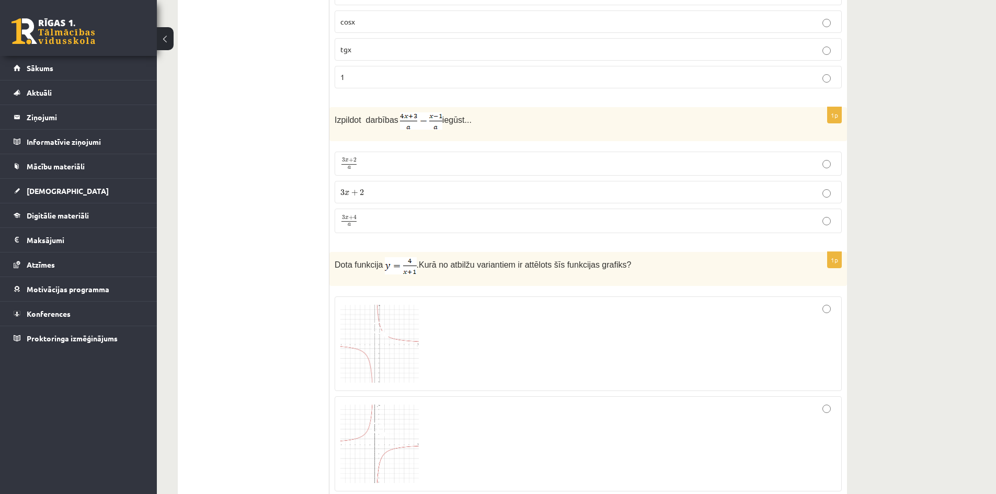
scroll to position [3972, 0]
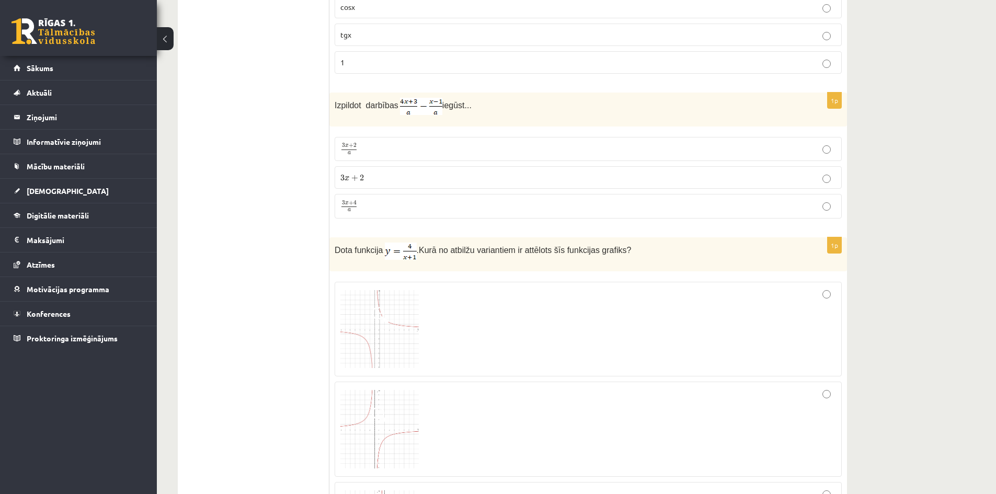
click at [831, 207] on p "3 x + 4 a 3 x + 4 a" at bounding box center [587, 206] width 495 height 13
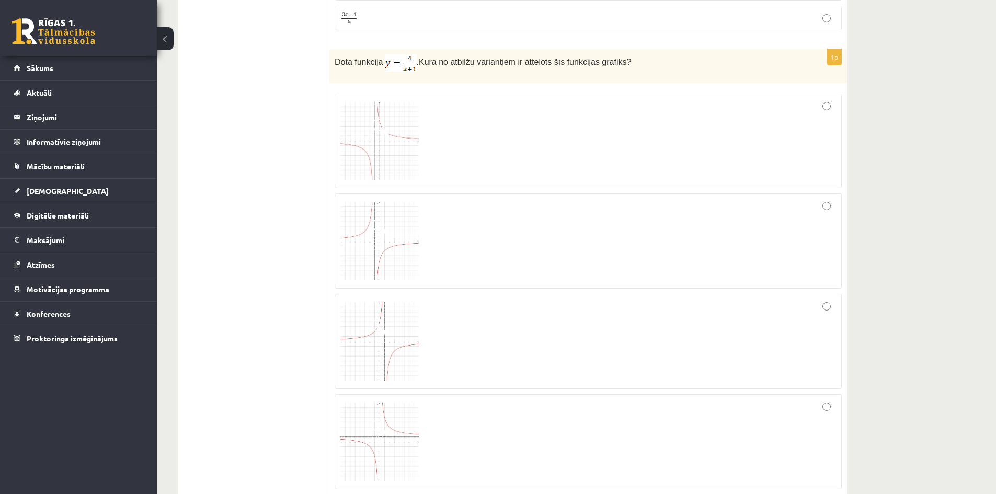
scroll to position [4129, 0]
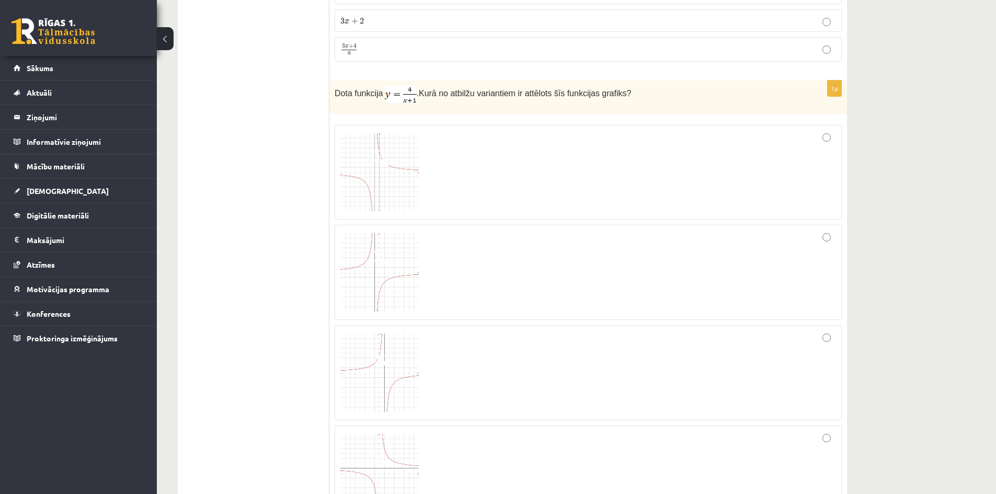
click at [366, 168] on img at bounding box center [379, 172] width 78 height 78
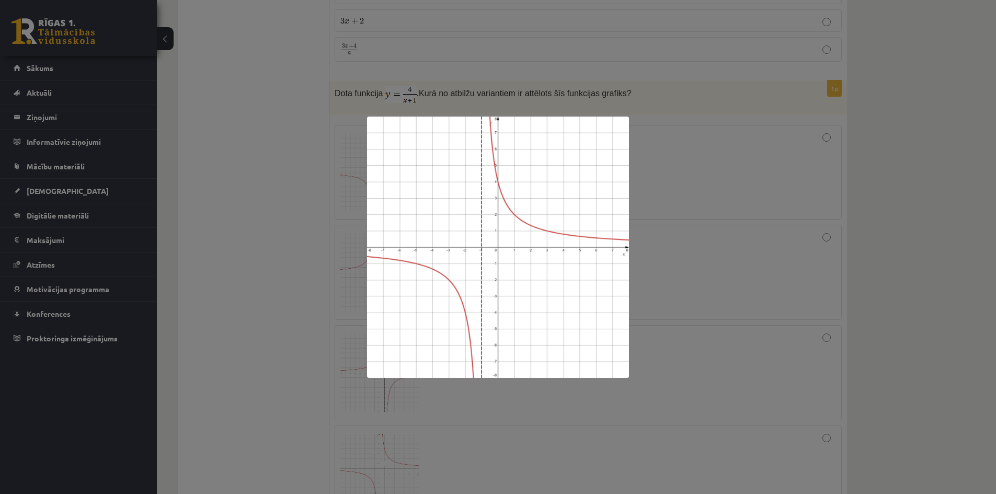
click at [721, 263] on div at bounding box center [498, 247] width 996 height 494
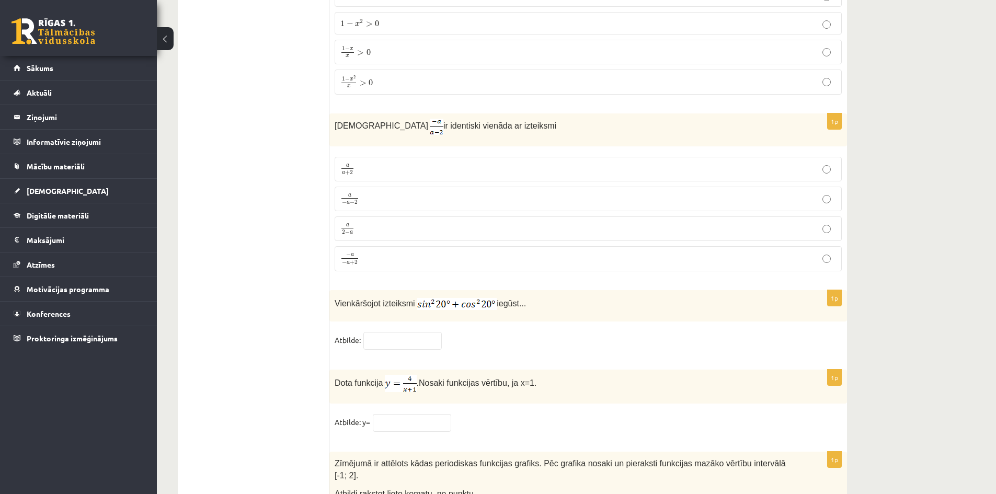
scroll to position [4899, 0]
click at [830, 171] on p "a a + 2 a a + 2" at bounding box center [587, 167] width 495 height 13
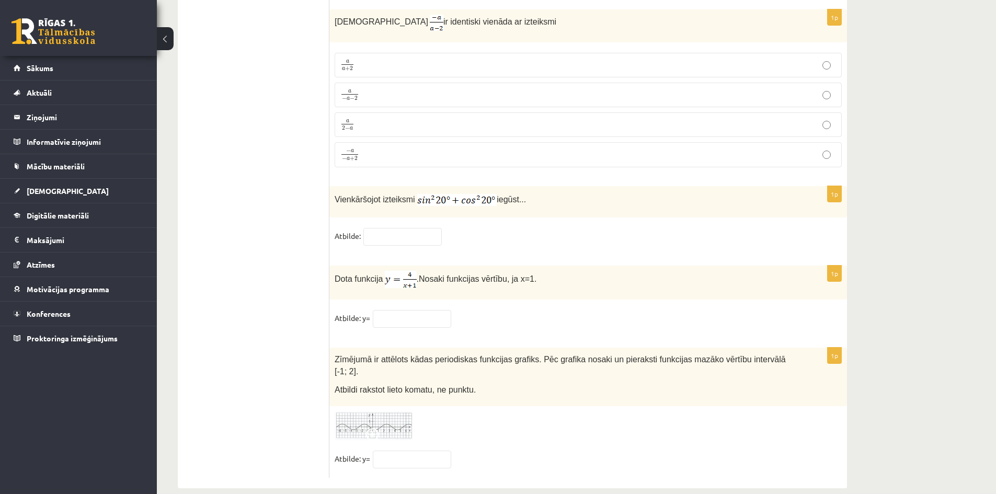
scroll to position [5004, 0]
click at [373, 228] on input "text" at bounding box center [402, 235] width 78 height 18
type input "*"
click at [387, 318] on input "text" at bounding box center [412, 317] width 78 height 18
type input "*"
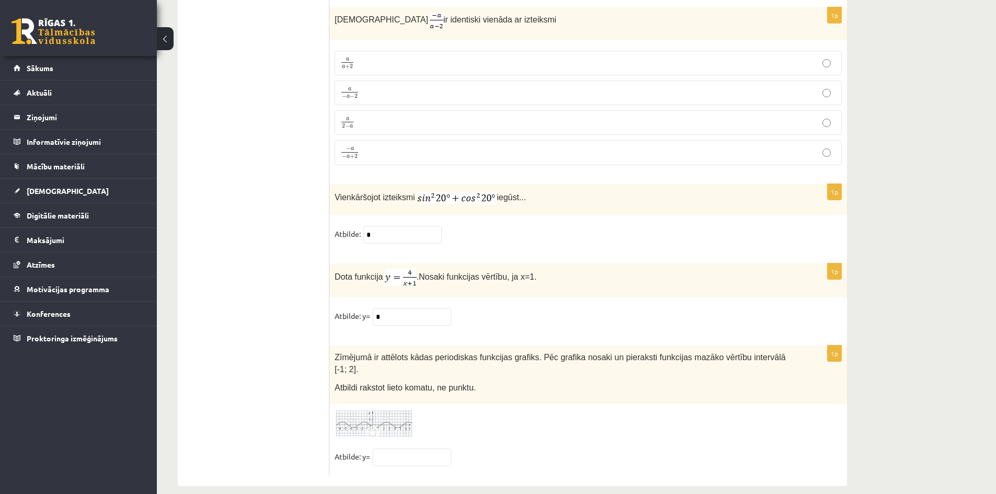
click at [375, 411] on img at bounding box center [374, 423] width 78 height 29
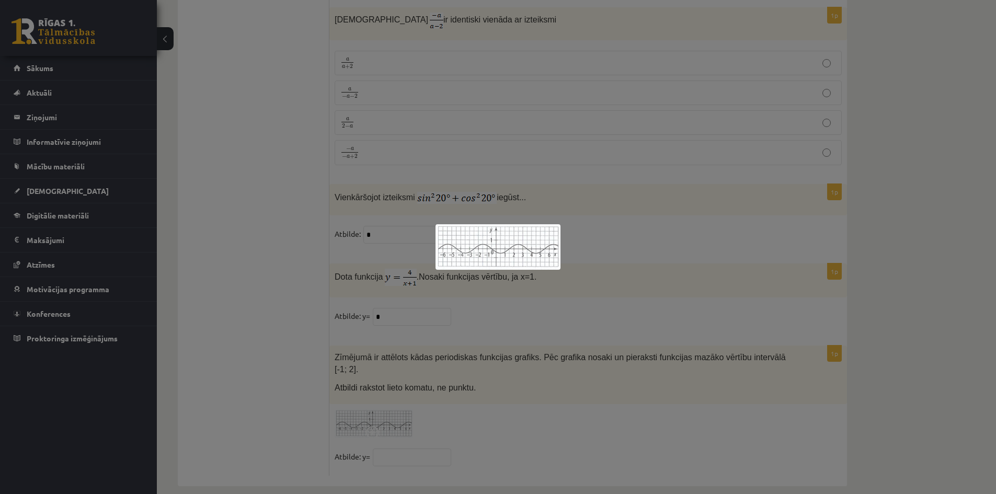
click at [575, 267] on div at bounding box center [498, 247] width 996 height 494
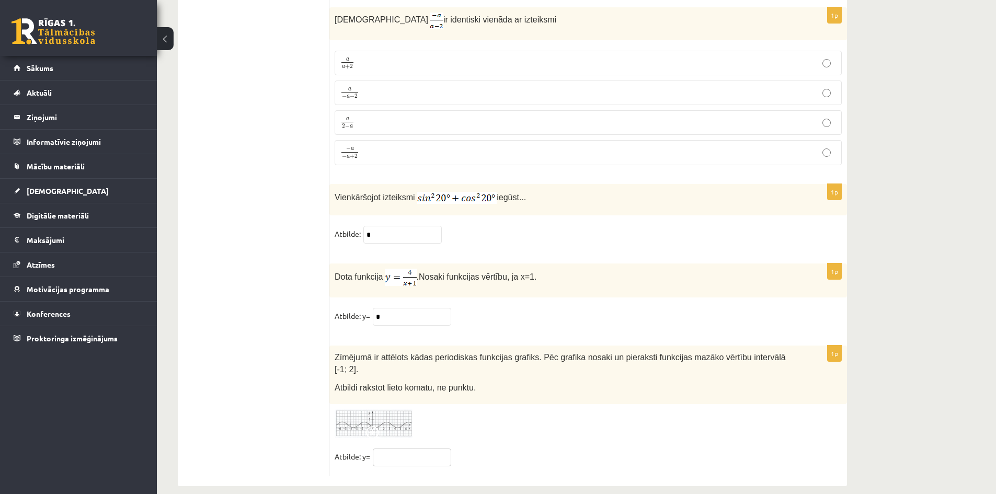
click at [387, 448] on input "text" at bounding box center [412, 457] width 78 height 18
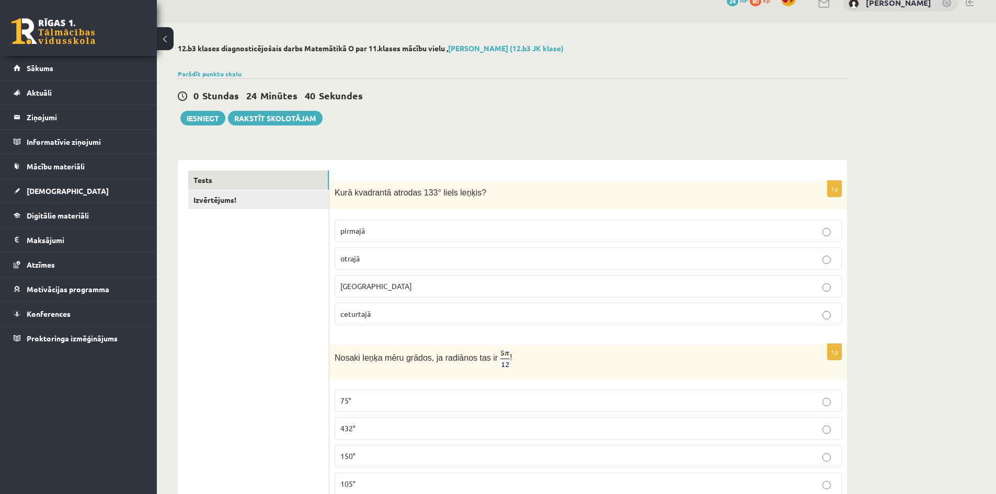
scroll to position [0, 0]
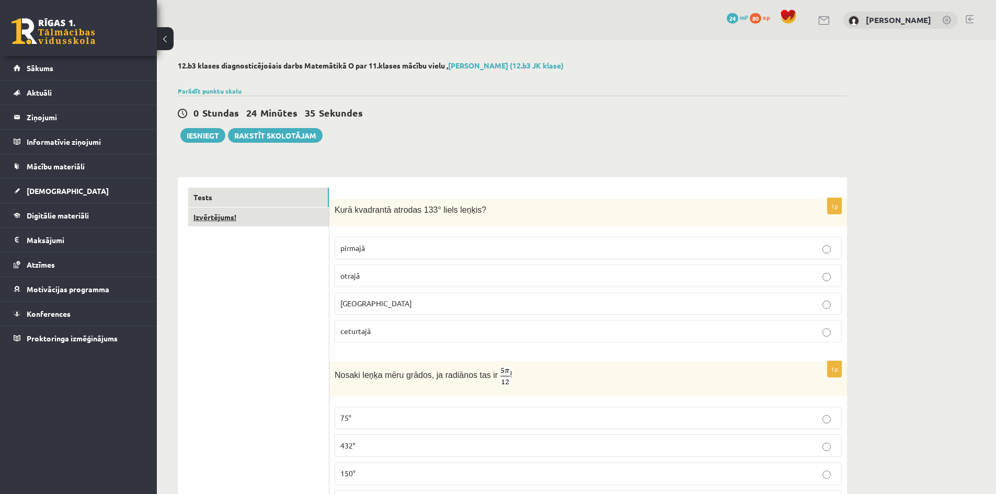
type input "****"
click at [212, 215] on link "Izvērtējums!" at bounding box center [258, 216] width 141 height 19
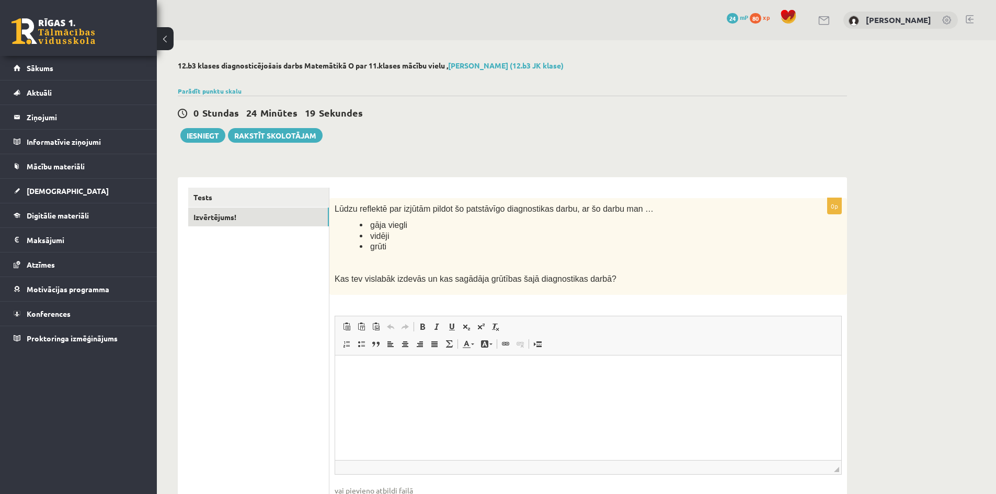
click at [396, 377] on html at bounding box center [588, 371] width 506 height 32
click at [206, 199] on link "Tests" at bounding box center [258, 197] width 141 height 19
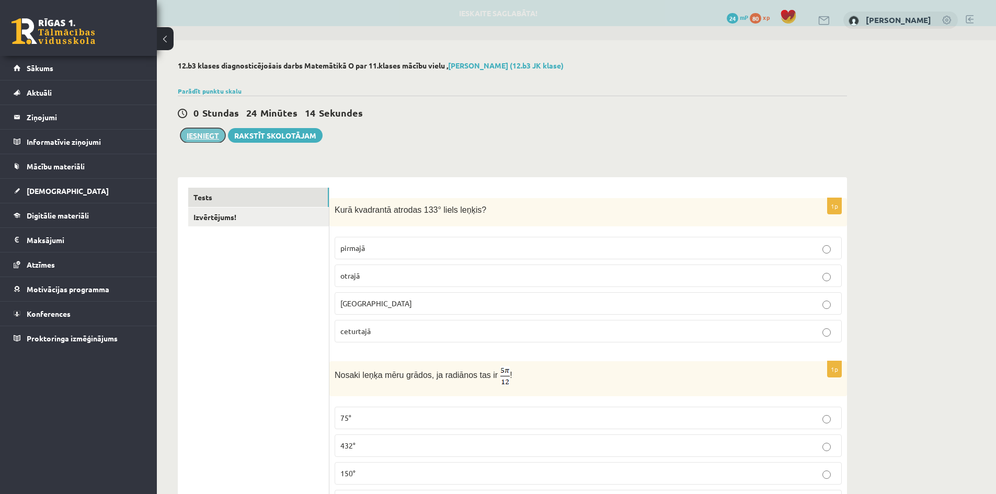
click at [205, 135] on button "Iesniegt" at bounding box center [202, 135] width 45 height 15
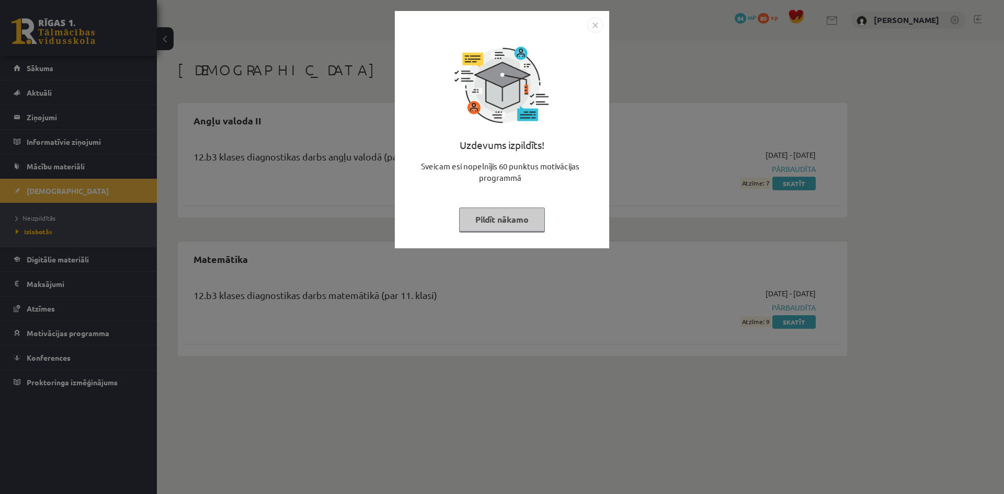
click at [507, 229] on button "Pildīt nākamo" at bounding box center [502, 219] width 86 height 24
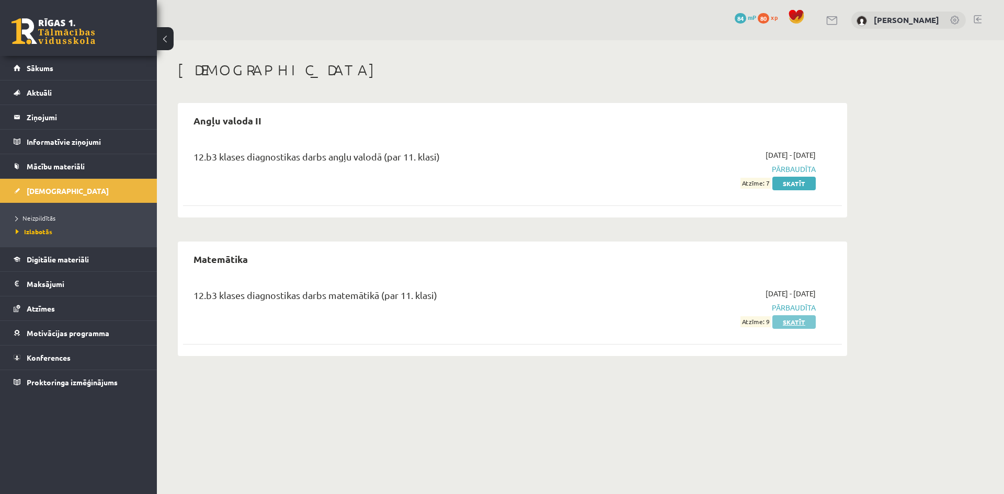
click at [793, 323] on link "Skatīt" at bounding box center [793, 322] width 43 height 14
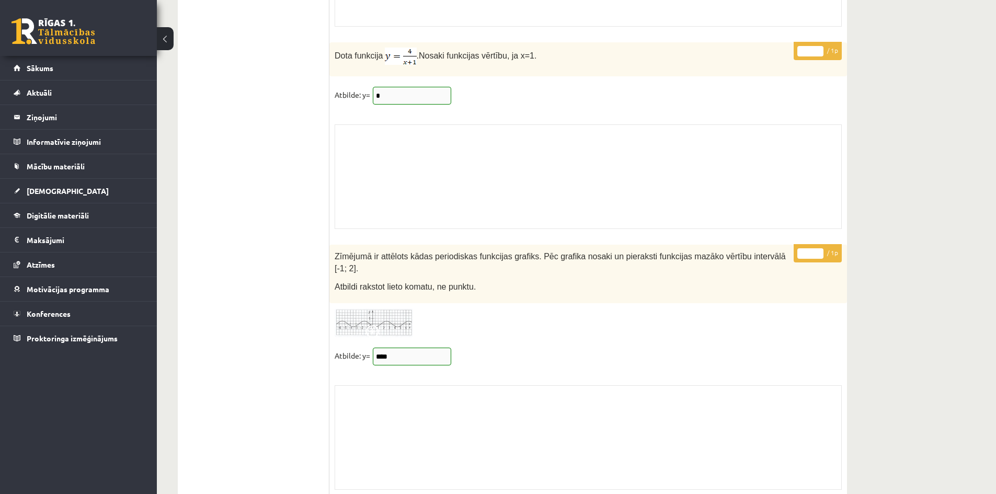
scroll to position [8589, 0]
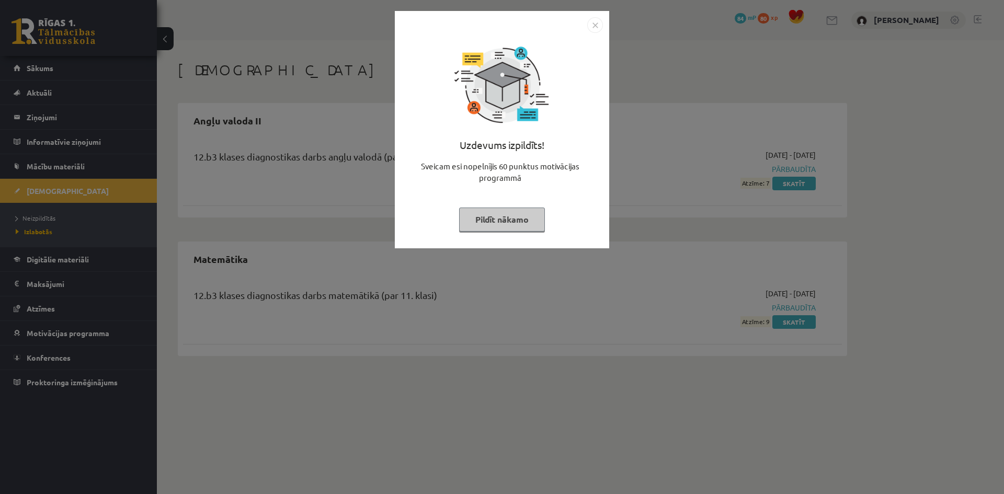
click at [594, 26] on img "Close" at bounding box center [595, 25] width 16 height 16
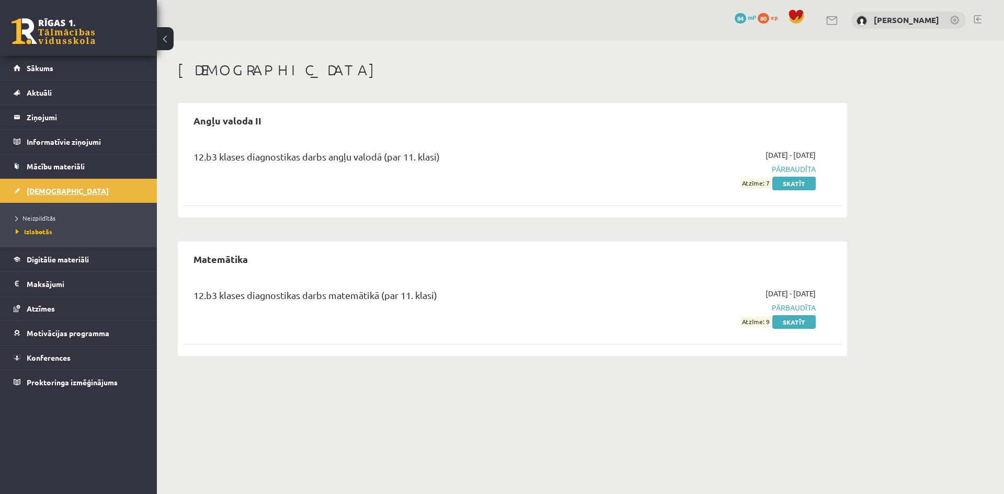
click at [47, 188] on span "[DEMOGRAPHIC_DATA]" at bounding box center [68, 190] width 82 height 9
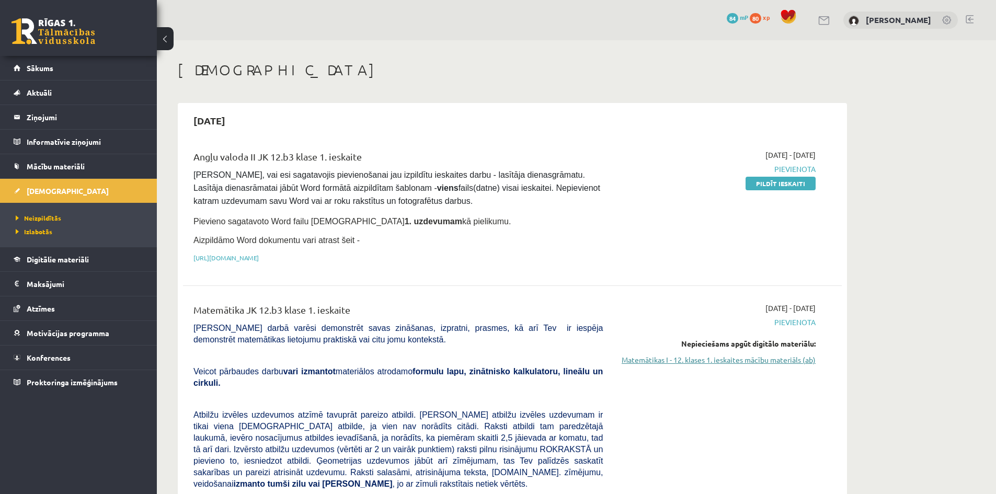
click at [714, 361] on link "Matemātikas I - 12. klases 1. ieskaites mācību materiāls (ab)" at bounding box center [716, 359] width 197 height 11
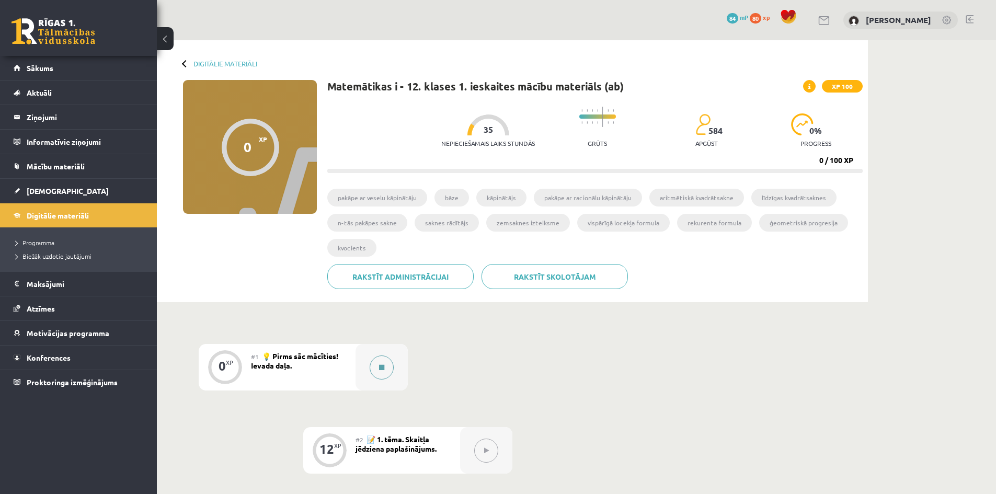
click at [383, 370] on icon at bounding box center [381, 367] width 5 height 6
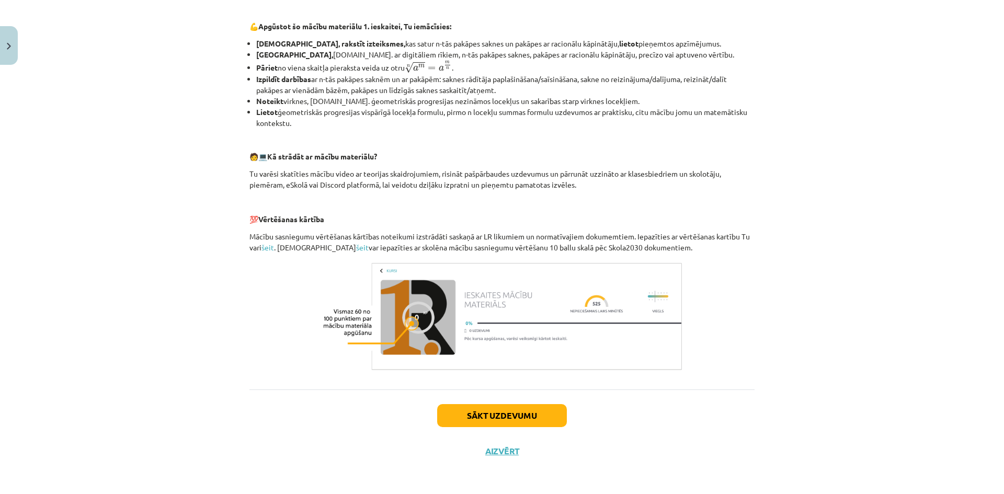
scroll to position [347, 0]
click at [503, 417] on button "Sākt uzdevumu" at bounding box center [502, 414] width 130 height 23
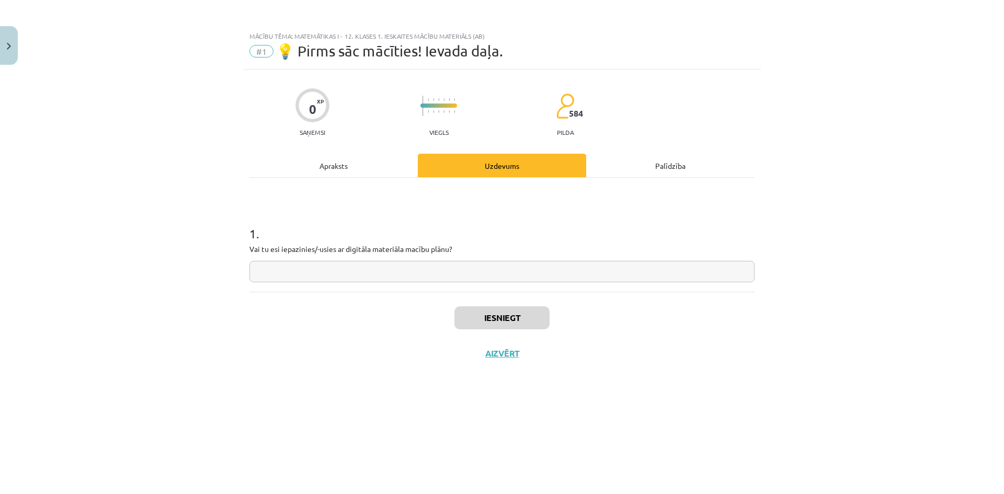
click at [308, 278] on input "text" at bounding box center [501, 271] width 505 height 21
type input "**"
click at [470, 317] on button "Iesniegt" at bounding box center [501, 317] width 95 height 23
click at [531, 362] on button "Nākamā nodarbība" at bounding box center [502, 360] width 102 height 24
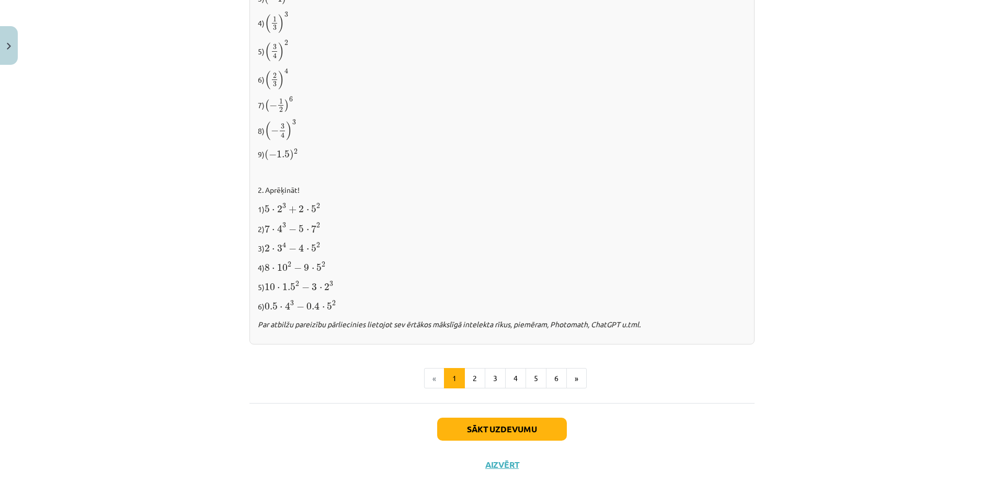
scroll to position [991, 0]
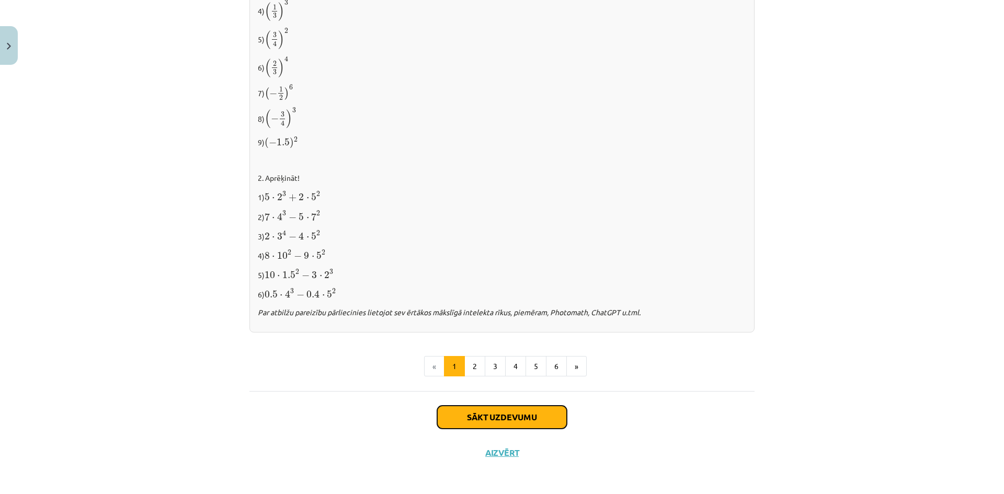
click at [500, 414] on button "Sākt uzdevumu" at bounding box center [502, 417] width 130 height 23
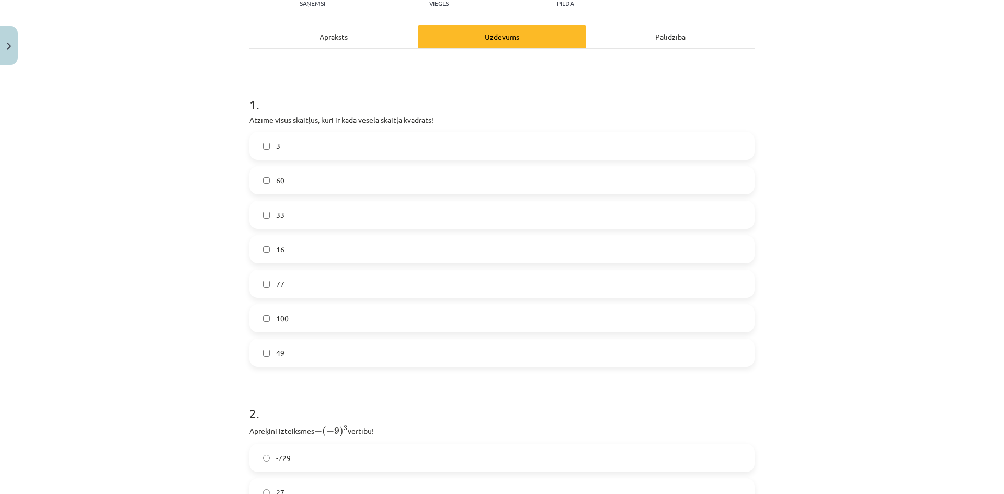
scroll to position [131, 0]
click at [266, 321] on label "100" at bounding box center [501, 317] width 503 height 26
click at [257, 353] on label "49" at bounding box center [501, 351] width 503 height 26
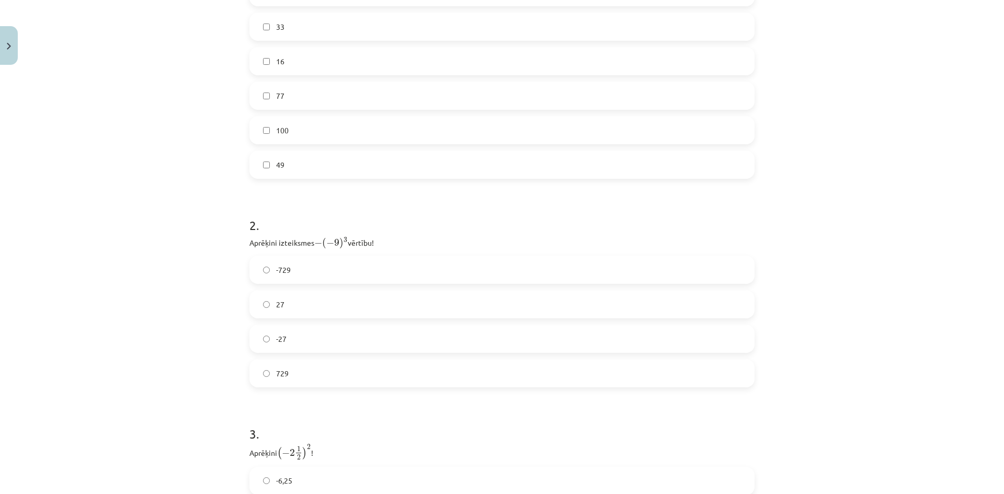
scroll to position [392, 0]
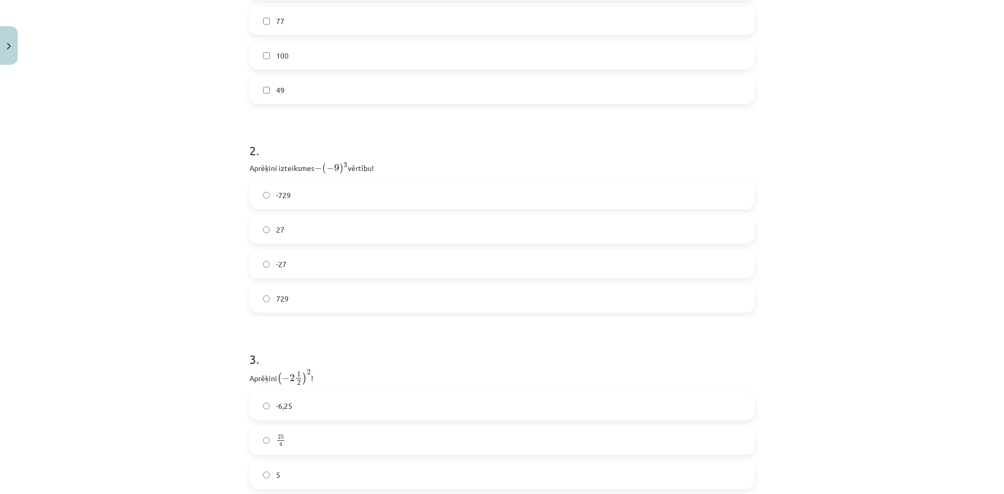
click at [263, 302] on label "729" at bounding box center [501, 298] width 503 height 26
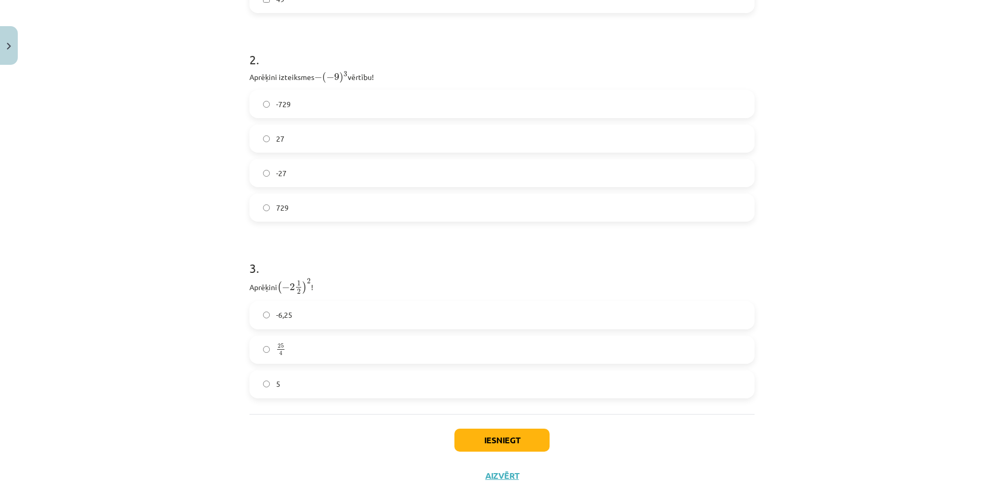
scroll to position [508, 0]
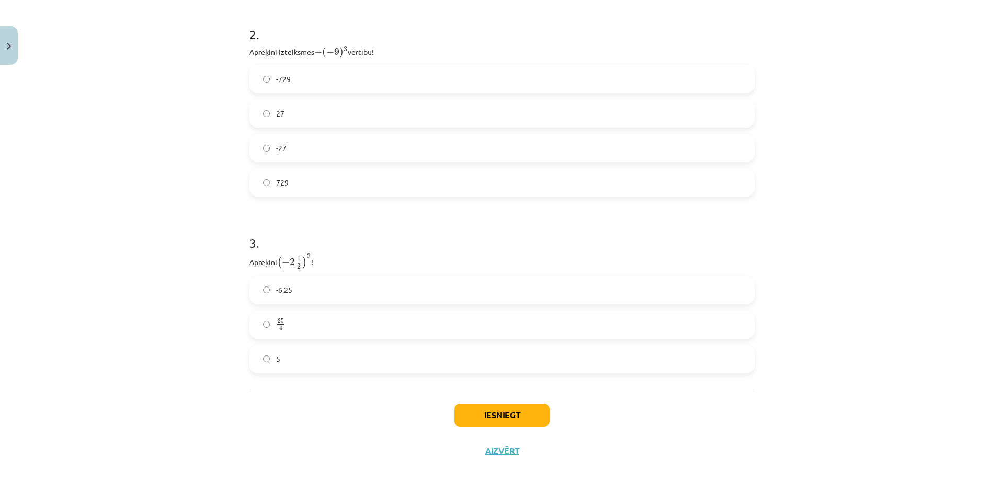
click at [261, 329] on label "25 4 25 4" at bounding box center [501, 325] width 503 height 26
click at [501, 410] on button "Iesniegt" at bounding box center [501, 414] width 95 height 23
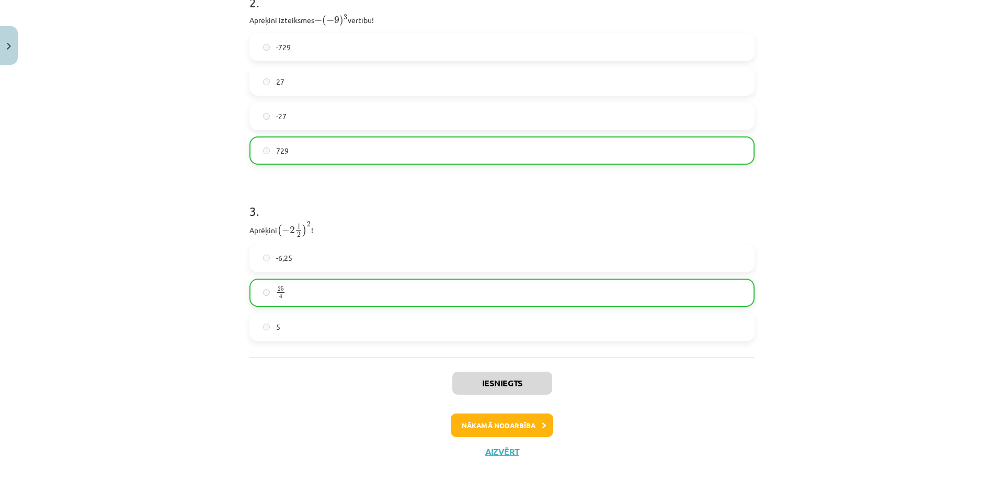
scroll to position [541, 0]
click at [479, 423] on button "Nākamā nodarbība" at bounding box center [502, 424] width 102 height 24
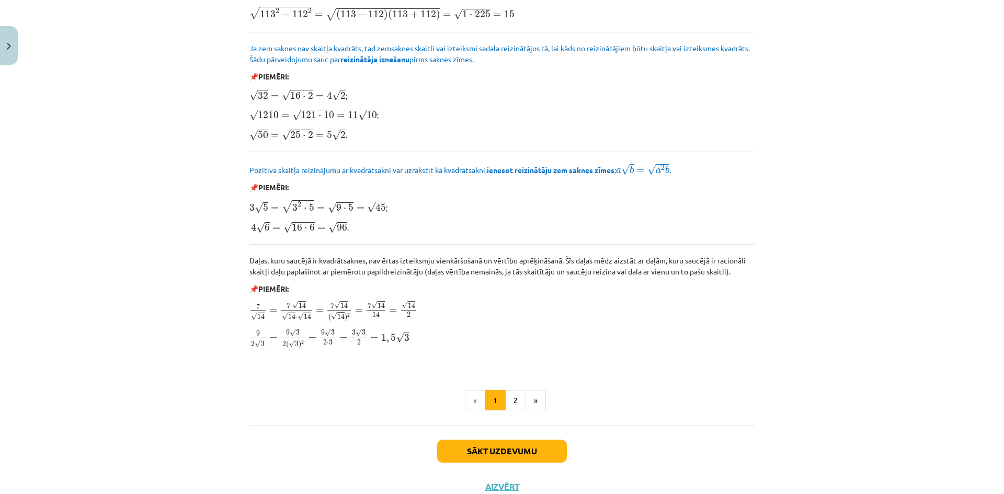
scroll to position [1143, 0]
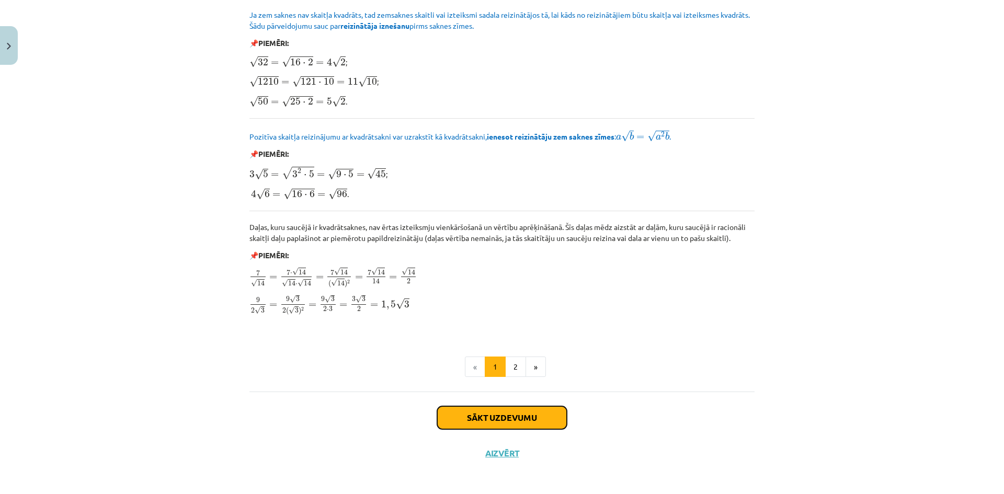
click at [514, 416] on button "Sākt uzdevumu" at bounding box center [502, 417] width 130 height 23
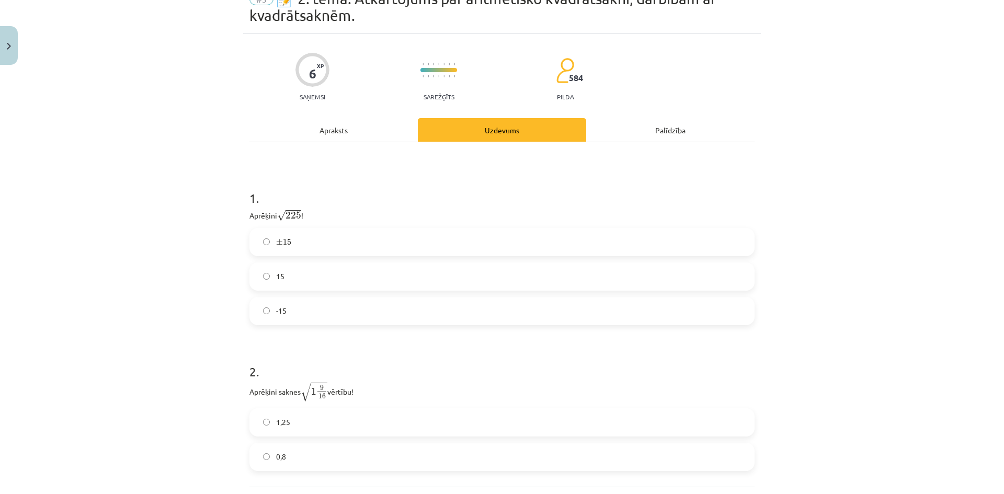
scroll to position [150, 0]
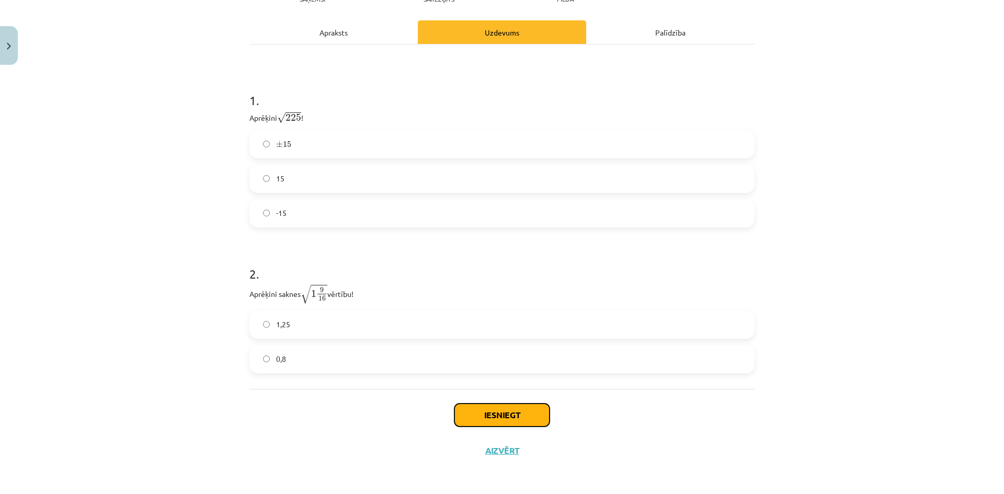
click at [512, 411] on button "Iesniegt" at bounding box center [501, 414] width 95 height 23
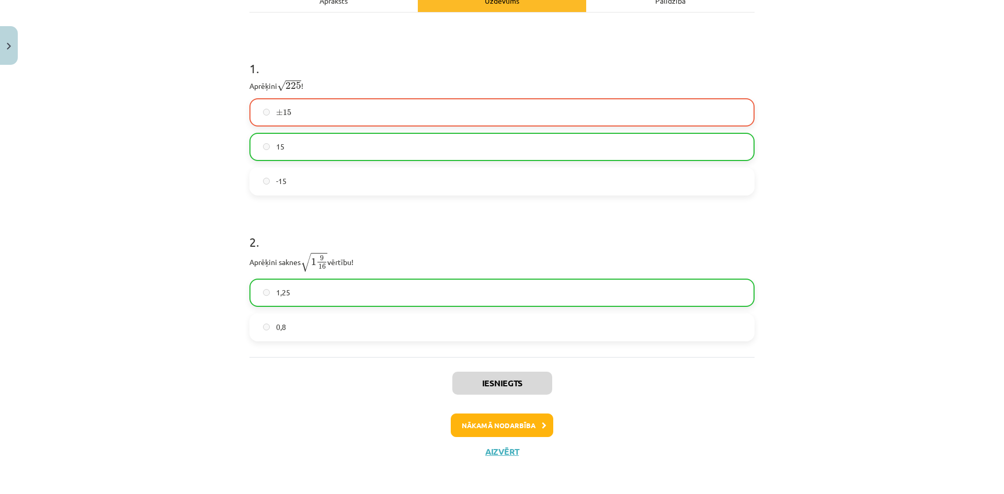
scroll to position [183, 0]
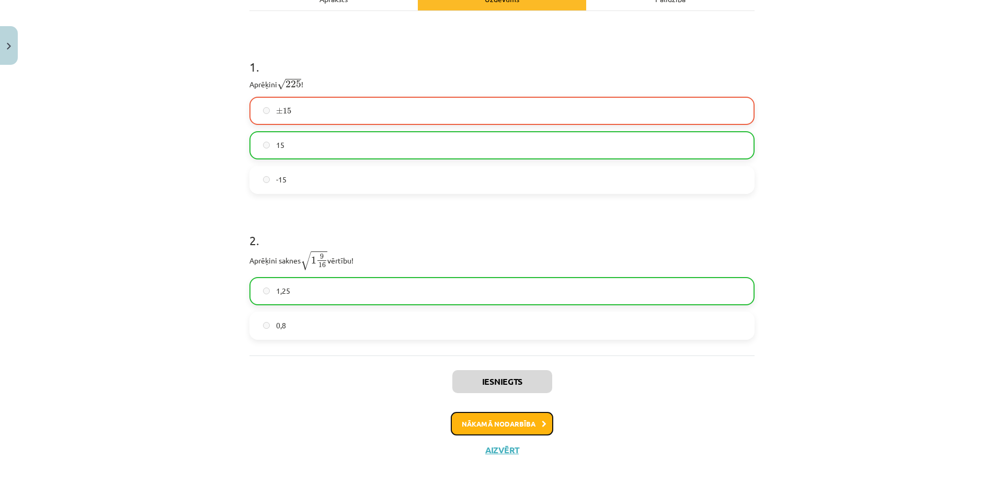
click at [511, 423] on button "Nākamā nodarbība" at bounding box center [502, 424] width 102 height 24
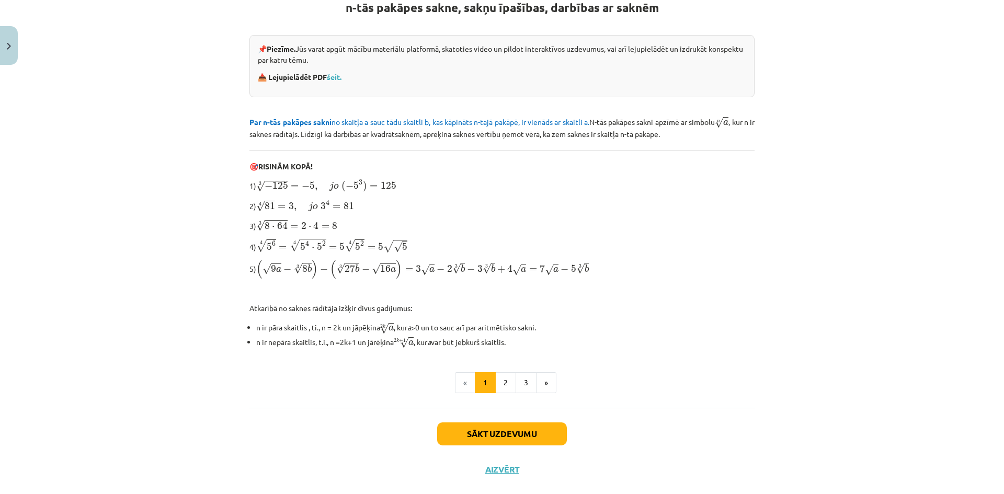
scroll to position [222, 0]
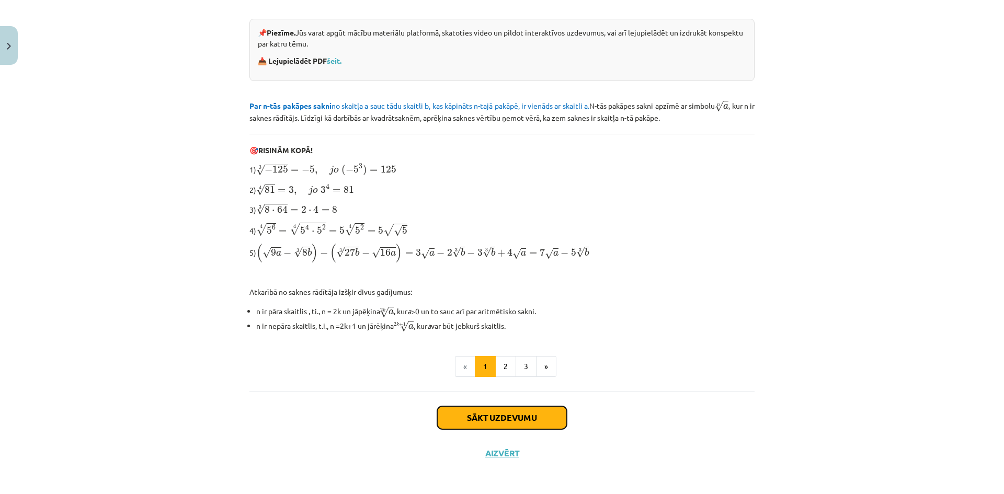
click at [497, 418] on button "Sākt uzdevumu" at bounding box center [502, 417] width 130 height 23
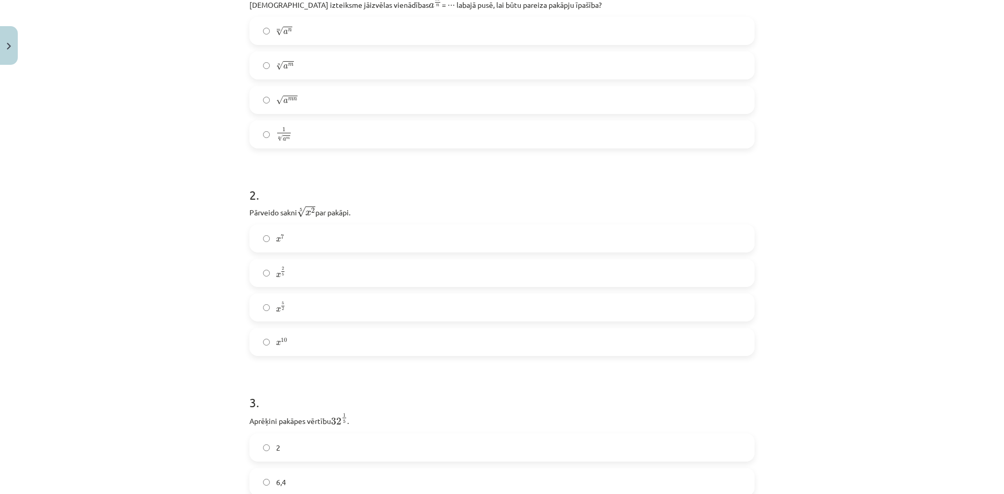
scroll to position [209, 0]
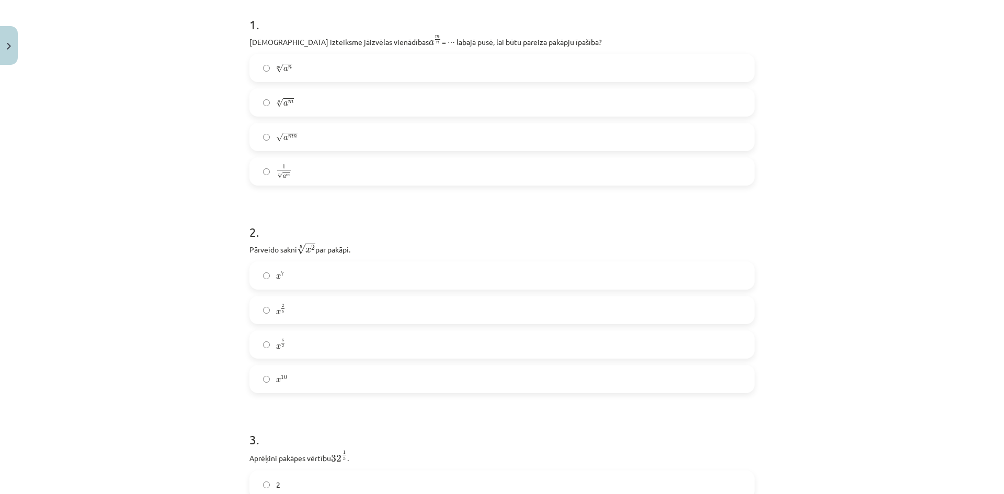
click at [266, 307] on label "x 2 5 x 2 5" at bounding box center [501, 310] width 503 height 26
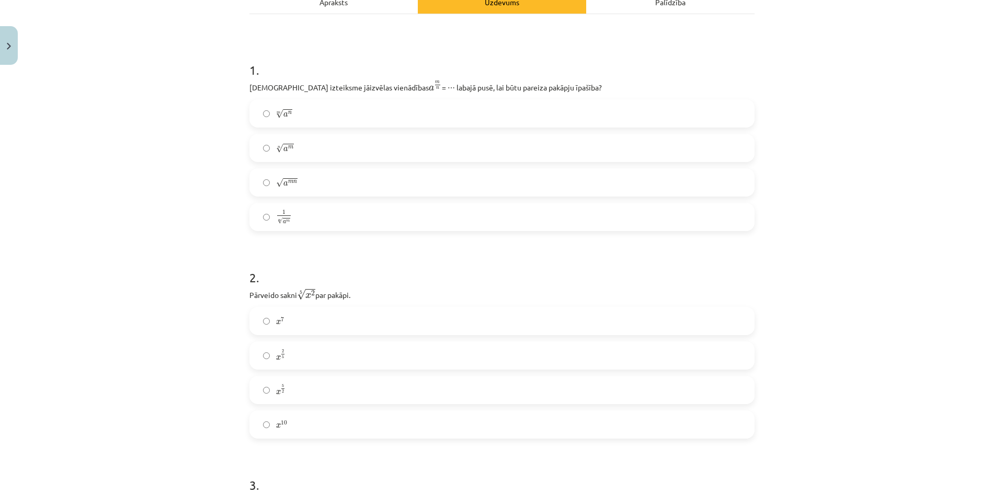
scroll to position [157, 0]
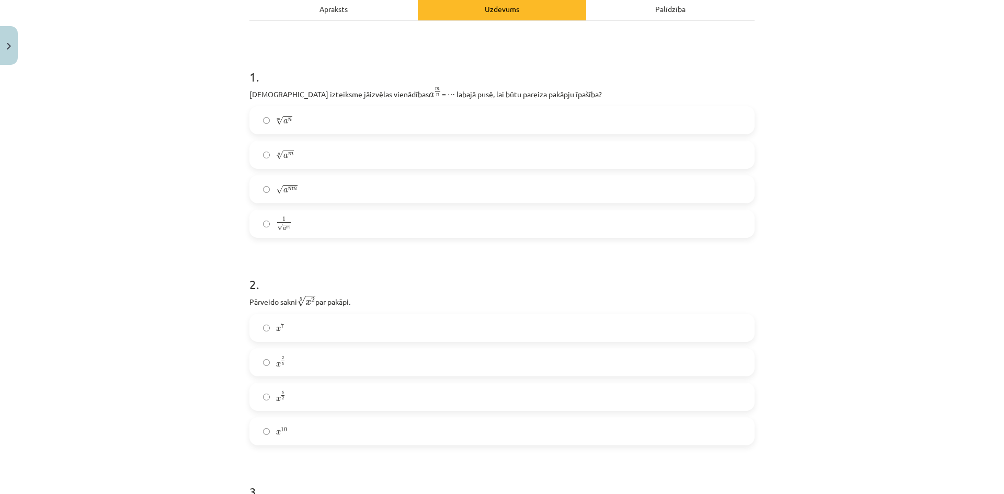
click at [268, 152] on label "n √ a m a m n" at bounding box center [501, 155] width 503 height 26
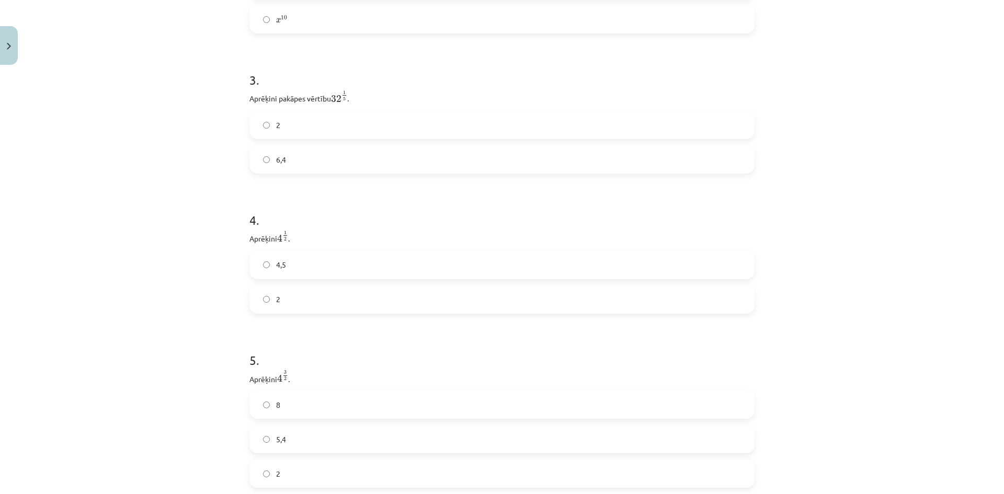
scroll to position [575, 0]
click at [266, 119] on label "2" at bounding box center [501, 119] width 503 height 26
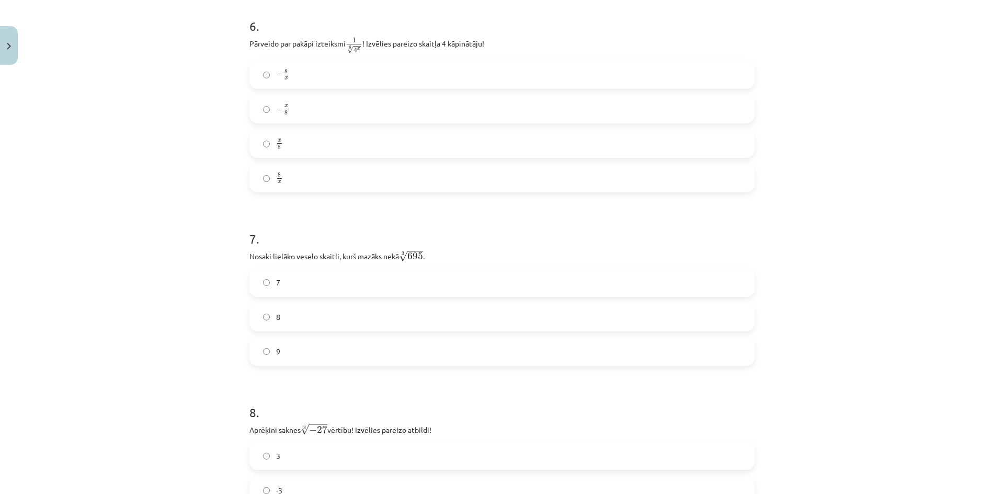
scroll to position [1150, 0]
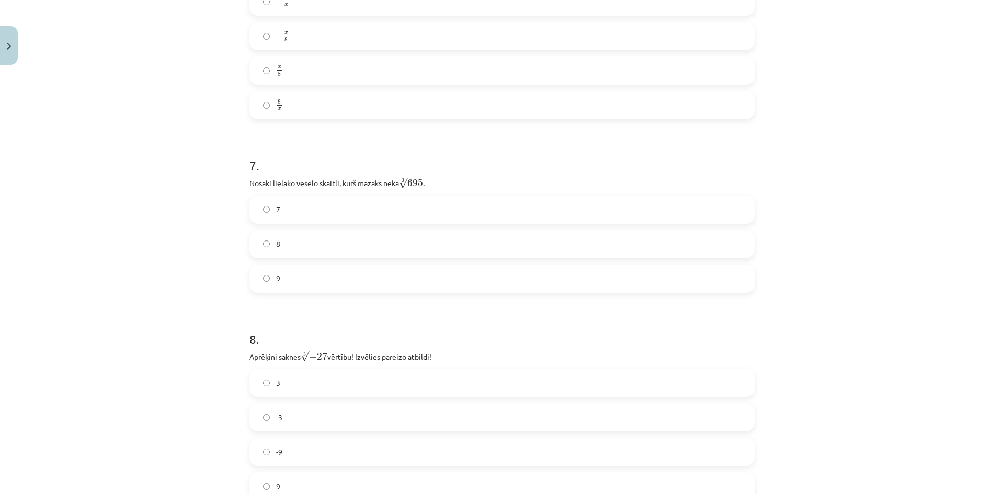
click at [263, 253] on label "8" at bounding box center [501, 244] width 503 height 26
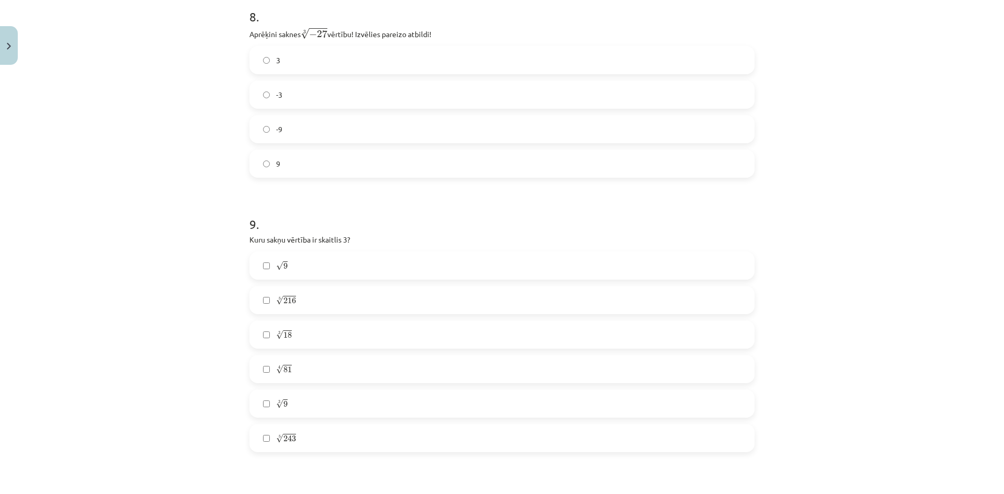
scroll to position [1516, 0]
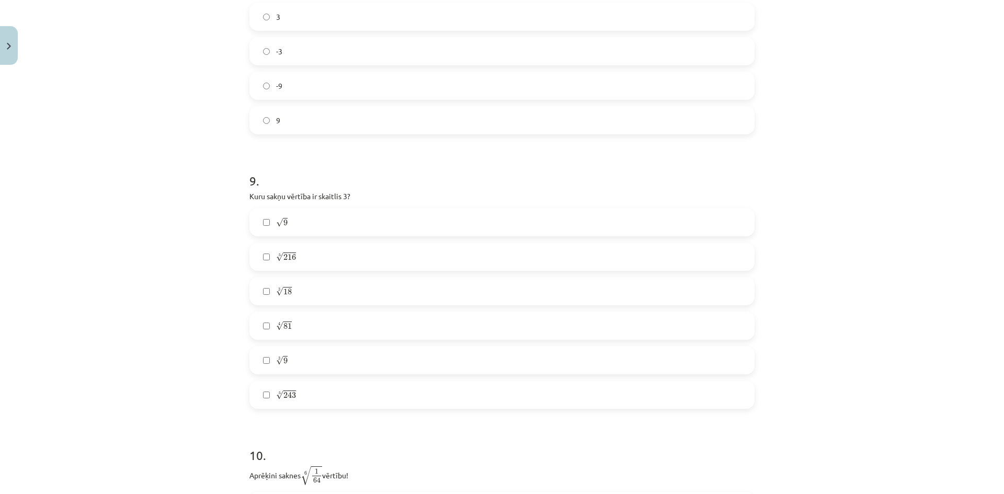
click at [258, 224] on label "√ 9 9" at bounding box center [501, 222] width 503 height 26
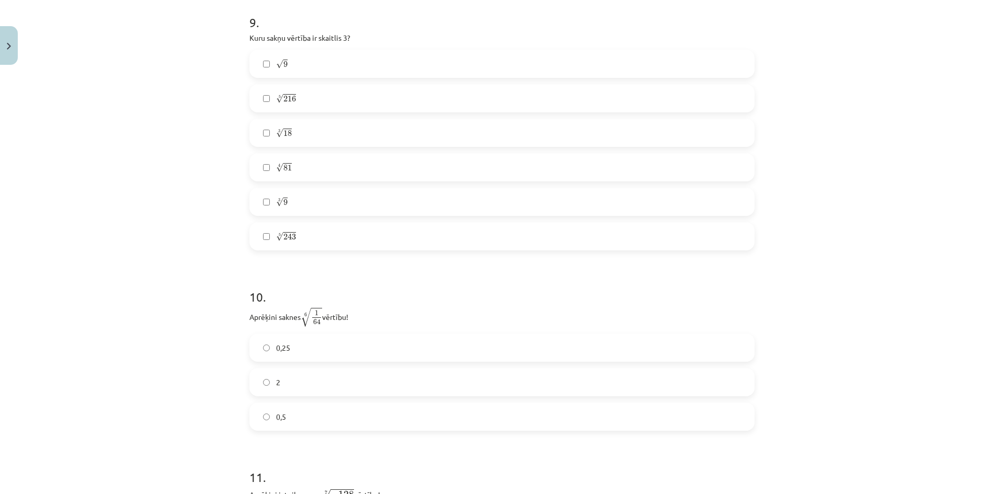
scroll to position [1673, 0]
click at [276, 170] on span "√" at bounding box center [279, 169] width 7 height 9
click at [269, 242] on label "5 √ 243 243 5" at bounding box center [501, 238] width 503 height 26
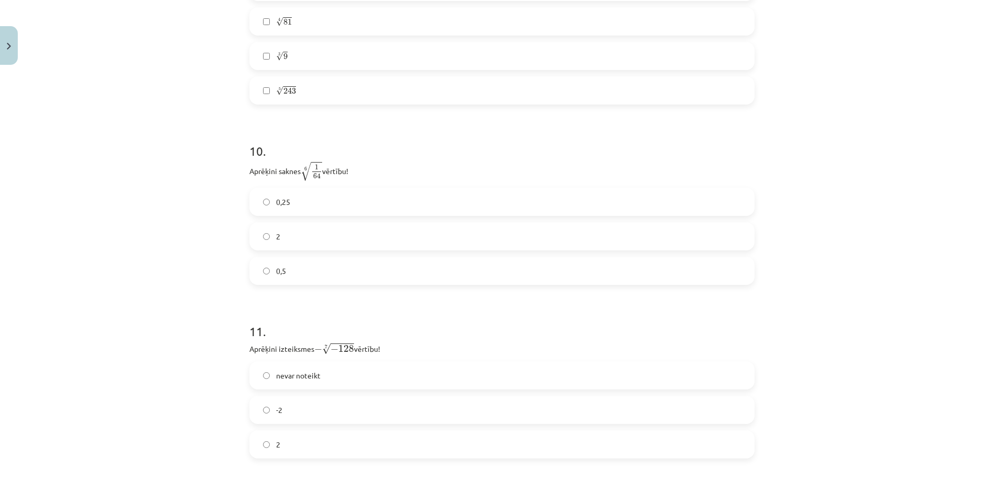
scroll to position [1829, 0]
click at [271, 270] on label "0,5" at bounding box center [501, 261] width 503 height 26
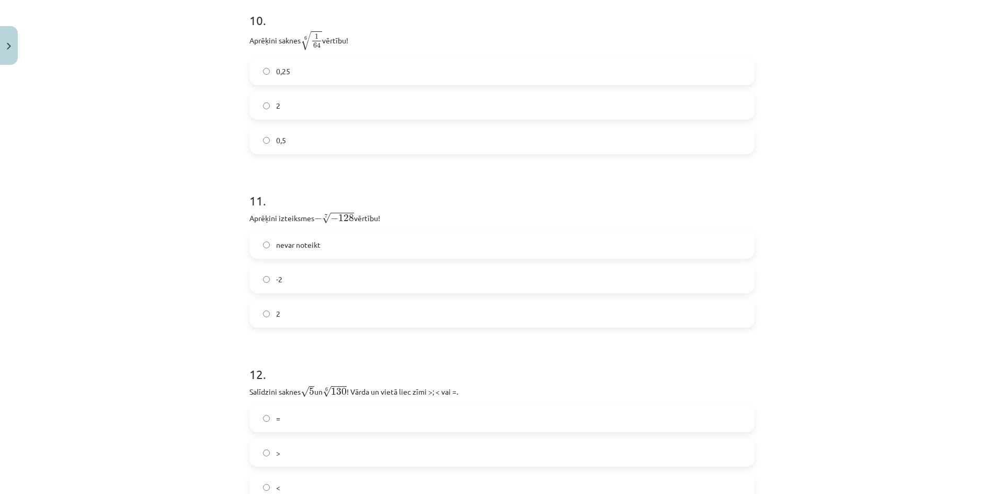
scroll to position [1986, 0]
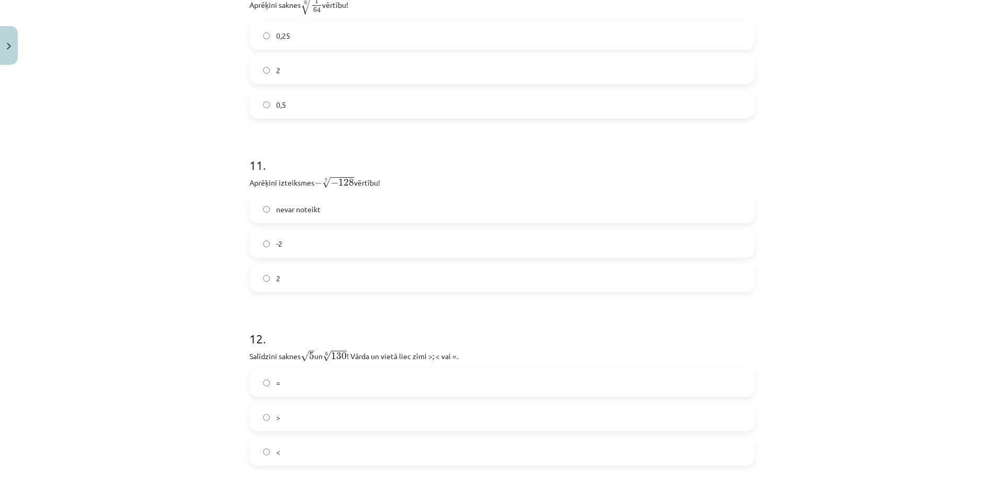
click at [257, 278] on label "2" at bounding box center [501, 278] width 503 height 26
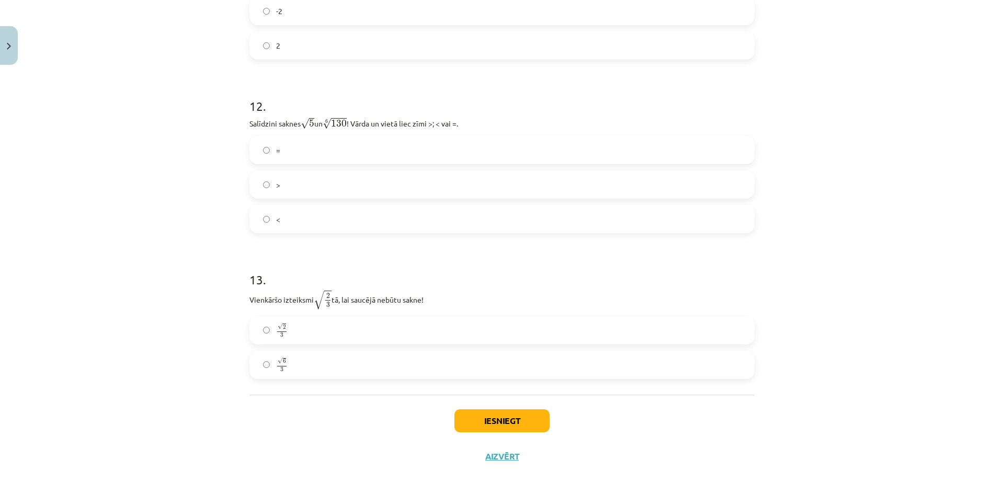
scroll to position [2225, 0]
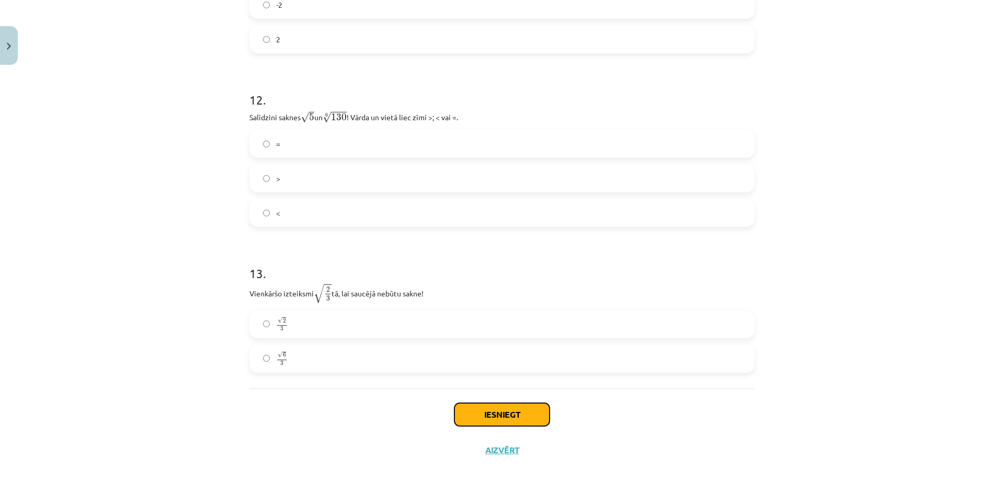
click at [497, 410] on button "Iesniegt" at bounding box center [501, 414] width 95 height 23
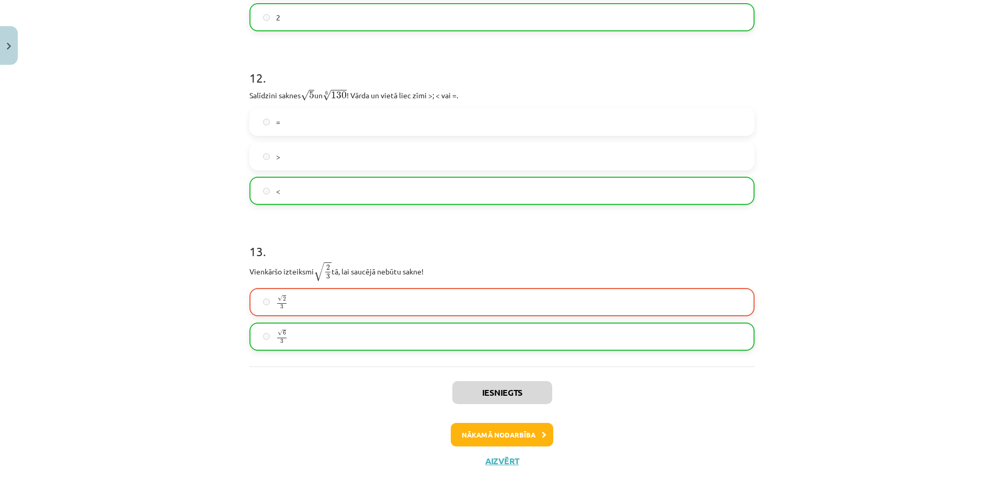
scroll to position [2258, 0]
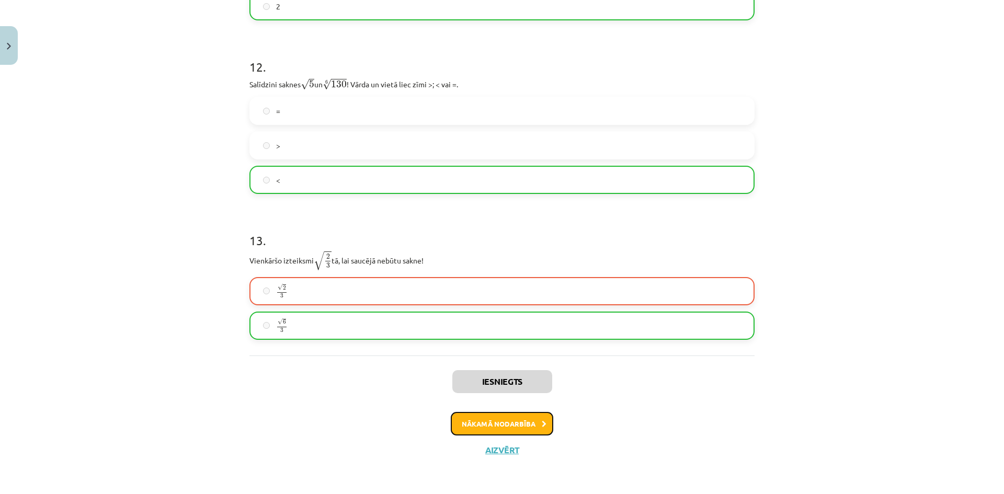
click at [488, 428] on button "Nākamā nodarbība" at bounding box center [502, 424] width 102 height 24
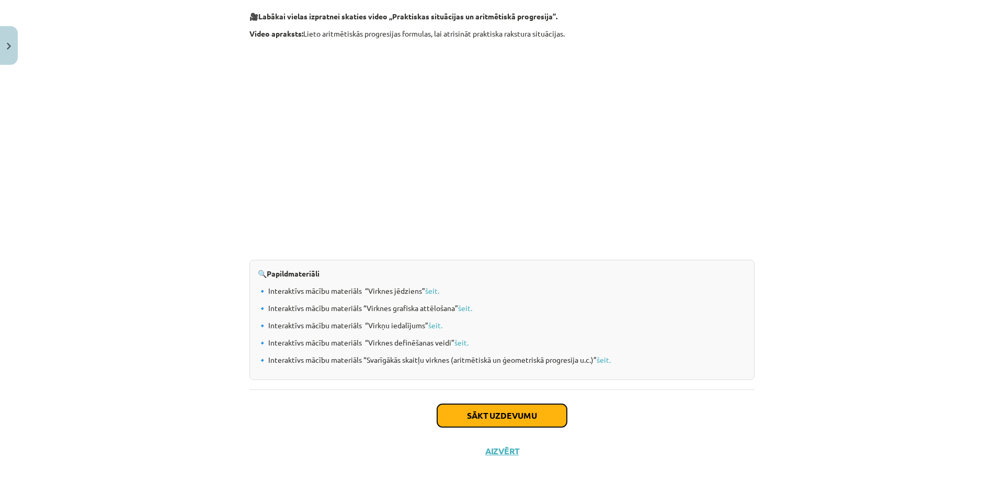
click at [516, 416] on button "Sākt uzdevumu" at bounding box center [502, 415] width 130 height 23
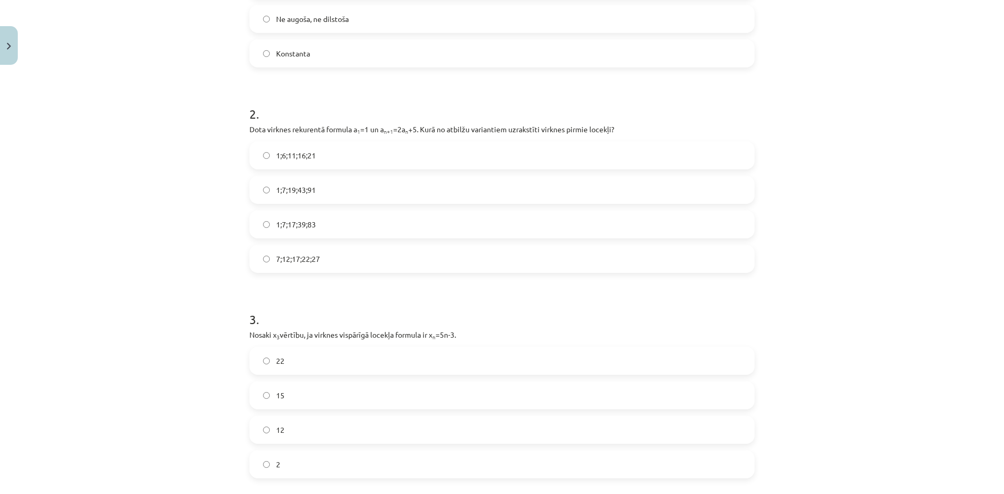
scroll to position [372, 0]
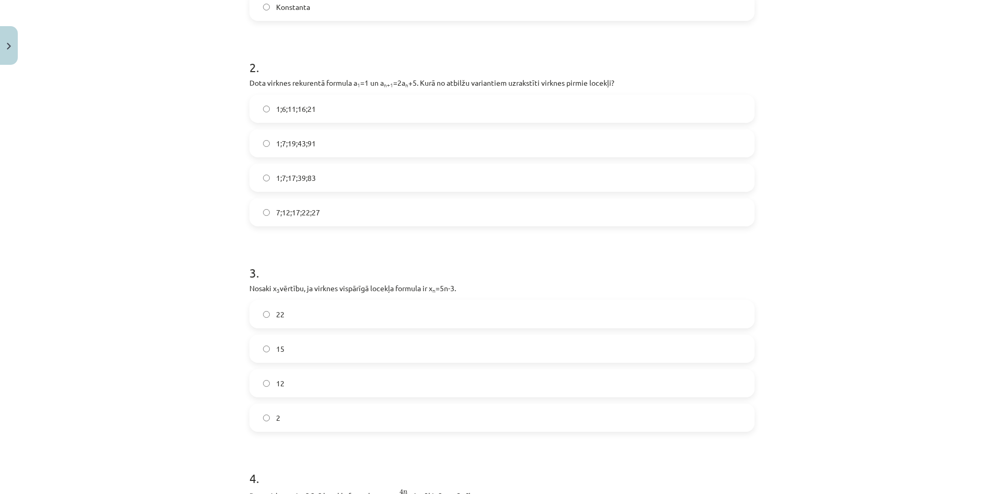
click at [269, 143] on label "1;7;19;43;91" at bounding box center [501, 143] width 503 height 26
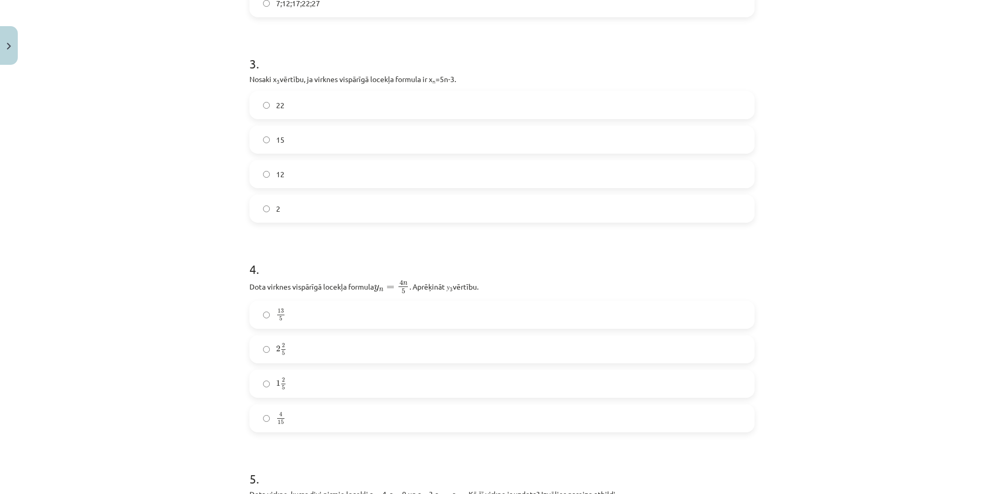
click at [262, 109] on label "22" at bounding box center [501, 105] width 503 height 26
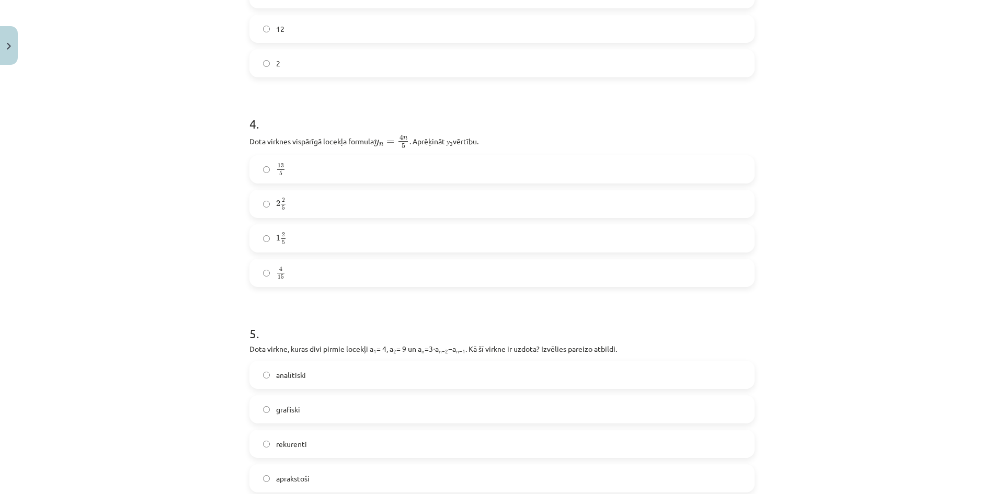
scroll to position [790, 0]
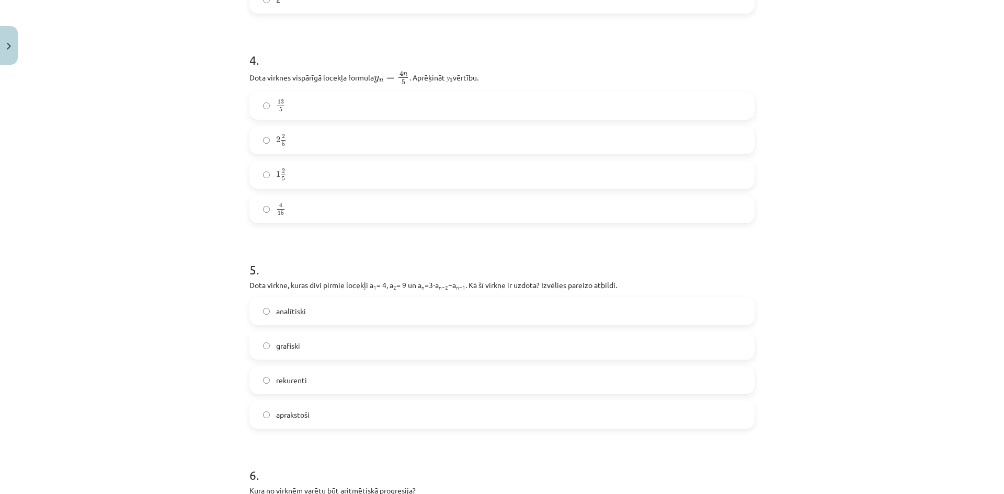
click at [265, 181] on label "1 2 5 1 2 5" at bounding box center [501, 175] width 503 height 26
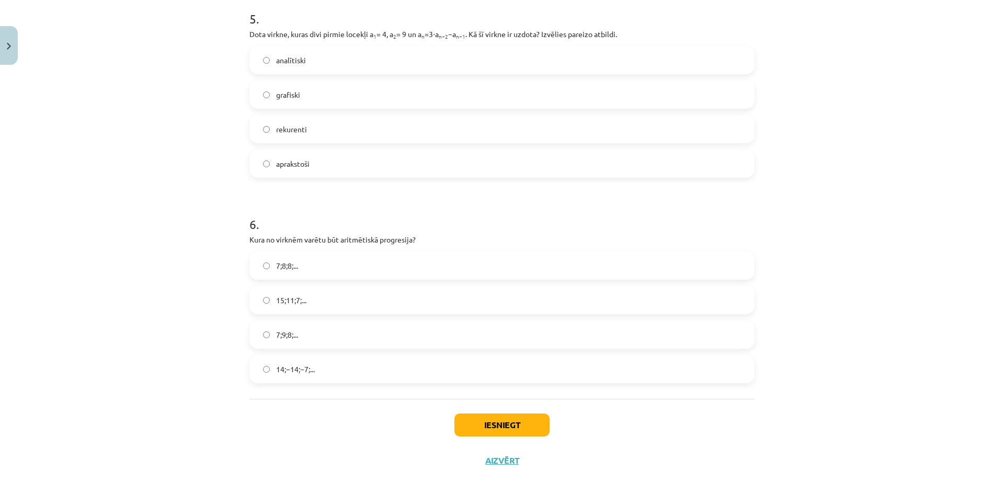
scroll to position [1051, 0]
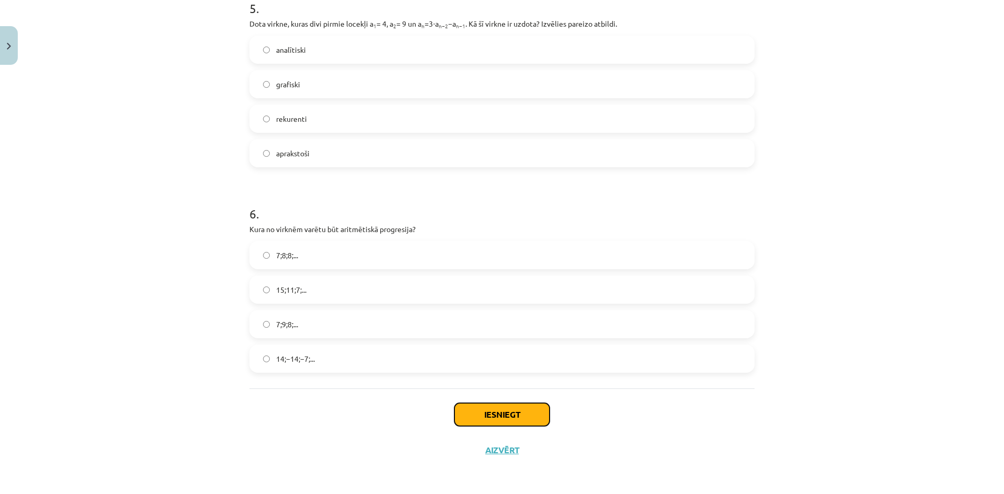
click at [508, 424] on button "Iesniegt" at bounding box center [501, 414] width 95 height 23
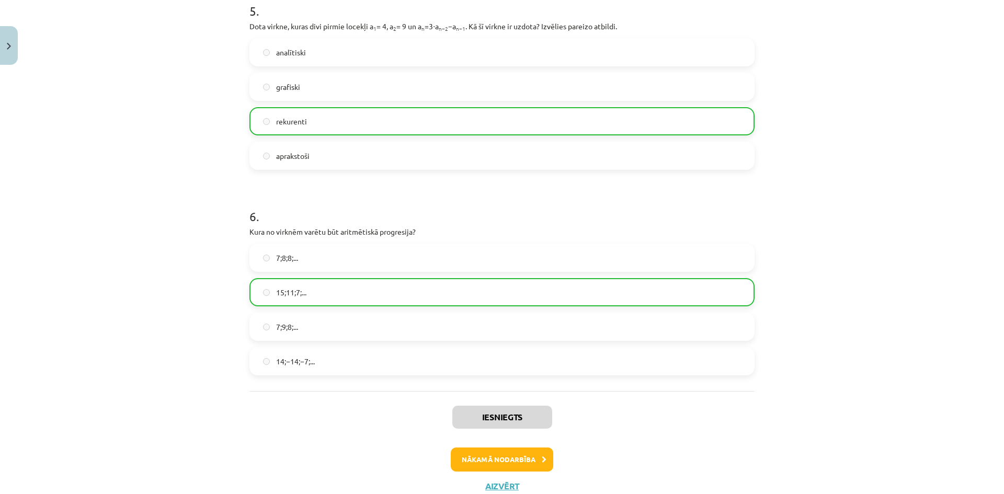
scroll to position [1084, 0]
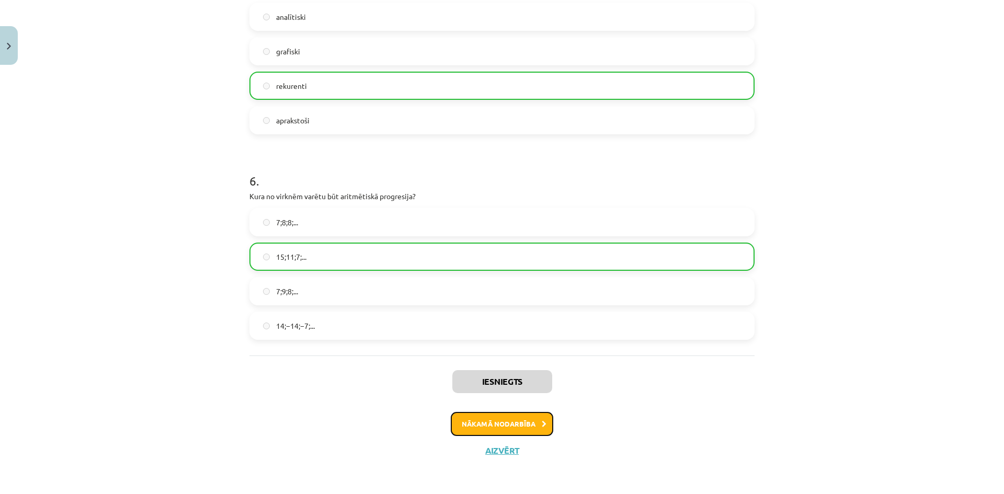
click at [486, 428] on button "Nākamā nodarbība" at bounding box center [502, 424] width 102 height 24
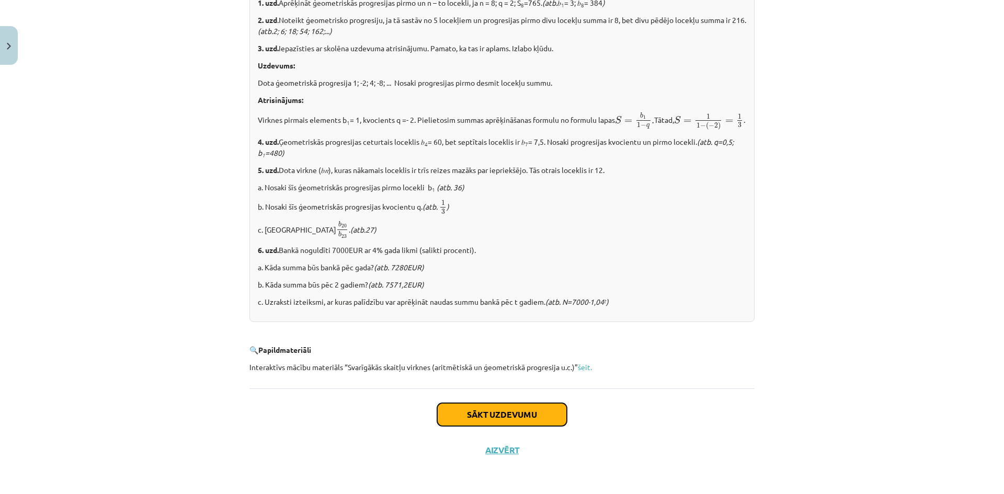
click at [499, 415] on button "Sākt uzdevumu" at bounding box center [502, 414] width 130 height 23
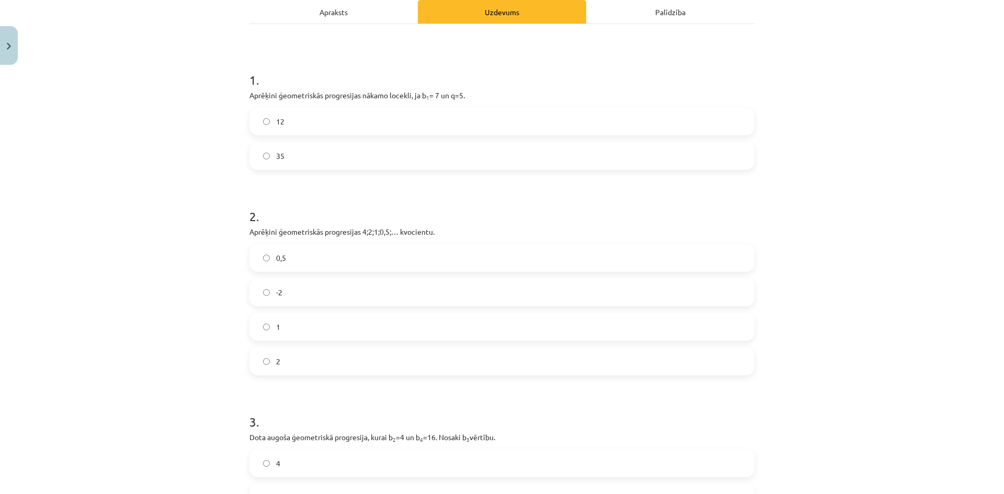
scroll to position [157, 0]
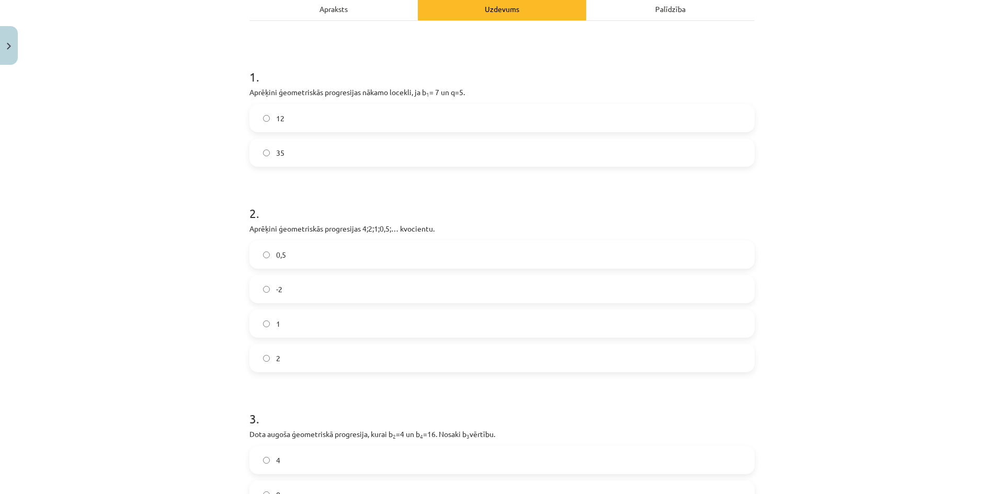
click at [268, 154] on label "35" at bounding box center [501, 153] width 503 height 26
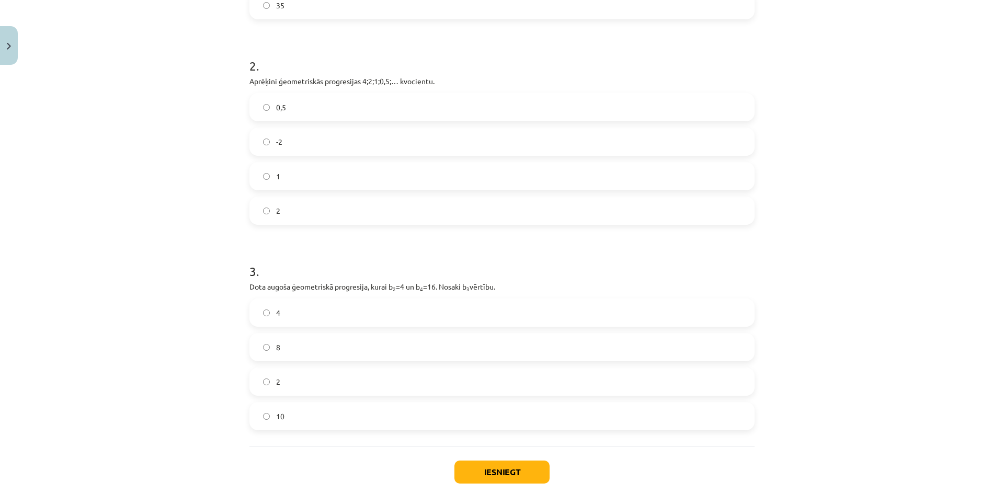
scroll to position [362, 0]
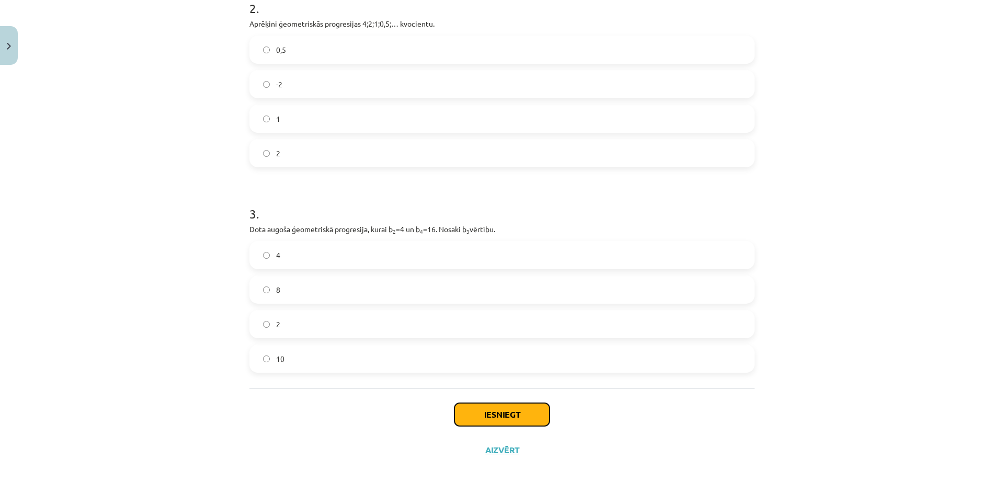
click at [492, 419] on button "Iesniegt" at bounding box center [501, 414] width 95 height 23
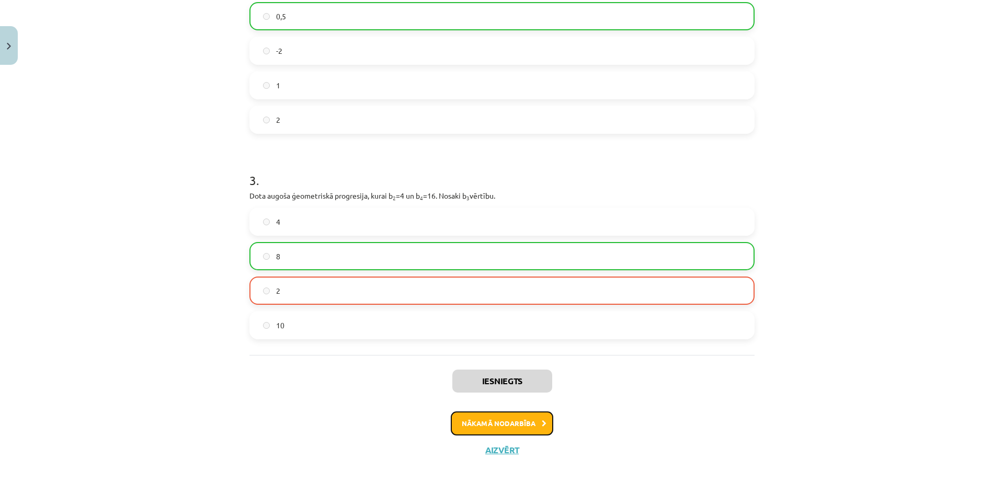
click at [525, 430] on button "Nākamā nodarbība" at bounding box center [502, 423] width 102 height 24
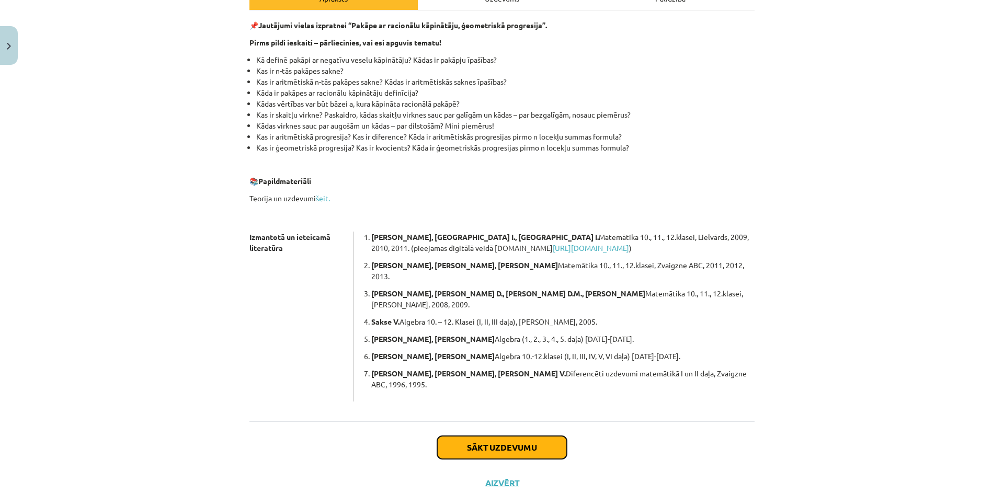
click at [516, 436] on button "Sākt uzdevumu" at bounding box center [502, 447] width 130 height 23
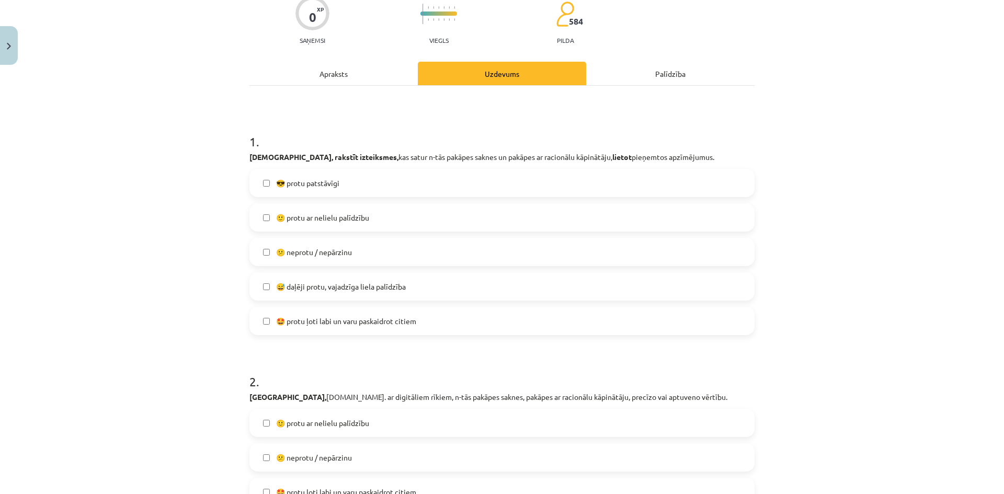
scroll to position [105, 0]
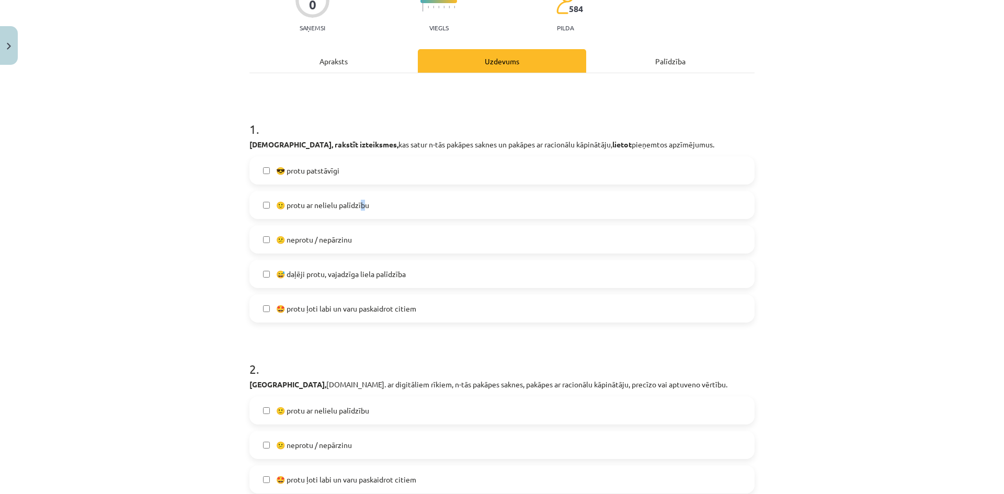
drag, startPoint x: 361, startPoint y: 193, endPoint x: 355, endPoint y: 198, distance: 8.2
click at [359, 195] on div "🙂 protu ar nelielu palīdzību" at bounding box center [501, 205] width 505 height 28
drag, startPoint x: 354, startPoint y: 200, endPoint x: 352, endPoint y: 209, distance: 9.6
click at [353, 205] on span "🙂 protu ar nelielu palīdzību" at bounding box center [322, 205] width 93 height 11
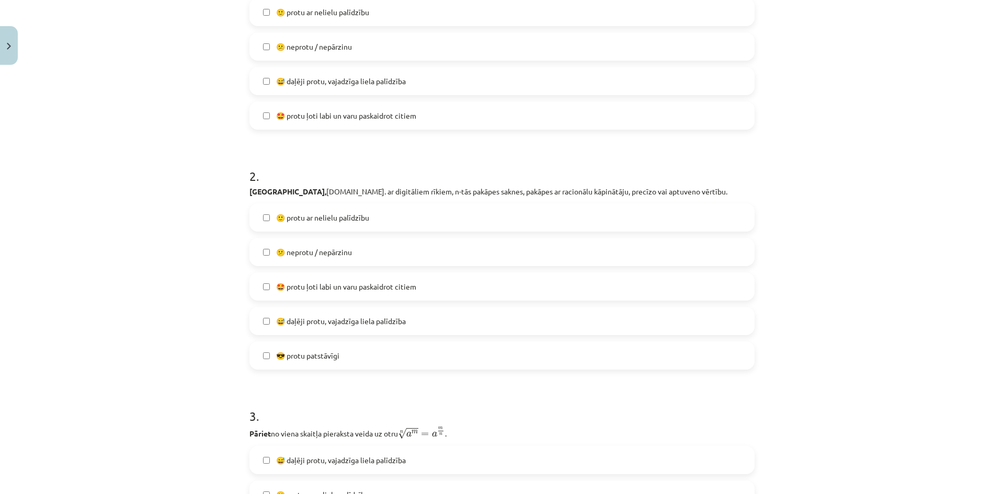
scroll to position [314, 0]
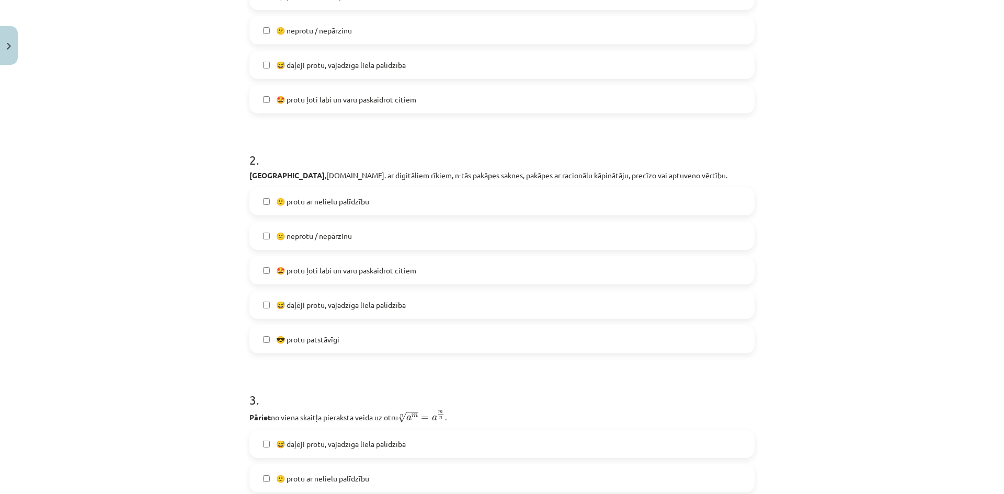
click at [318, 202] on span "🙂 protu ar nelielu palīdzību" at bounding box center [322, 201] width 93 height 11
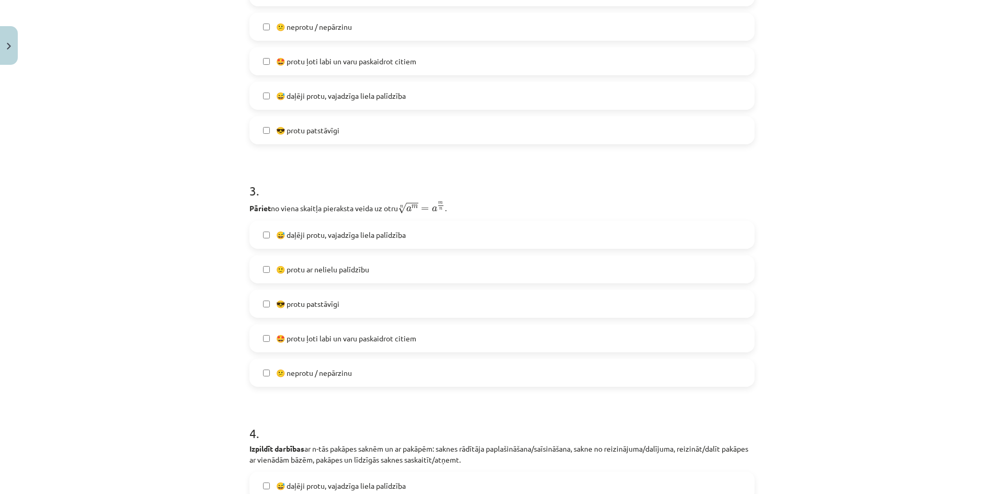
click at [317, 273] on span "🙂 protu ar nelielu palīdzību" at bounding box center [322, 269] width 93 height 11
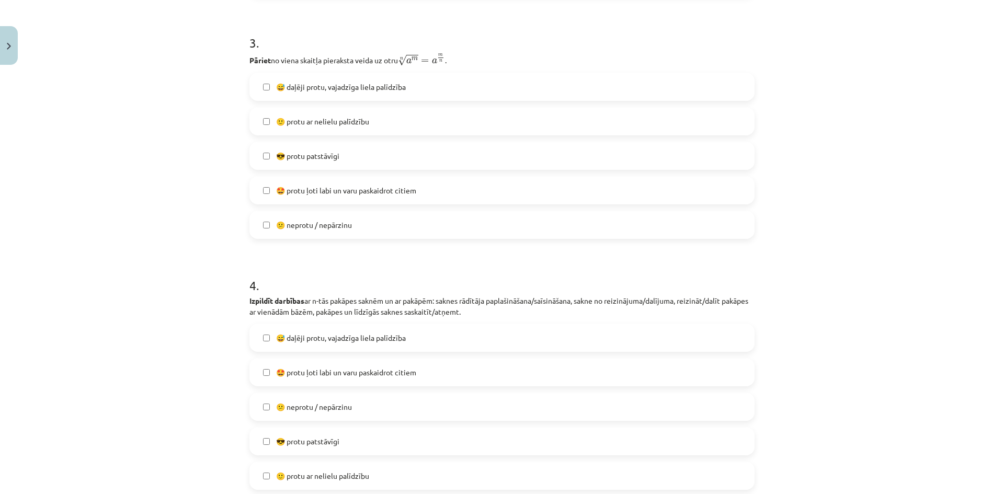
scroll to position [679, 0]
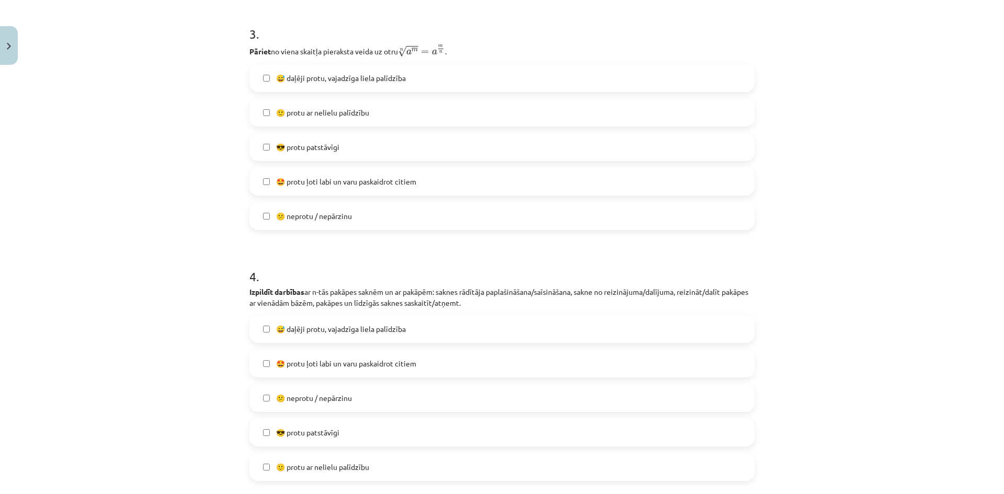
click at [304, 471] on span "🙂 protu ar nelielu palīdzību" at bounding box center [322, 467] width 93 height 11
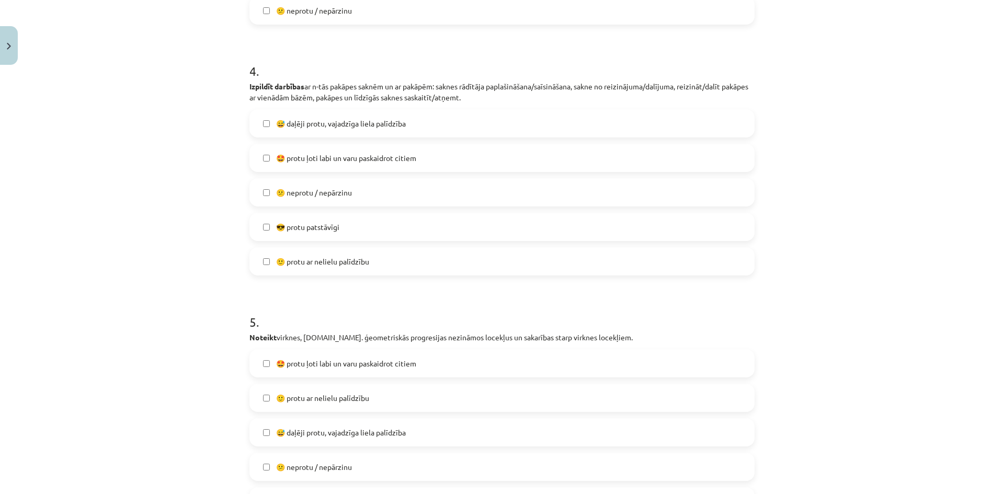
scroll to position [1045, 0]
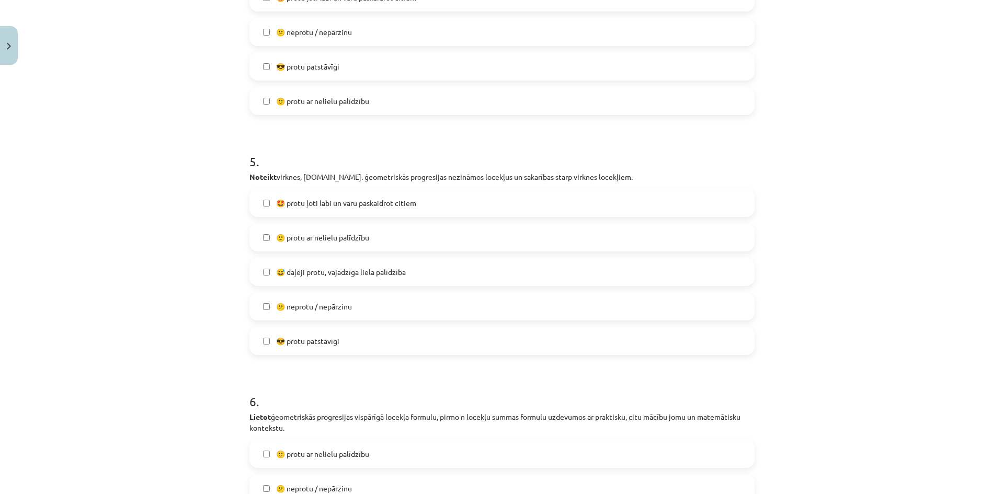
click at [314, 240] on span "🙂 protu ar nelielu palīdzību" at bounding box center [322, 237] width 93 height 11
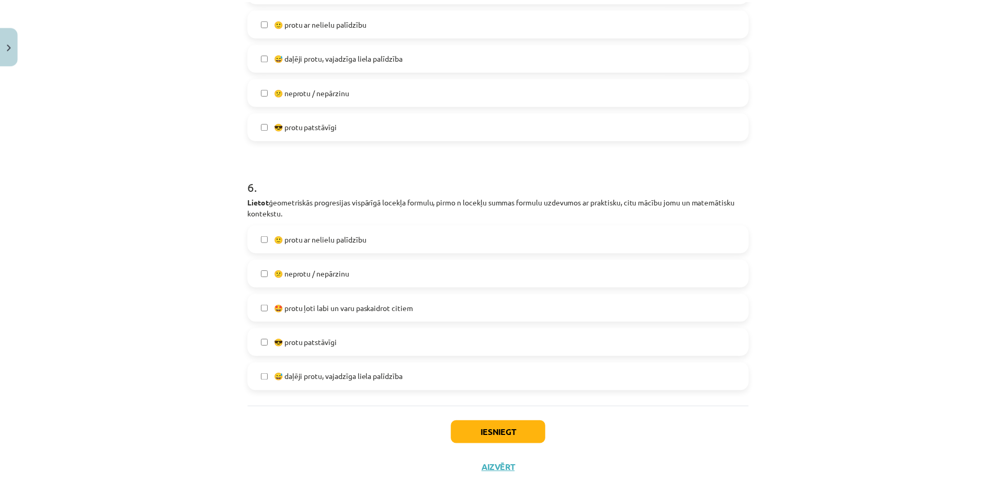
scroll to position [1278, 0]
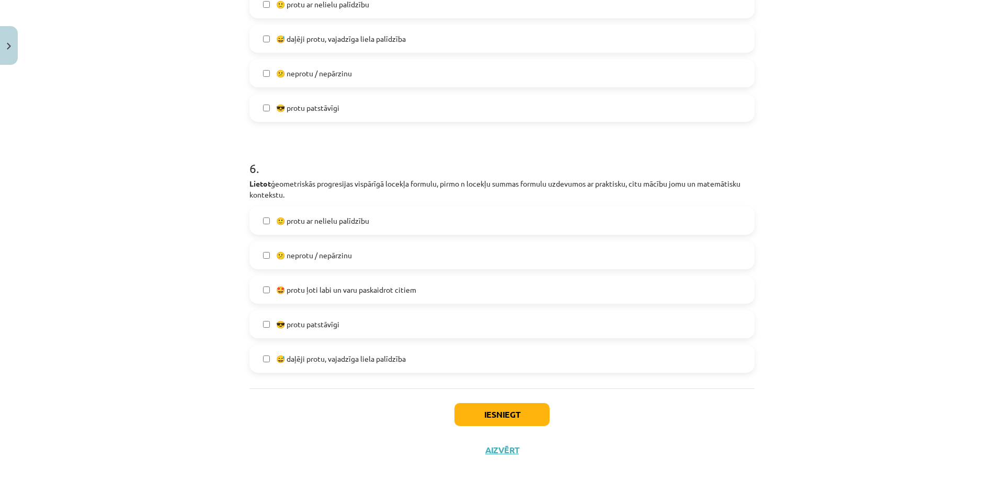
click at [324, 219] on span "🙂 protu ar nelielu palīdzību" at bounding box center [322, 220] width 93 height 11
click at [505, 411] on button "Iesniegt" at bounding box center [501, 414] width 95 height 23
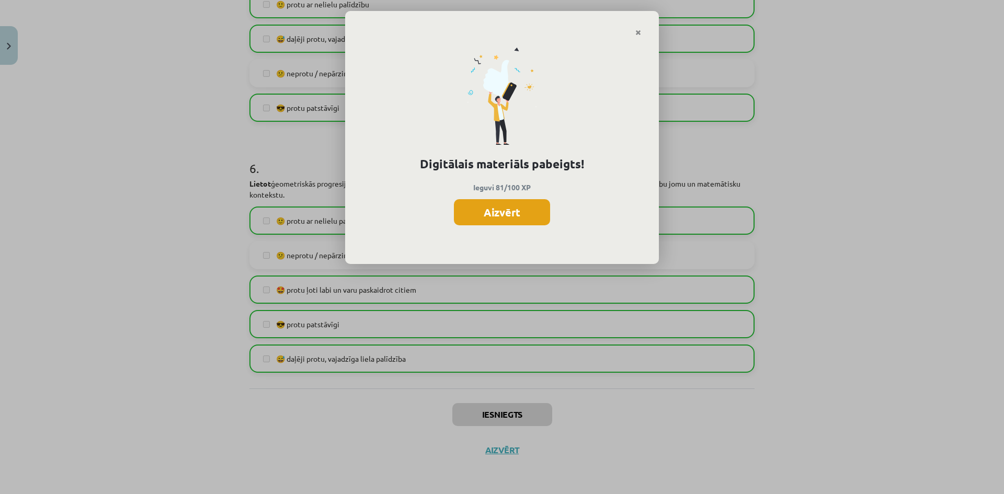
click at [518, 215] on button "Aizvērt" at bounding box center [502, 212] width 96 height 26
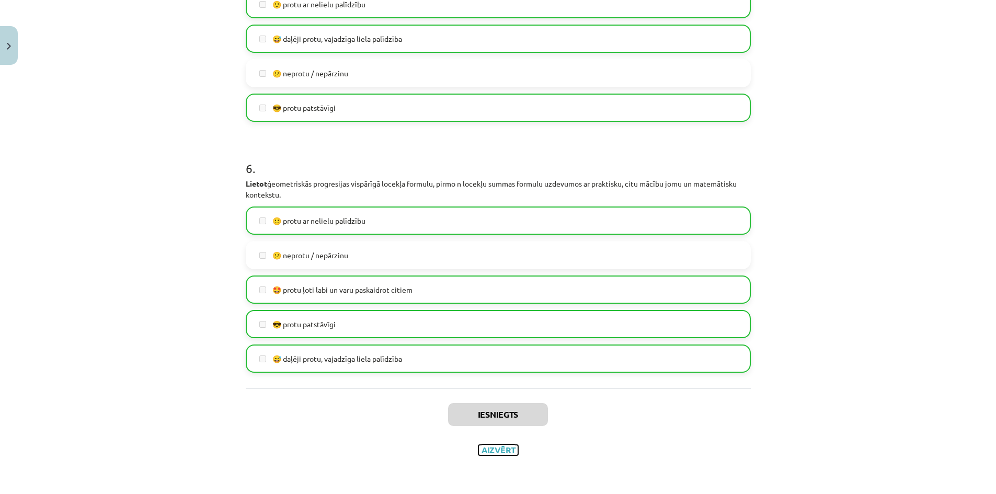
click at [495, 451] on button "Aizvērt" at bounding box center [498, 450] width 40 height 10
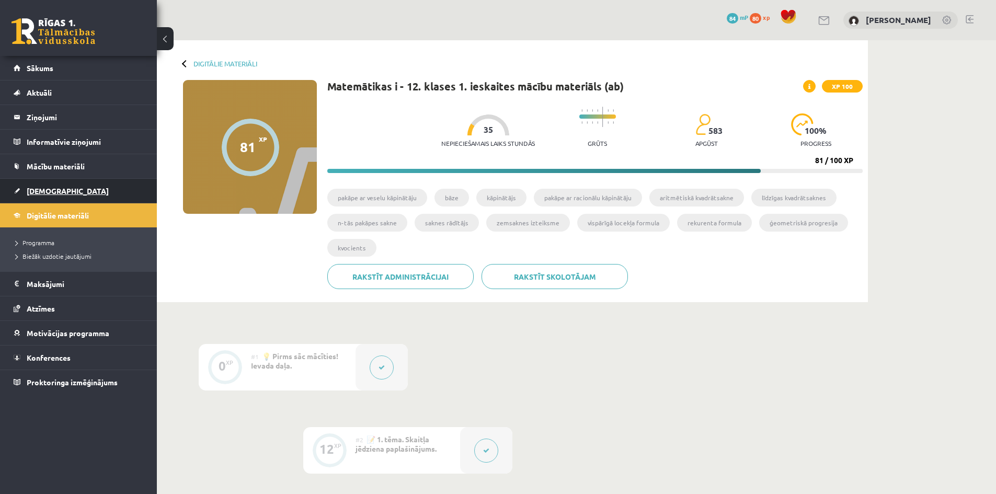
click at [71, 186] on link "[DEMOGRAPHIC_DATA]" at bounding box center [79, 191] width 130 height 24
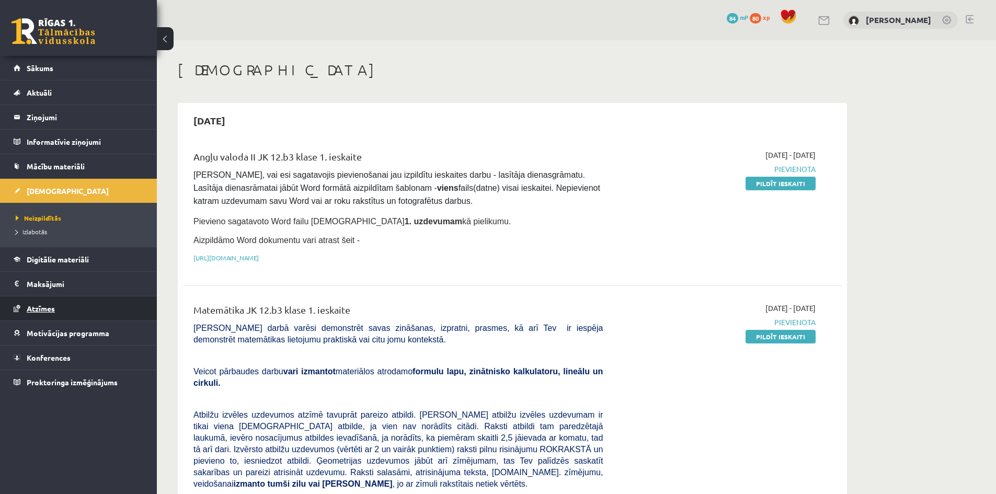
click at [49, 307] on span "Atzīmes" at bounding box center [41, 308] width 28 height 9
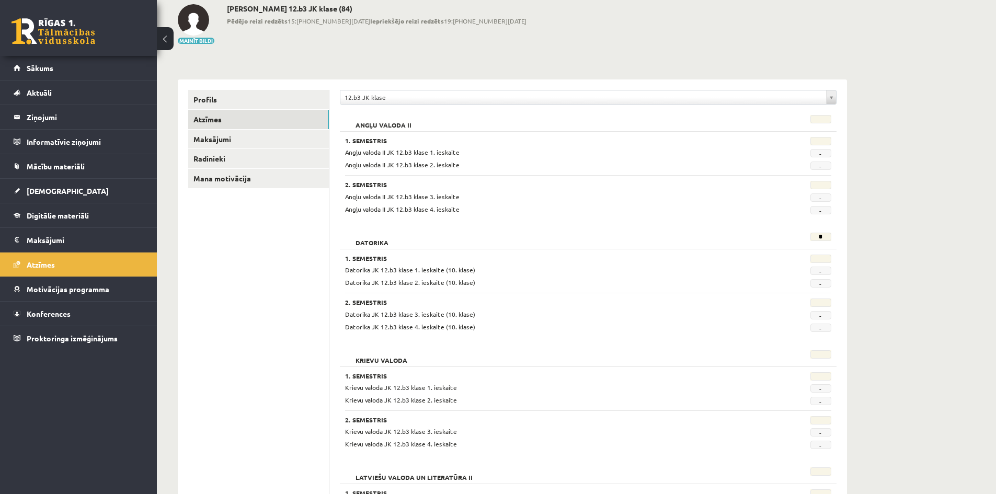
scroll to position [30, 0]
